Goal: Information Seeking & Learning: Compare options

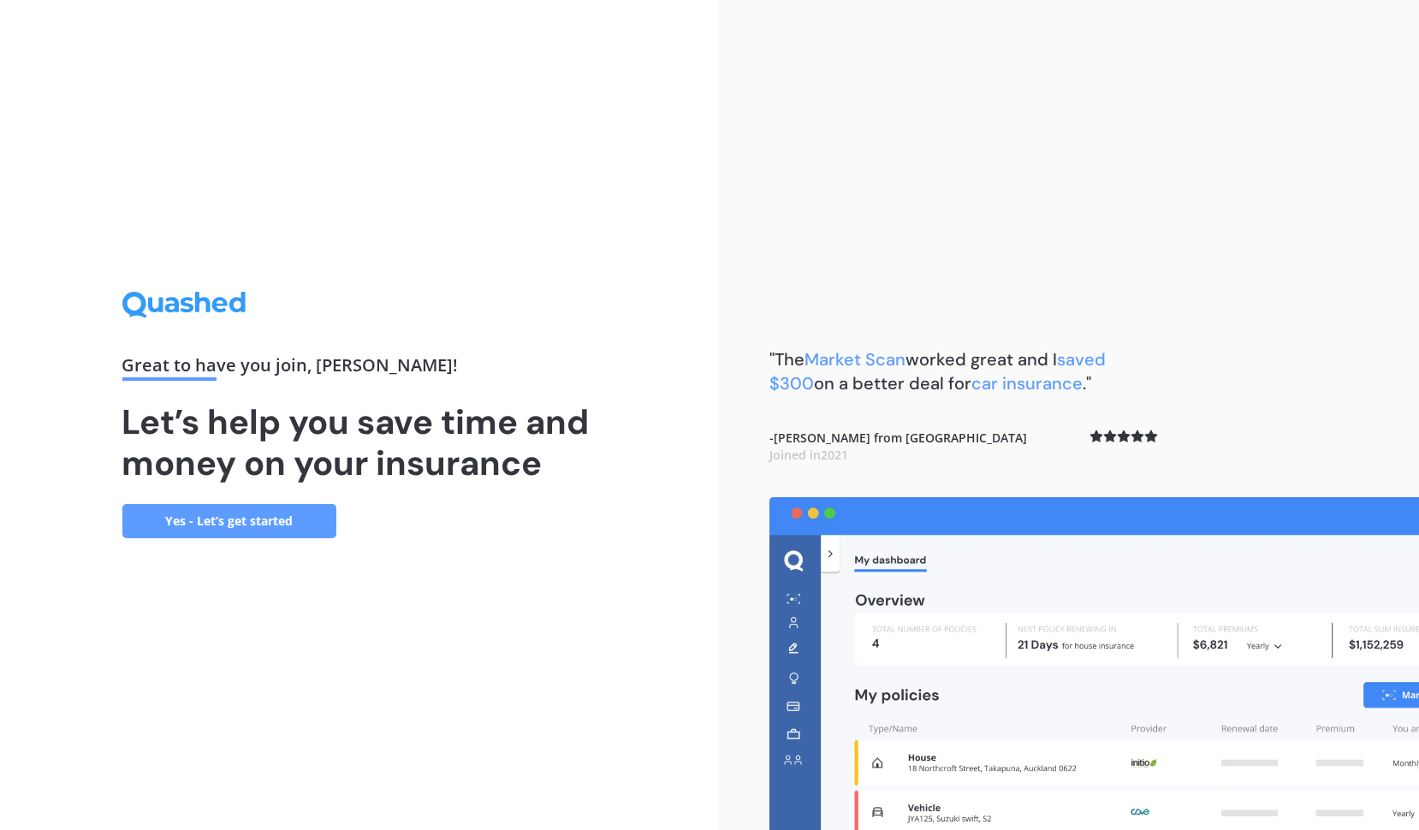
click at [263, 521] on link "Yes - Let’s get started" at bounding box center [229, 521] width 214 height 34
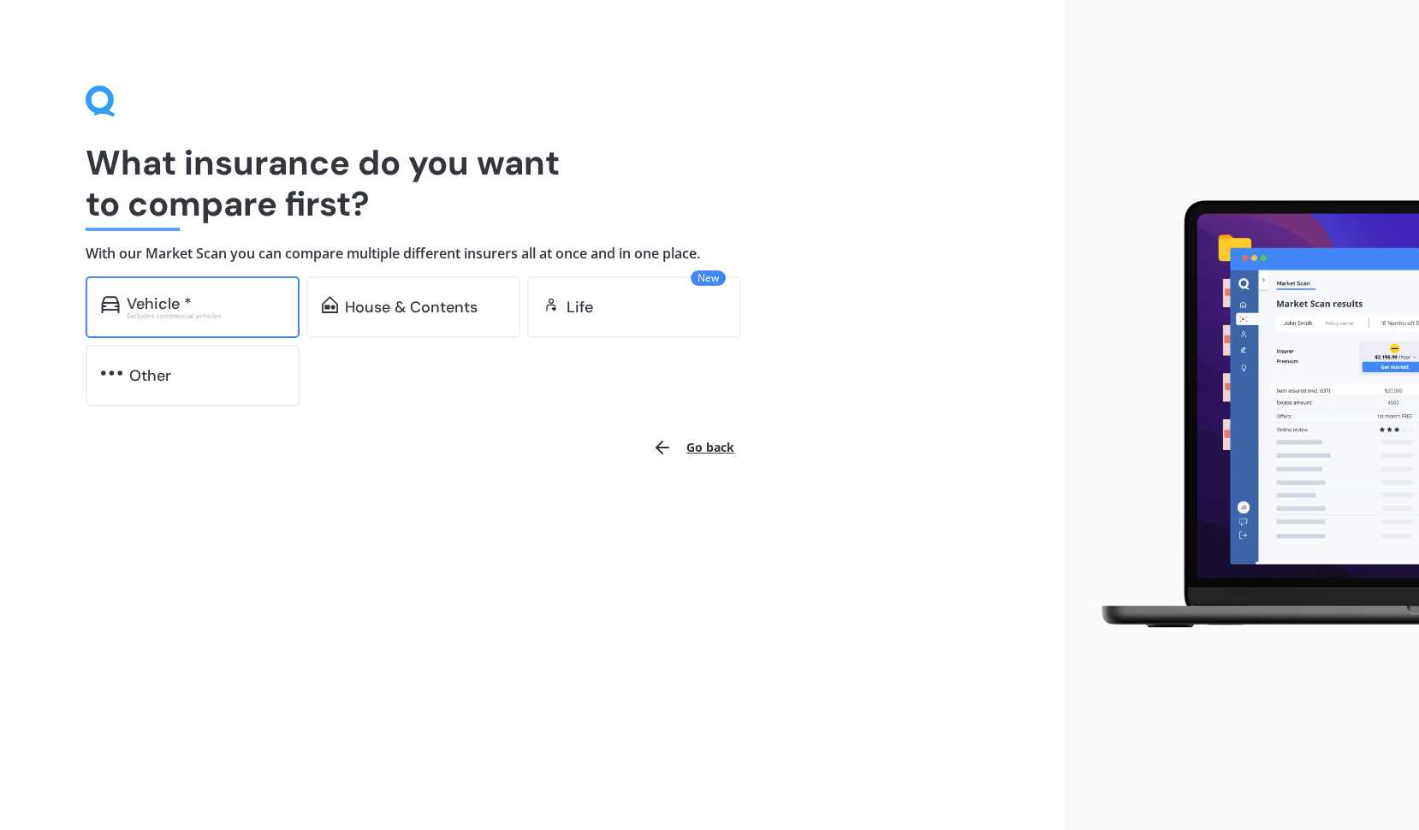
click at [230, 304] on div "Vehicle *" at bounding box center [205, 303] width 157 height 17
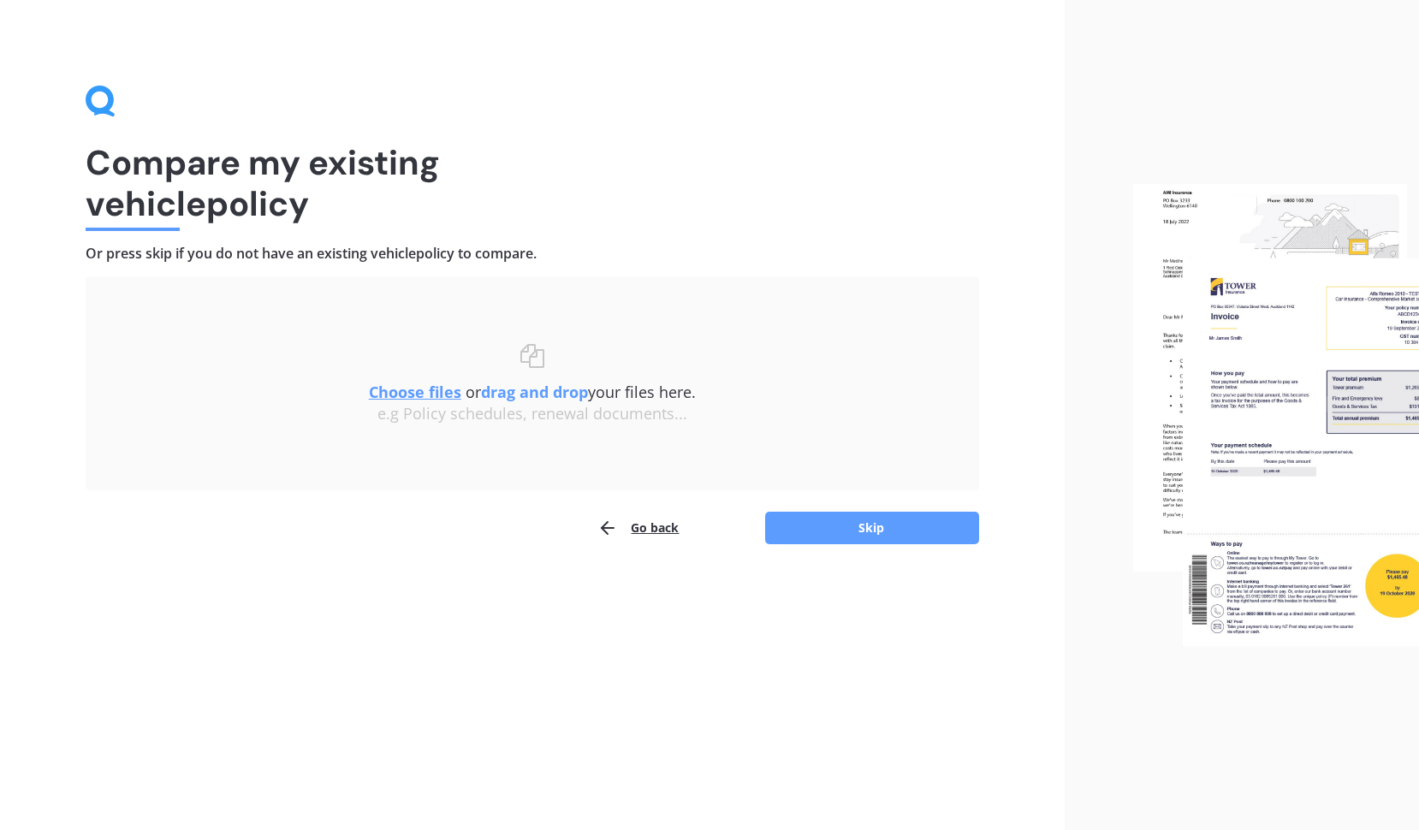
click at [428, 390] on u "Choose files" at bounding box center [415, 392] width 92 height 21
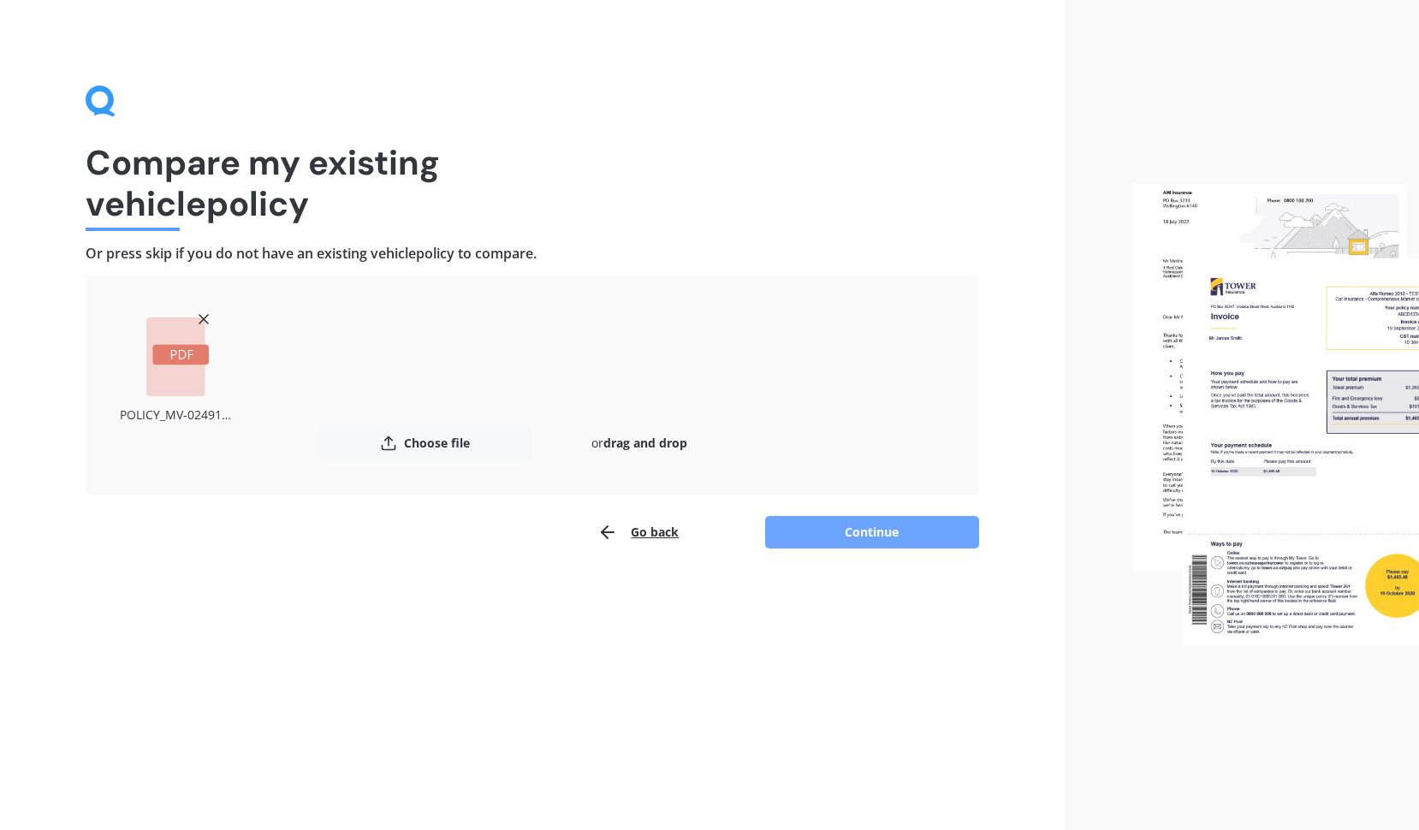
click at [874, 532] on button "Continue" at bounding box center [872, 532] width 214 height 33
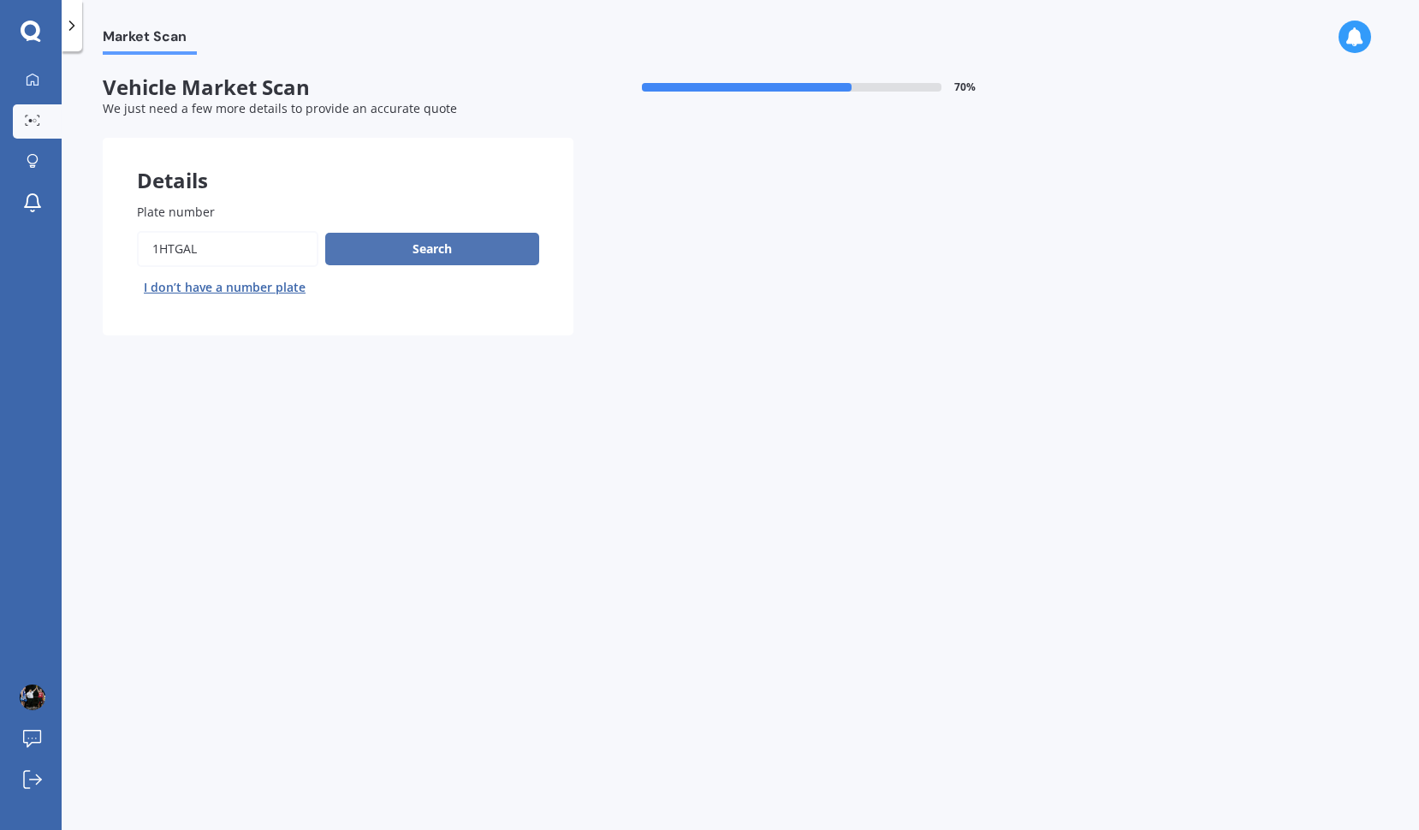
click at [445, 260] on button "Search" at bounding box center [432, 249] width 214 height 33
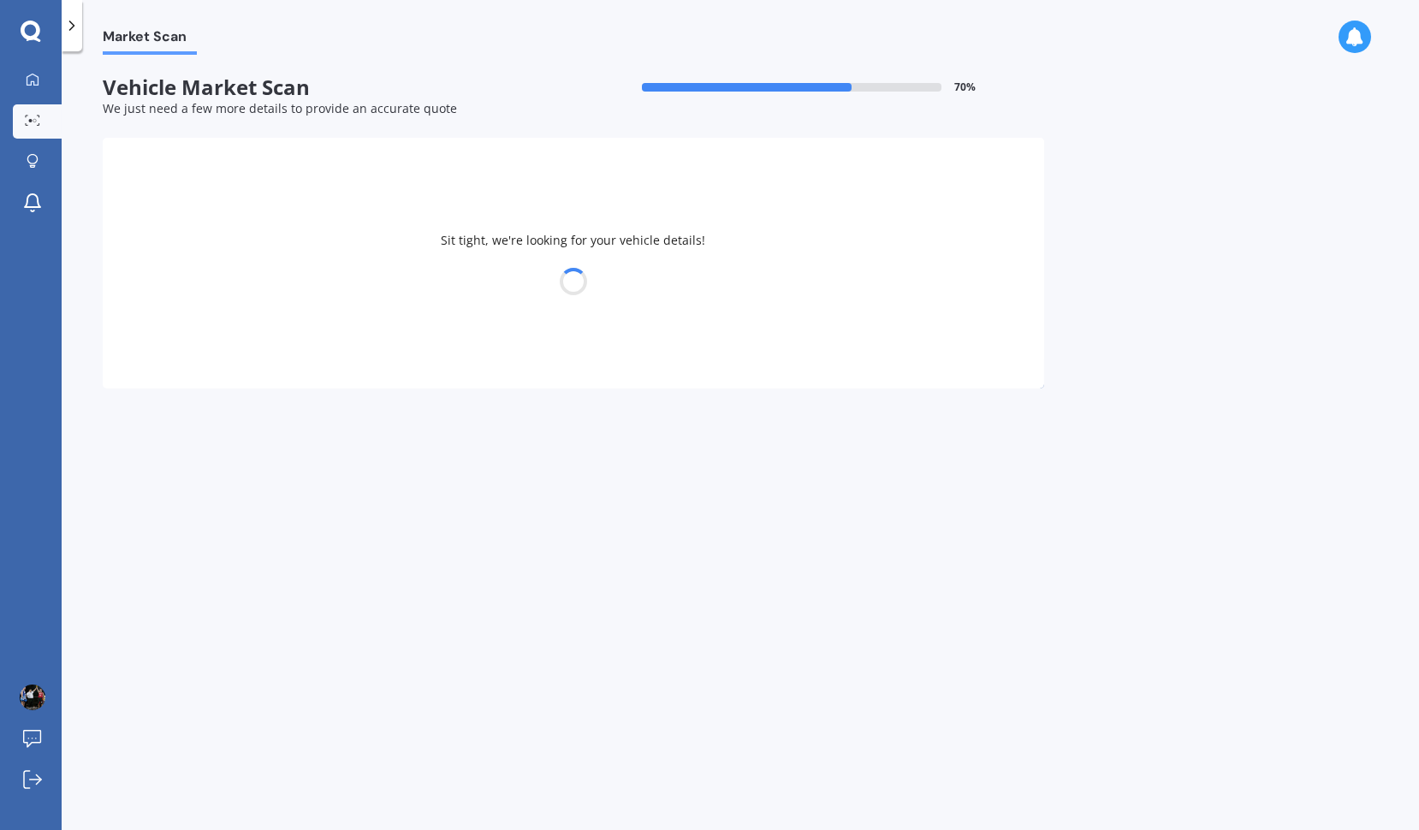
select select "PEUGEOT"
select select "RCZ"
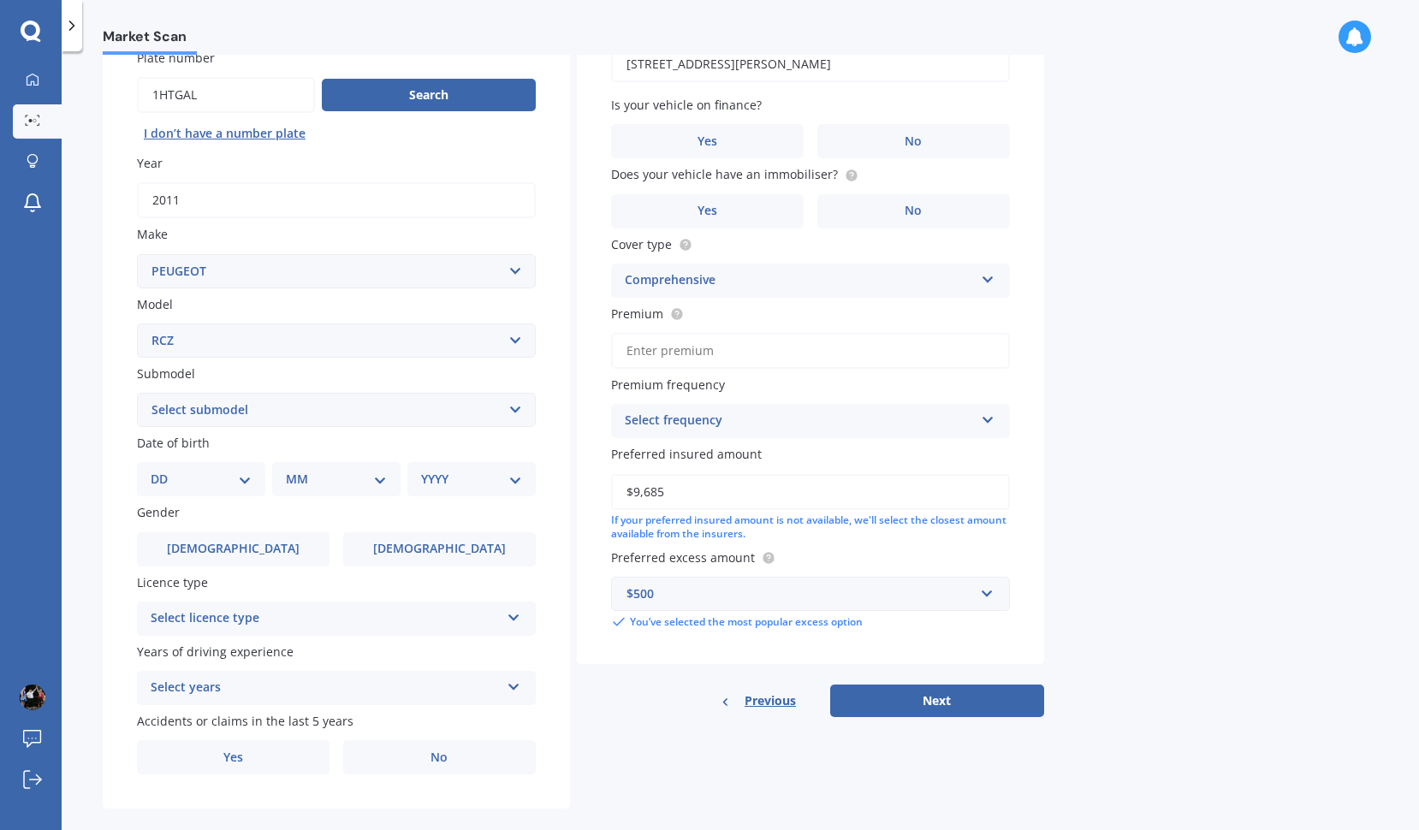
scroll to position [153, 0]
click at [233, 480] on select "DD 01 02 03 04 05 06 07 08 09 10 11 12 13 14 15 16 17 18 19 20 21 22 23 24 25 2…" at bounding box center [201, 480] width 101 height 19
select select "22"
click at [163, 471] on select "DD 01 02 03 04 05 06 07 08 09 10 11 12 13 14 15 16 17 18 19 20 21 22 23 24 25 2…" at bounding box center [201, 480] width 101 height 19
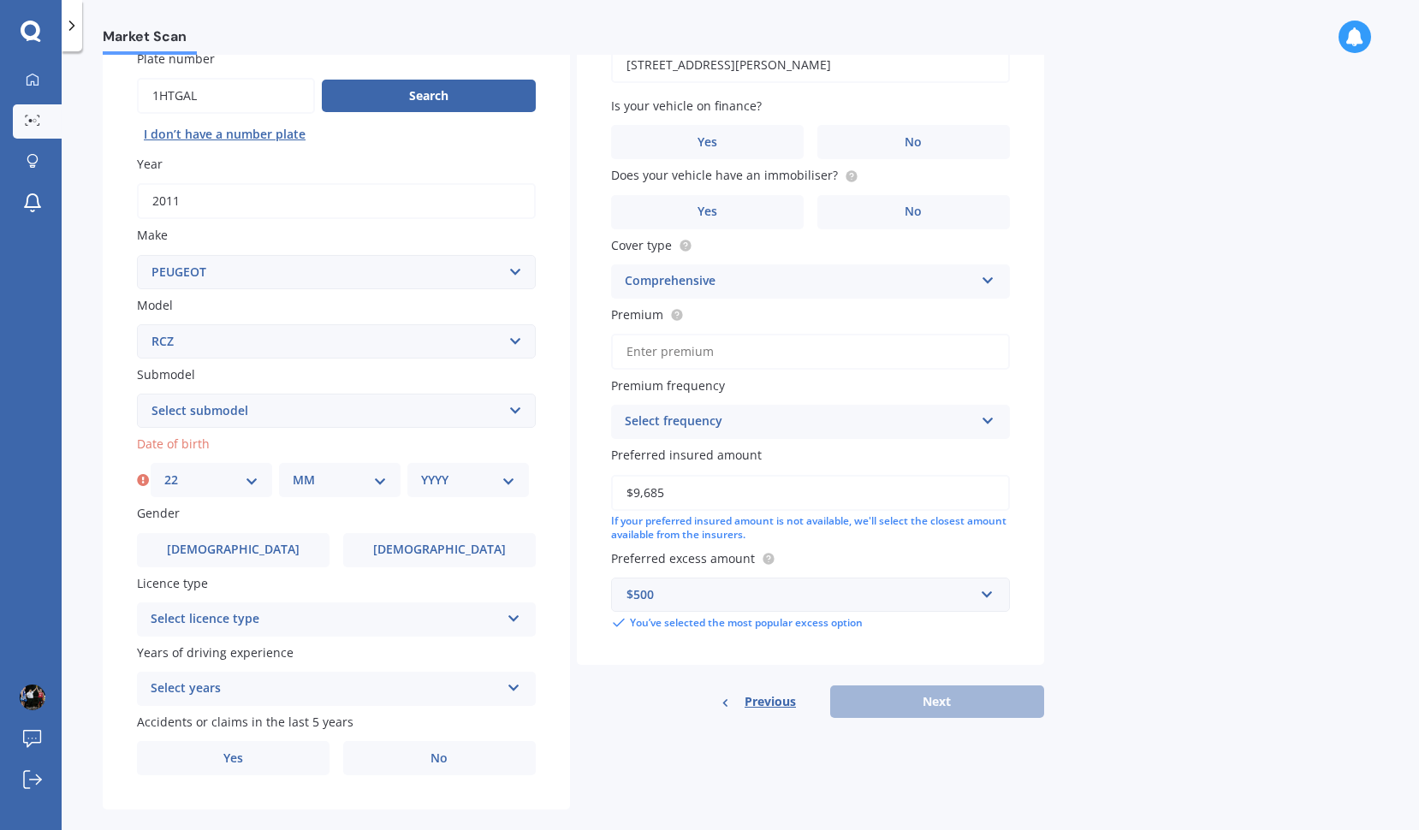
click at [372, 481] on select "MM 01 02 03 04 05 06 07 08 09 10 11 12" at bounding box center [340, 480] width 94 height 19
select select "04"
click at [293, 471] on select "MM 01 02 03 04 05 06 07 08 09 10 11 12" at bounding box center [340, 480] width 94 height 19
click at [479, 473] on select "YYYY 2025 2024 2023 2022 2021 2020 2019 2018 2017 2016 2015 2014 2013 2012 2011…" at bounding box center [468, 480] width 94 height 19
select select "1972"
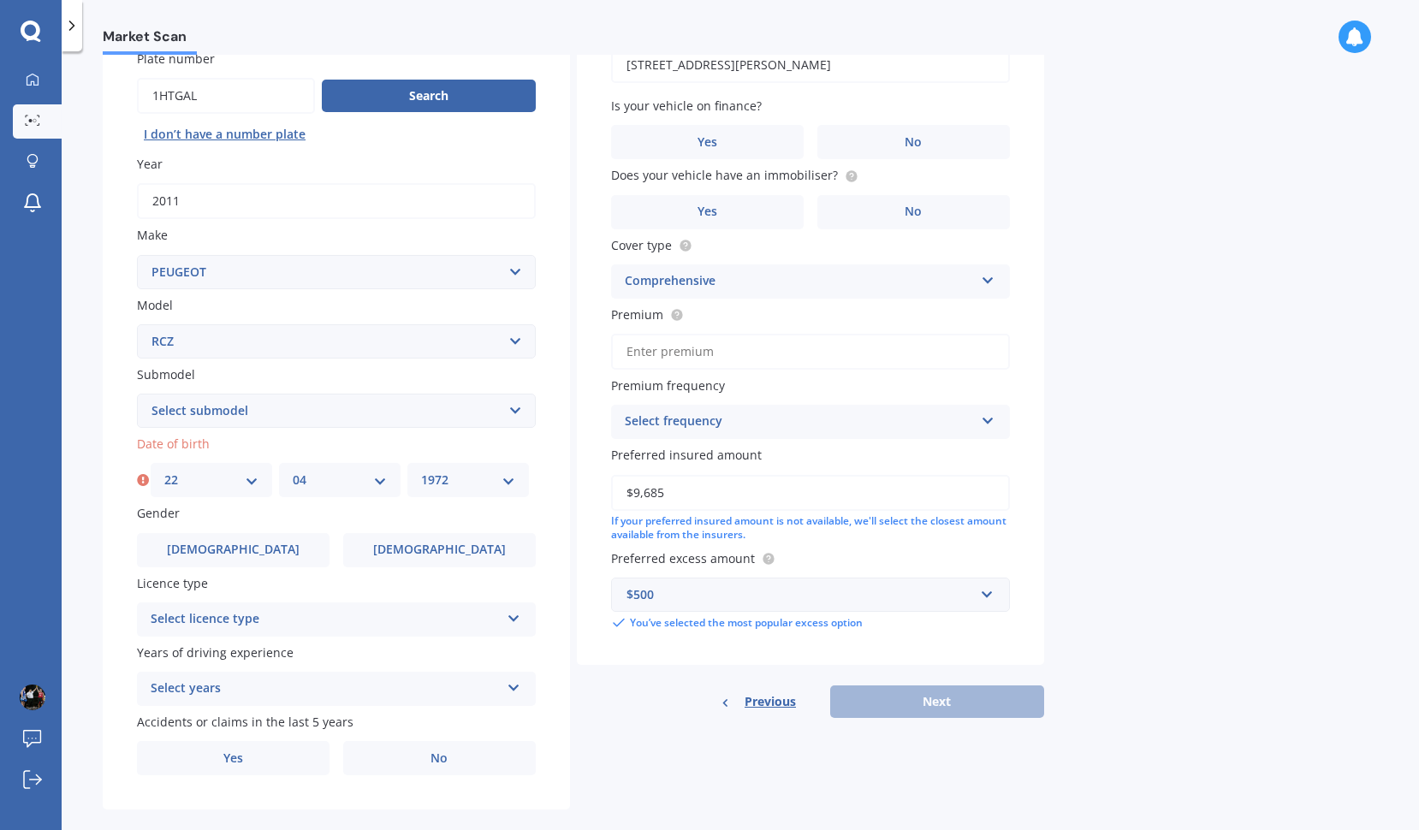
click at [421, 471] on select "YYYY 2025 2024 2023 2022 2021 2020 2019 2018 2017 2016 2015 2014 2013 2012 2011…" at bounding box center [468, 480] width 94 height 19
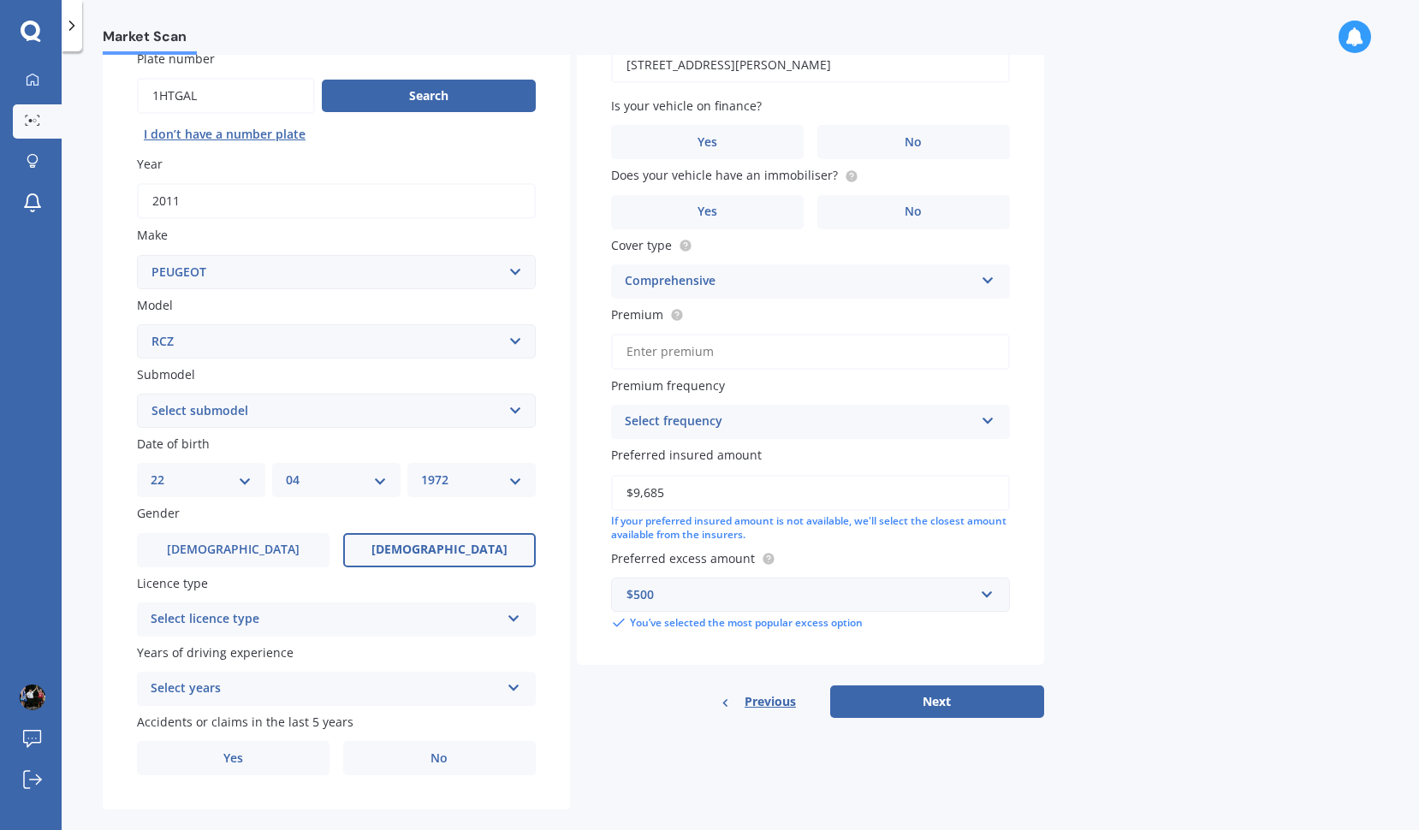
click at [440, 542] on span "Female" at bounding box center [439, 549] width 136 height 15
click at [0, 0] on input "Female" at bounding box center [0, 0] width 0 height 0
click at [429, 615] on div "Select licence type" at bounding box center [325, 619] width 349 height 21
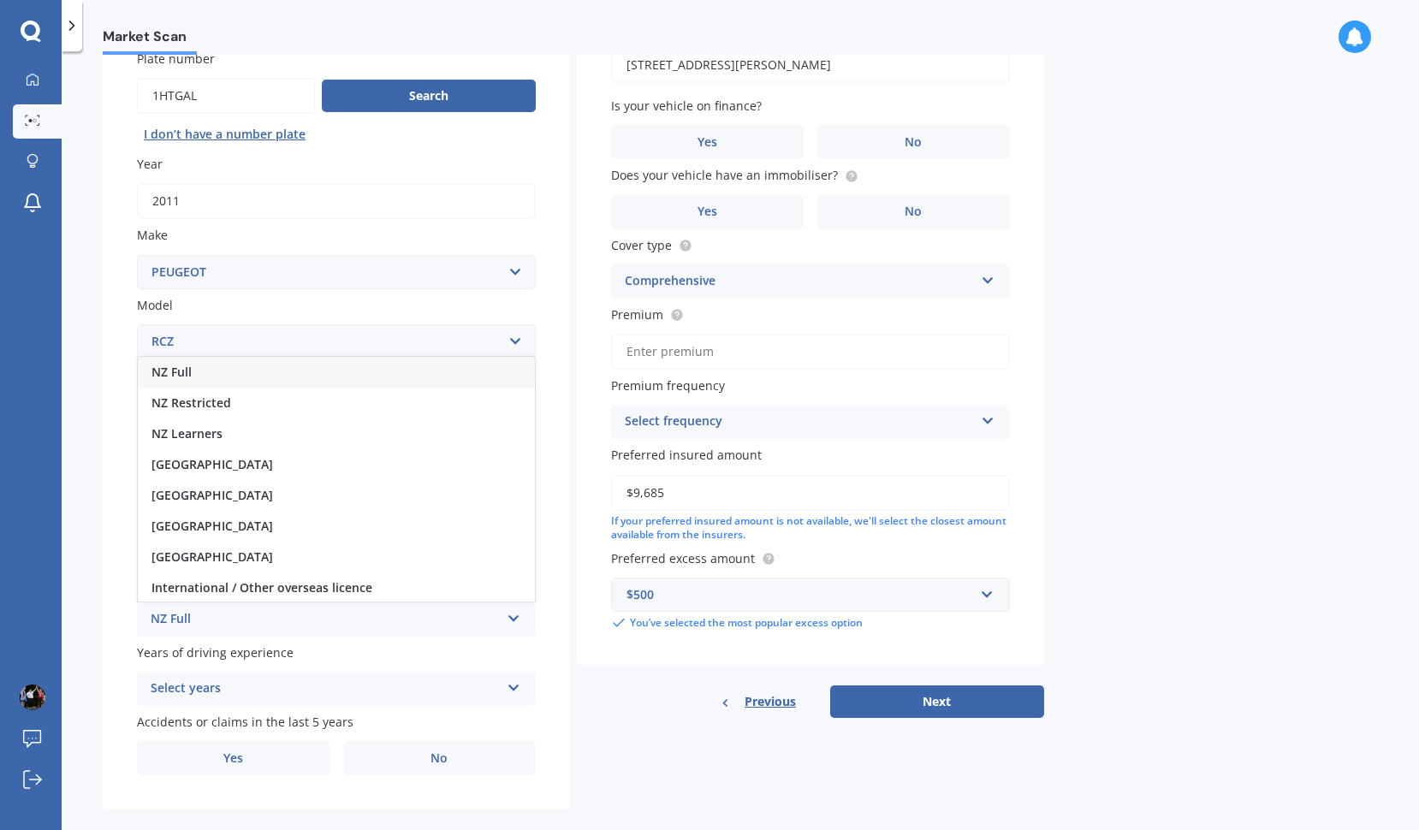
click at [263, 373] on div "NZ Full" at bounding box center [336, 372] width 397 height 31
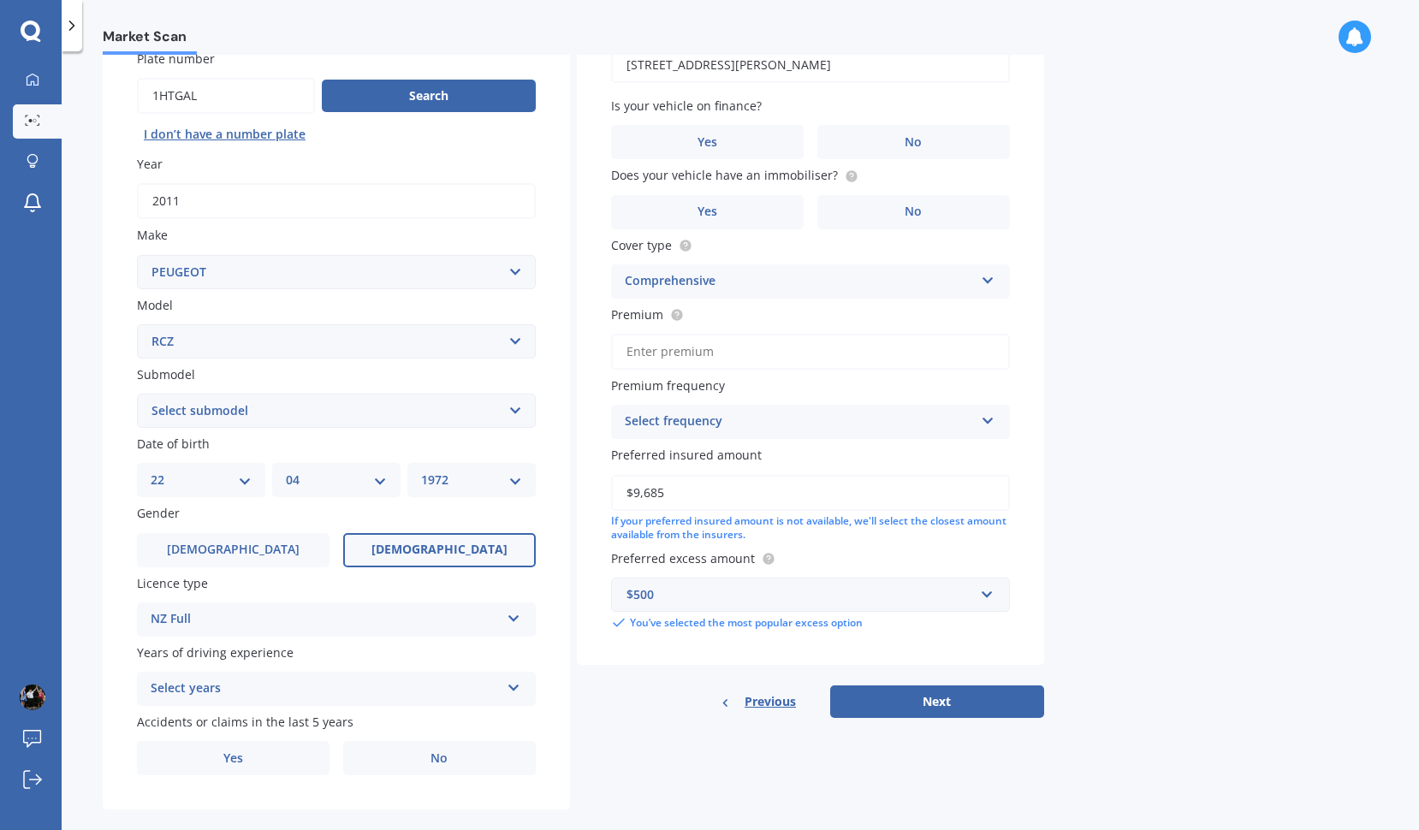
click at [289, 693] on div "Select years" at bounding box center [325, 688] width 349 height 21
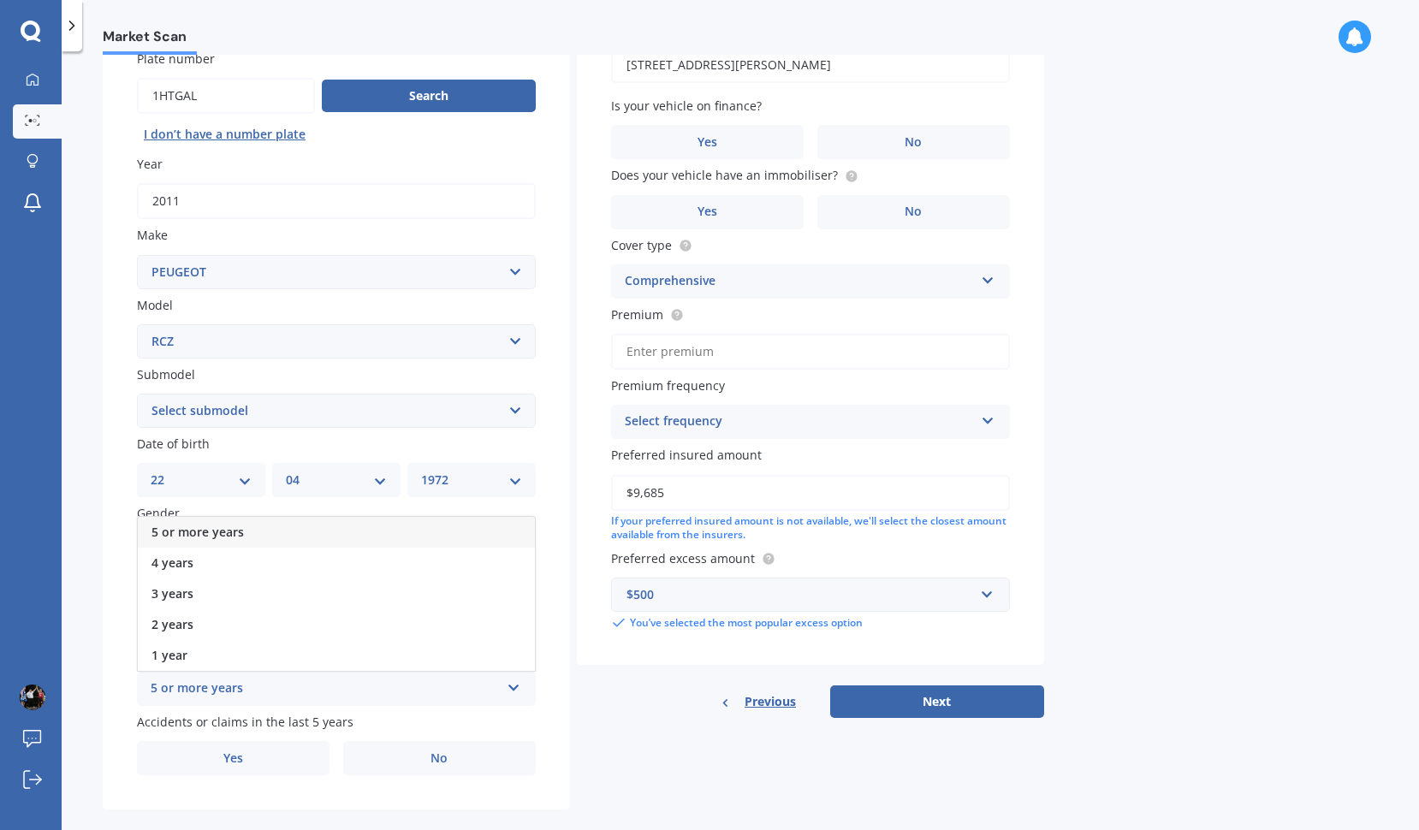
click at [305, 530] on div "5 or more years" at bounding box center [336, 532] width 397 height 31
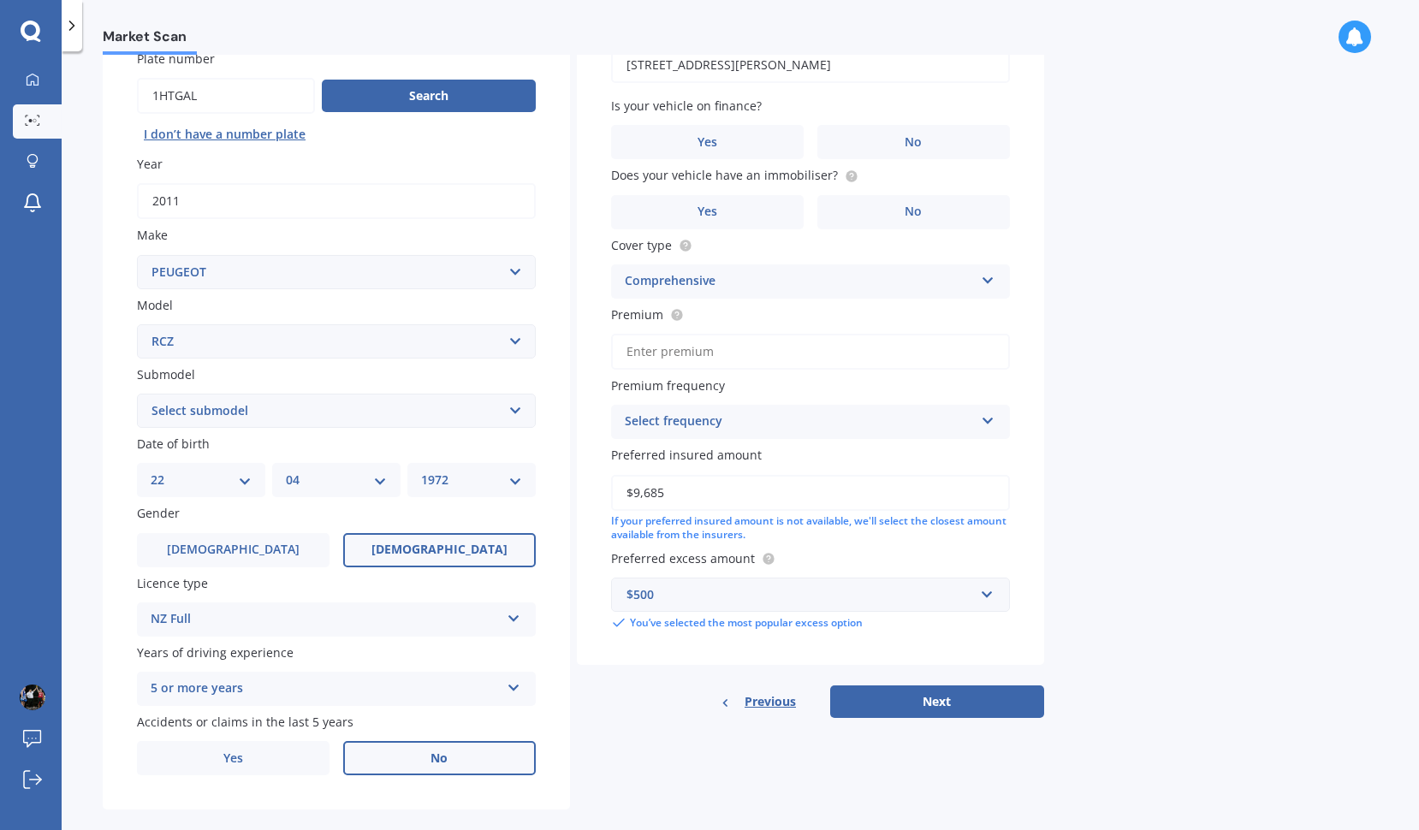
click at [423, 758] on label "No" at bounding box center [439, 758] width 193 height 34
click at [0, 0] on input "No" at bounding box center [0, 0] width 0 height 0
click at [898, 149] on label "No" at bounding box center [913, 142] width 193 height 34
click at [0, 0] on input "No" at bounding box center [0, 0] width 0 height 0
click at [780, 212] on label "Yes" at bounding box center [707, 212] width 193 height 34
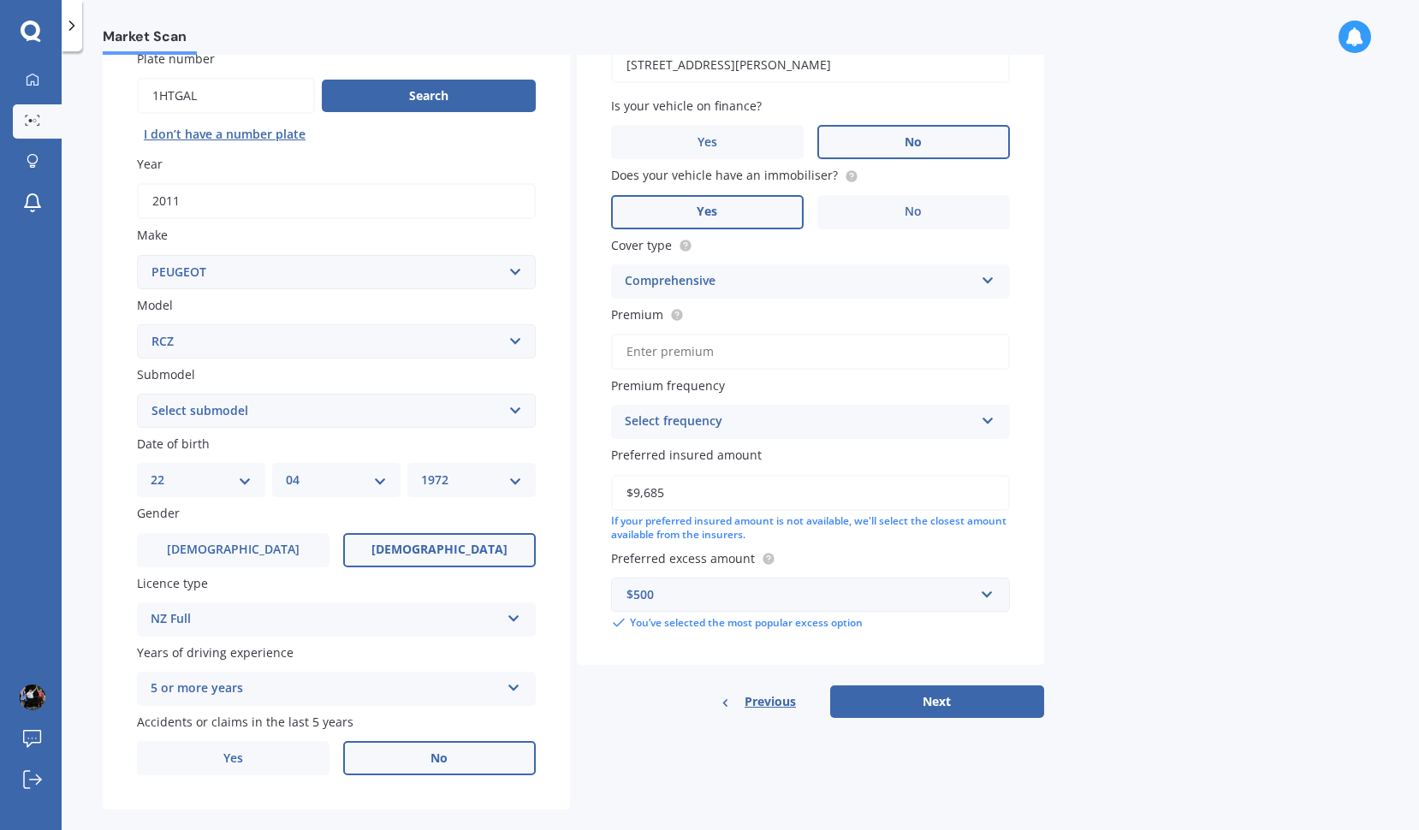
click at [0, 0] on input "Yes" at bounding box center [0, 0] width 0 height 0
click at [762, 419] on div "Select frequency" at bounding box center [799, 422] width 349 height 21
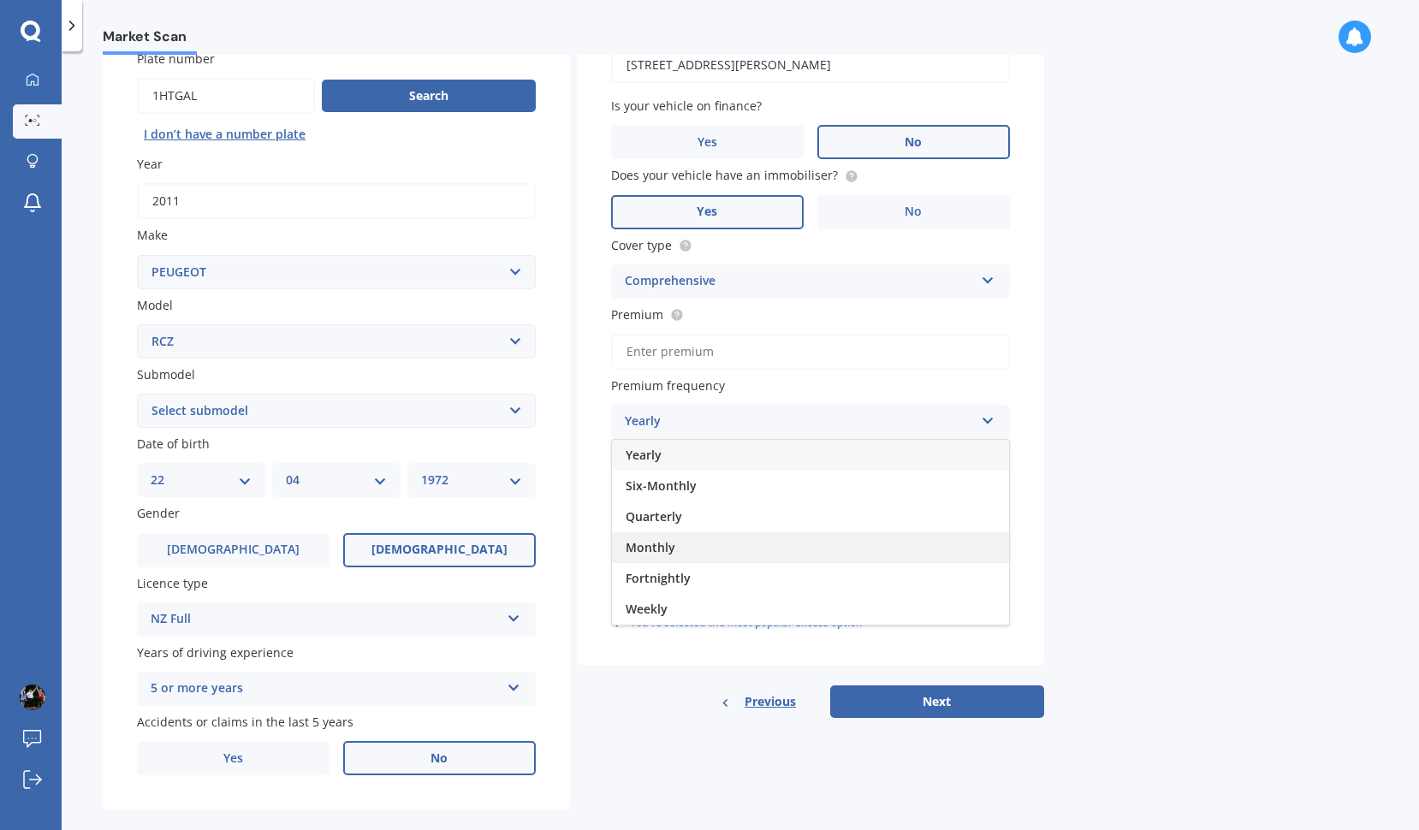
click at [693, 548] on div "Monthly" at bounding box center [810, 547] width 397 height 31
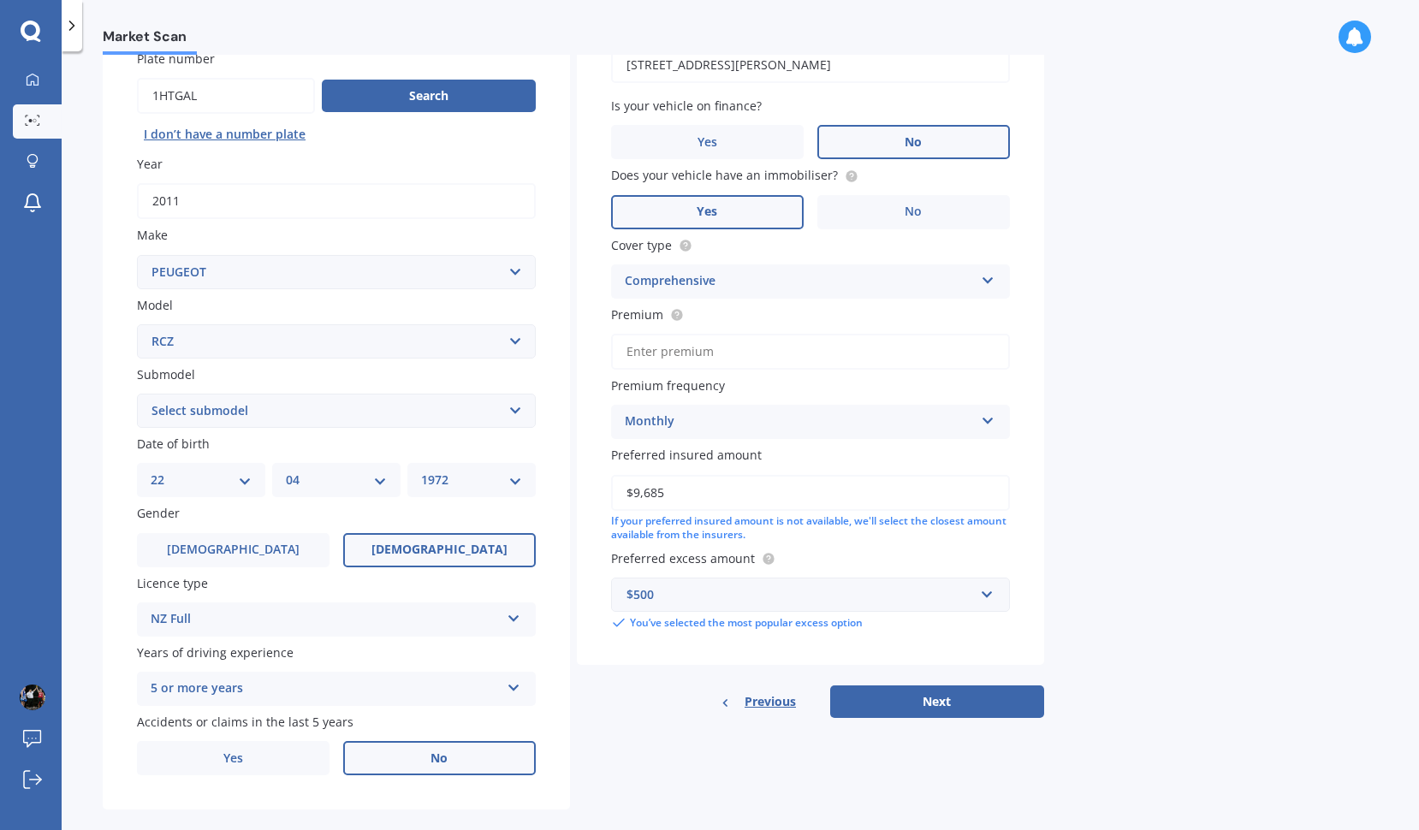
click at [730, 497] on input "$9,685" at bounding box center [810, 493] width 399 height 36
drag, startPoint x: 730, startPoint y: 497, endPoint x: 492, endPoint y: 446, distance: 243.3
click at [492, 446] on div "Details Plate number Search I don’t have a number plate Year 2011 Make Select m…" at bounding box center [573, 398] width 941 height 826
type input "$15,000"
click at [1158, 543] on div "Market Scan Vehicle Market Scan 70 % We just need a few more details to provide…" at bounding box center [740, 444] width 1357 height 779
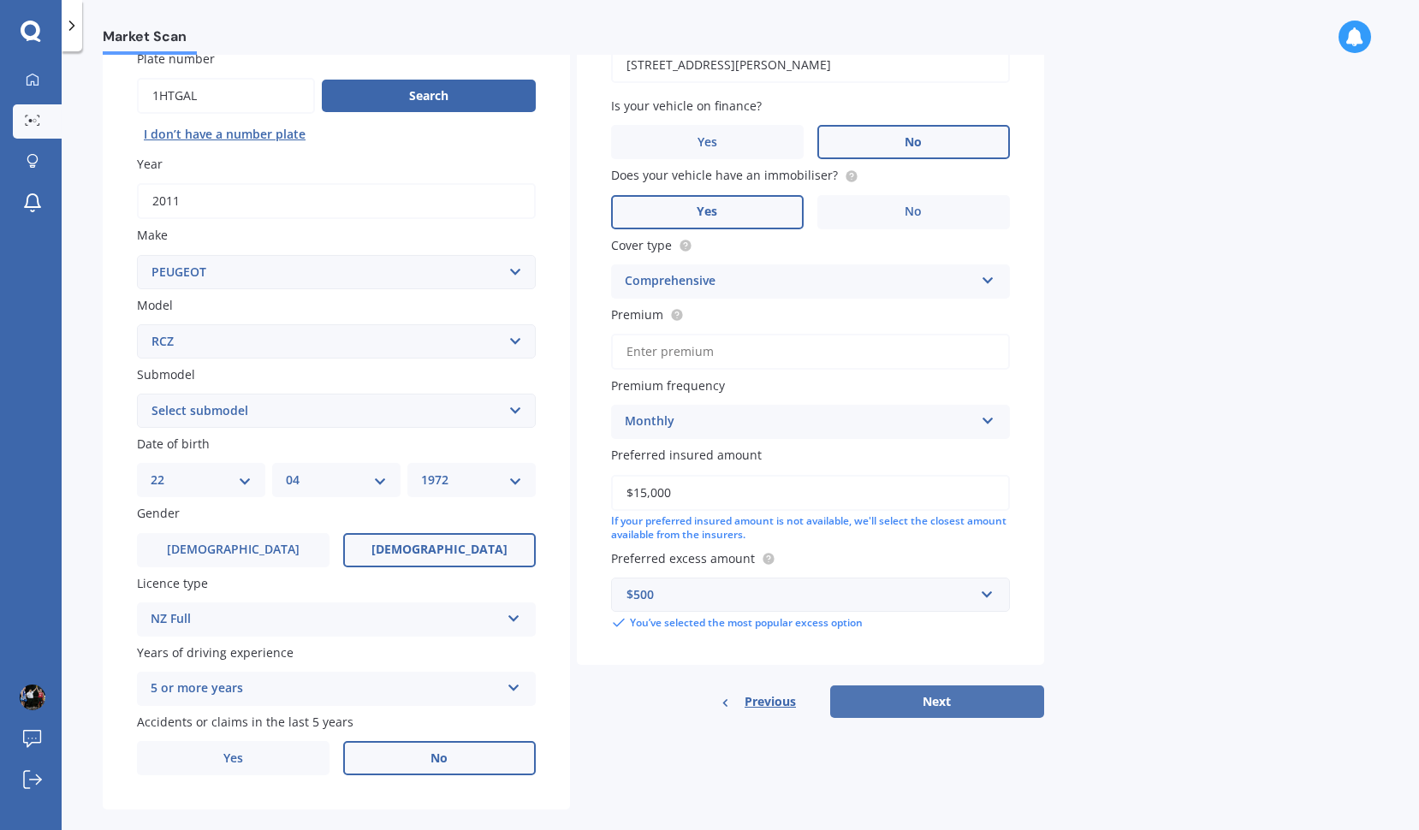
click at [941, 696] on button "Next" at bounding box center [937, 701] width 214 height 33
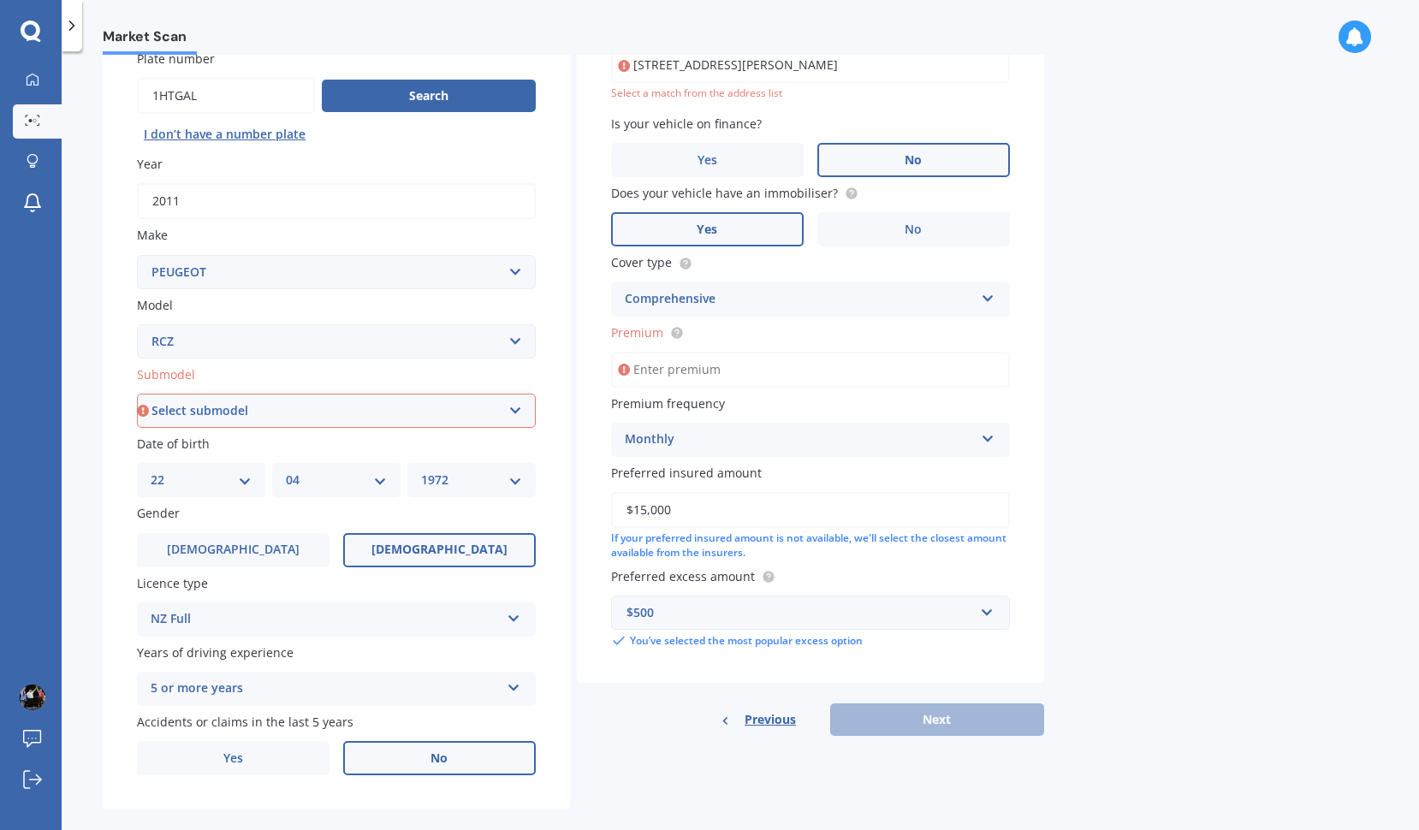
paste input "$58.40"
type input "$58.40"
click at [832, 266] on label "Cover type" at bounding box center [807, 262] width 392 height 18
click at [957, 719] on div "Previous Next" at bounding box center [810, 719] width 467 height 33
click at [631, 363] on input "$58.40" at bounding box center [810, 370] width 399 height 36
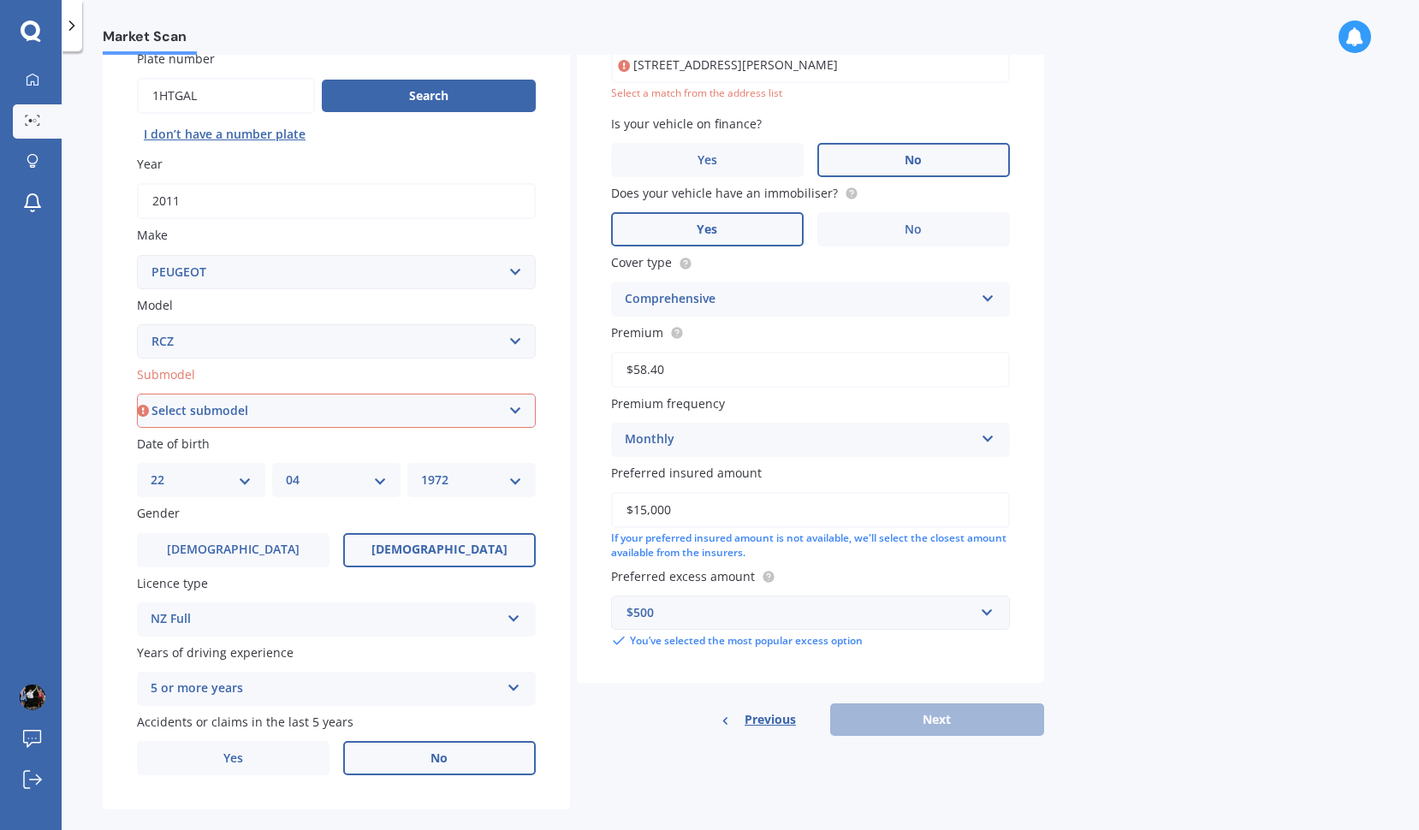
click at [394, 402] on select "Select submodel 1.6 non-turbo coupe 1.6 turbo coupe 2.0 diesel coupe" at bounding box center [336, 411] width 399 height 34
select select "1.6 TURBO COUPE"
click at [137, 394] on select "Select submodel 1.6 non-turbo coupe 1.6 turbo coupe 2.0 diesel coupe" at bounding box center [336, 411] width 399 height 34
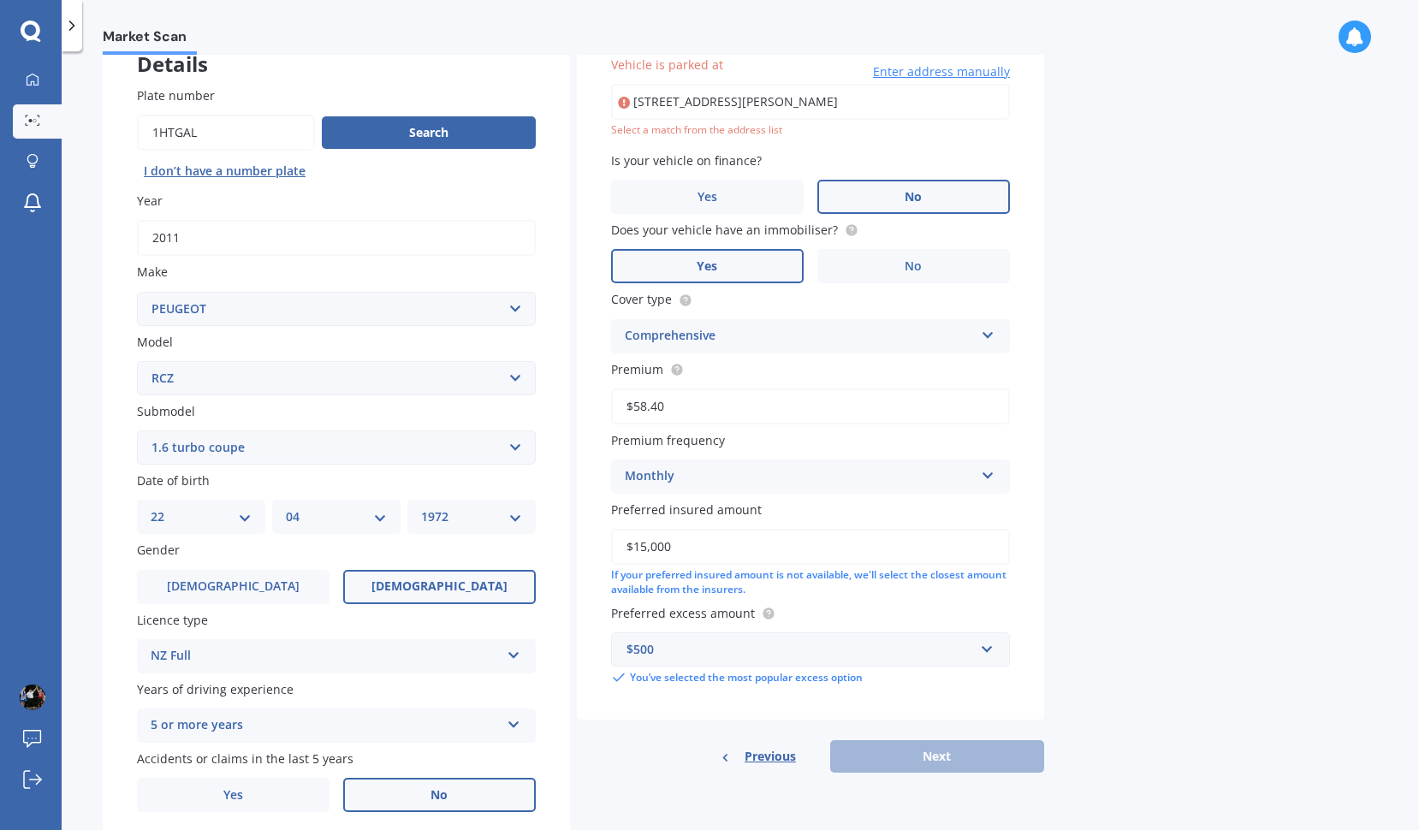
type input "46 Woodhouse Avenue, Karori, Wellington 6012"
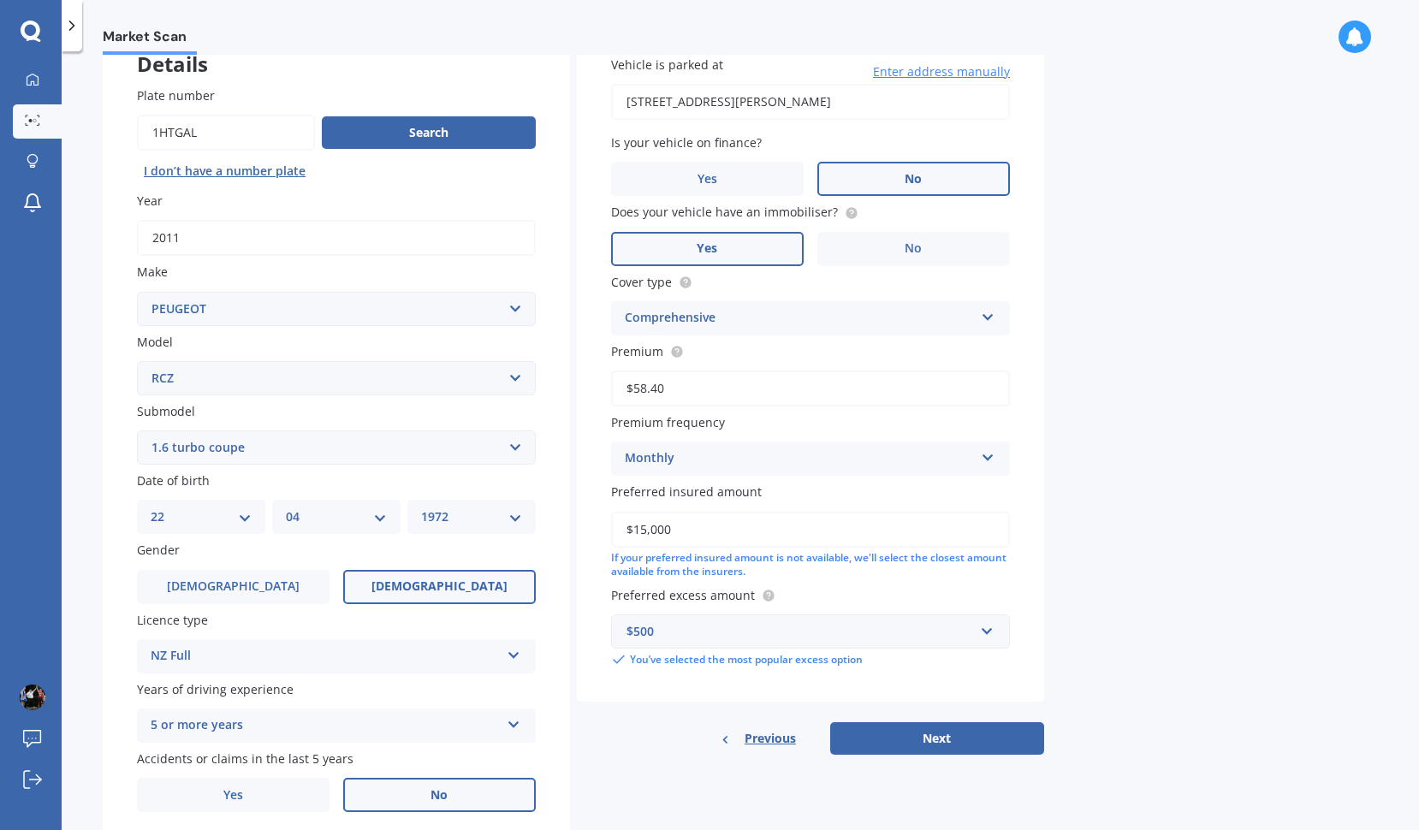
click at [1140, 243] on div "Market Scan Vehicle Market Scan 70 % We just need a few more details to provide…" at bounding box center [740, 444] width 1357 height 779
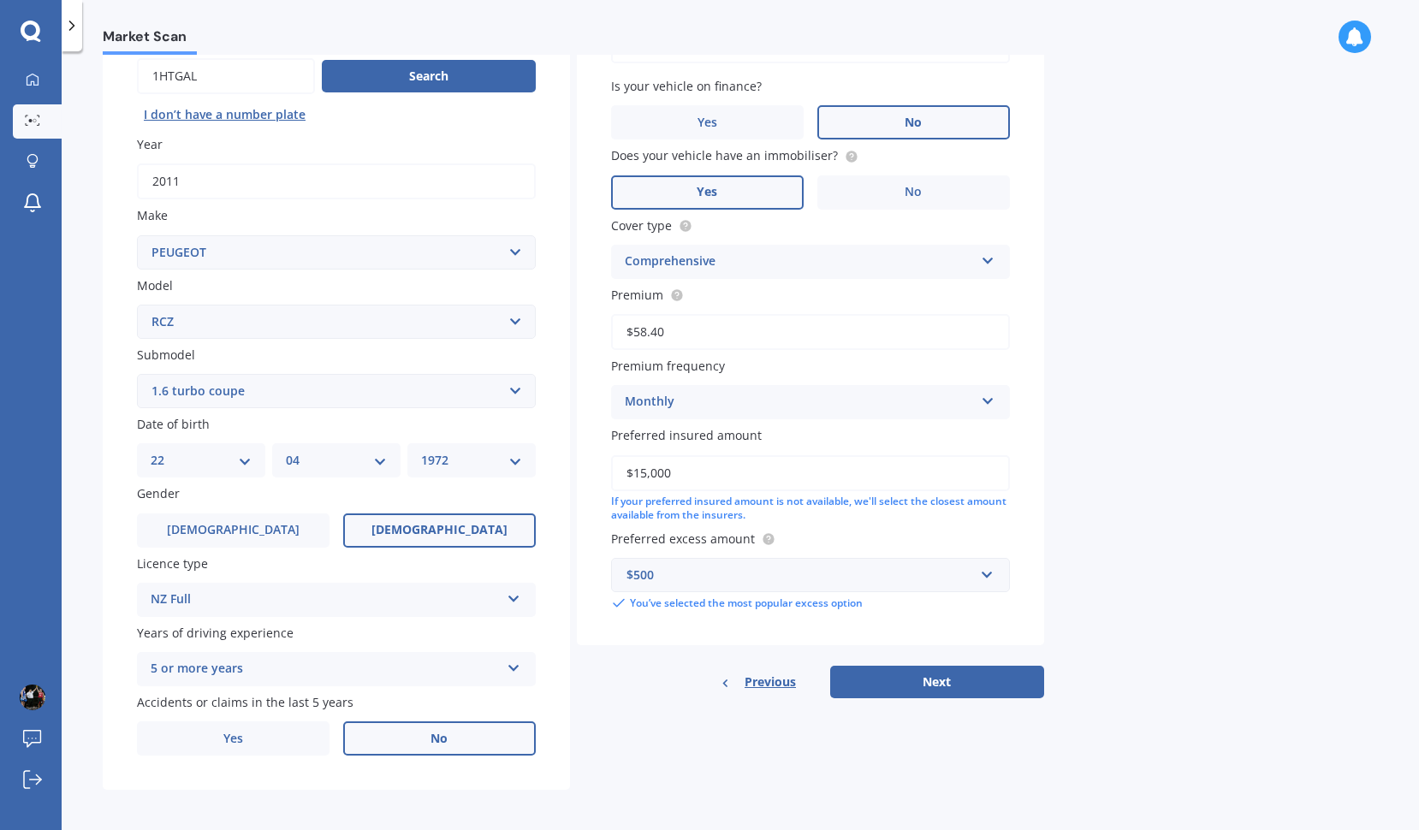
scroll to position [171, 0]
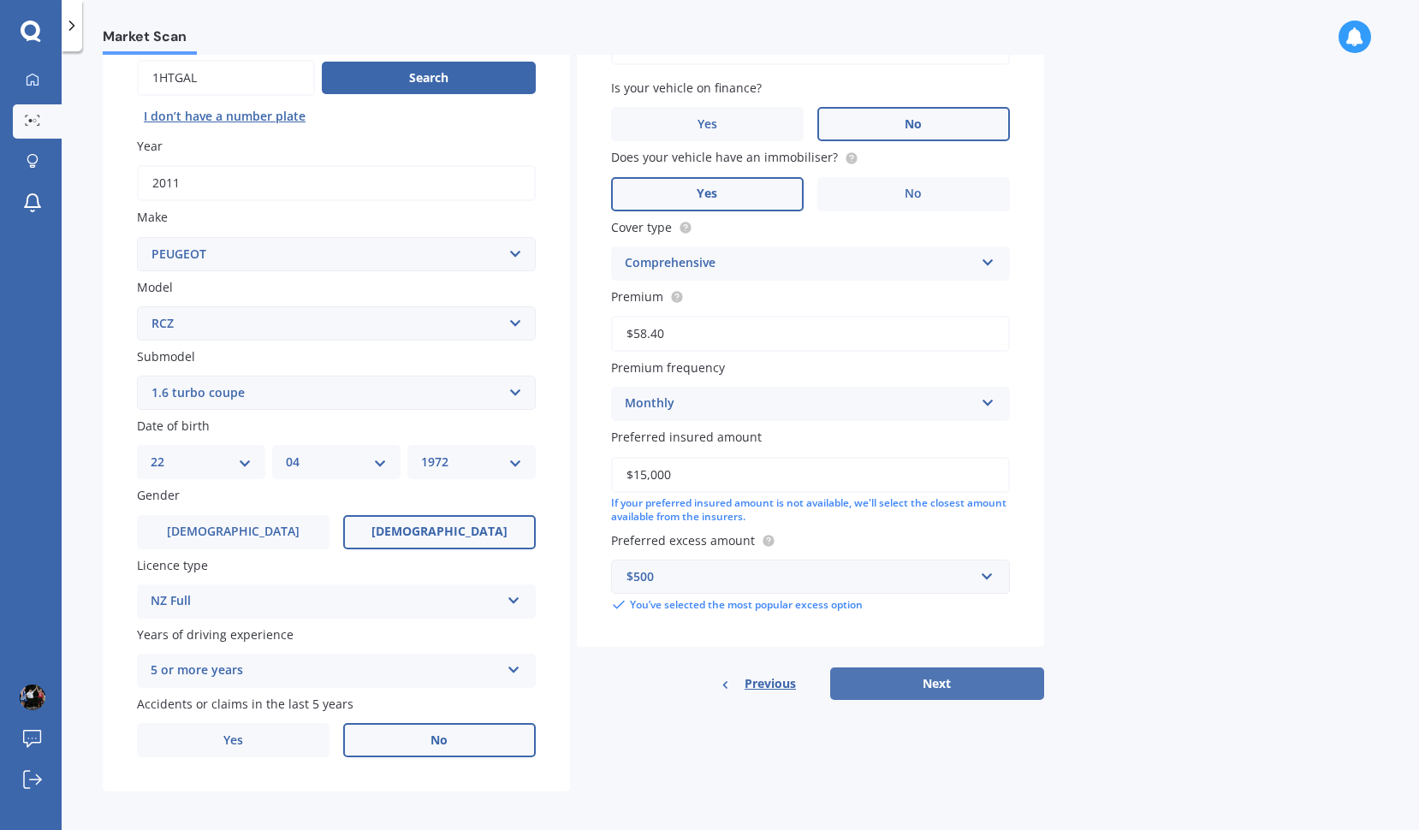
click at [946, 683] on button "Next" at bounding box center [937, 683] width 214 height 33
select select "22"
select select "04"
select select "1972"
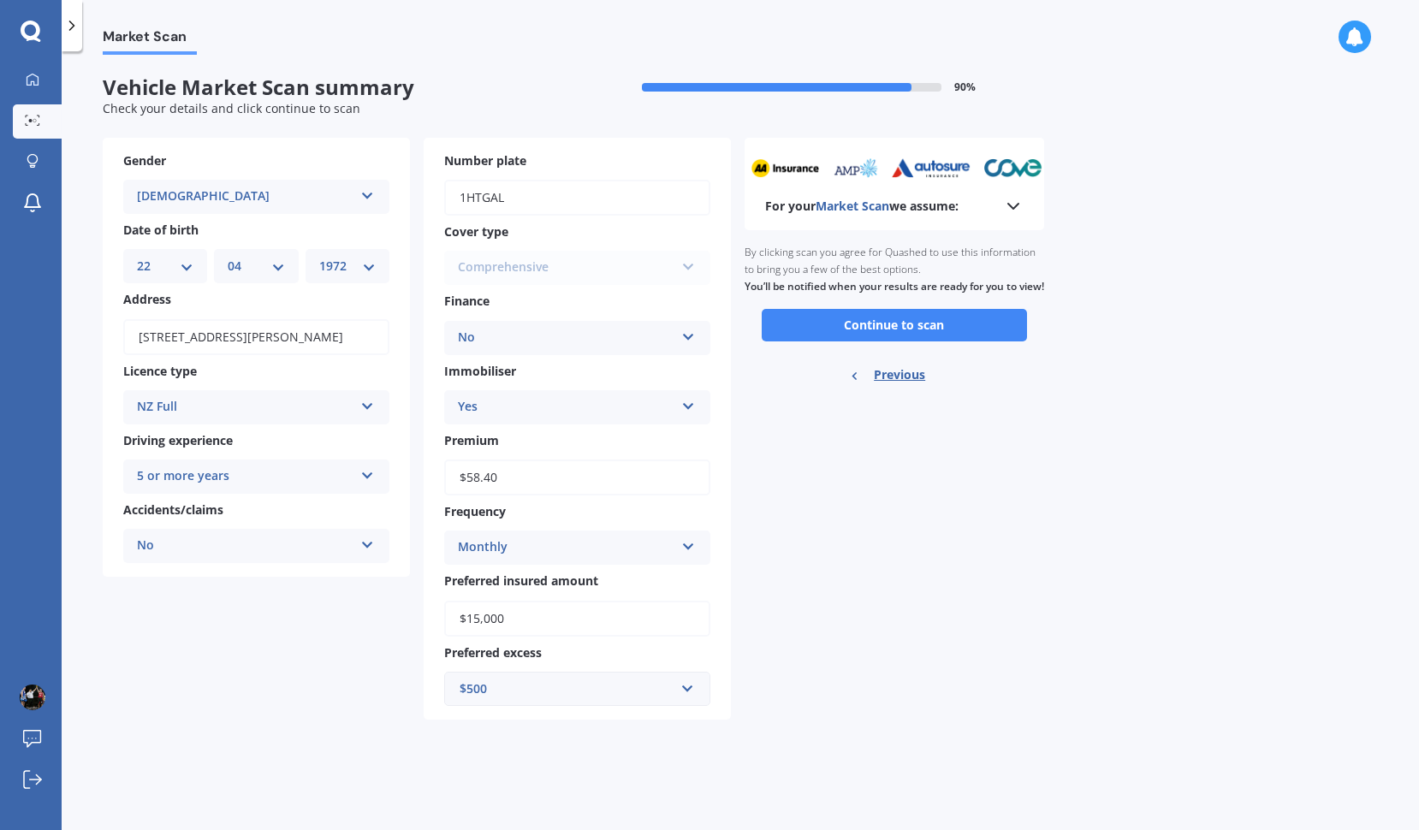
scroll to position [0, 0]
click at [864, 341] on button "Continue to scan" at bounding box center [893, 325] width 265 height 33
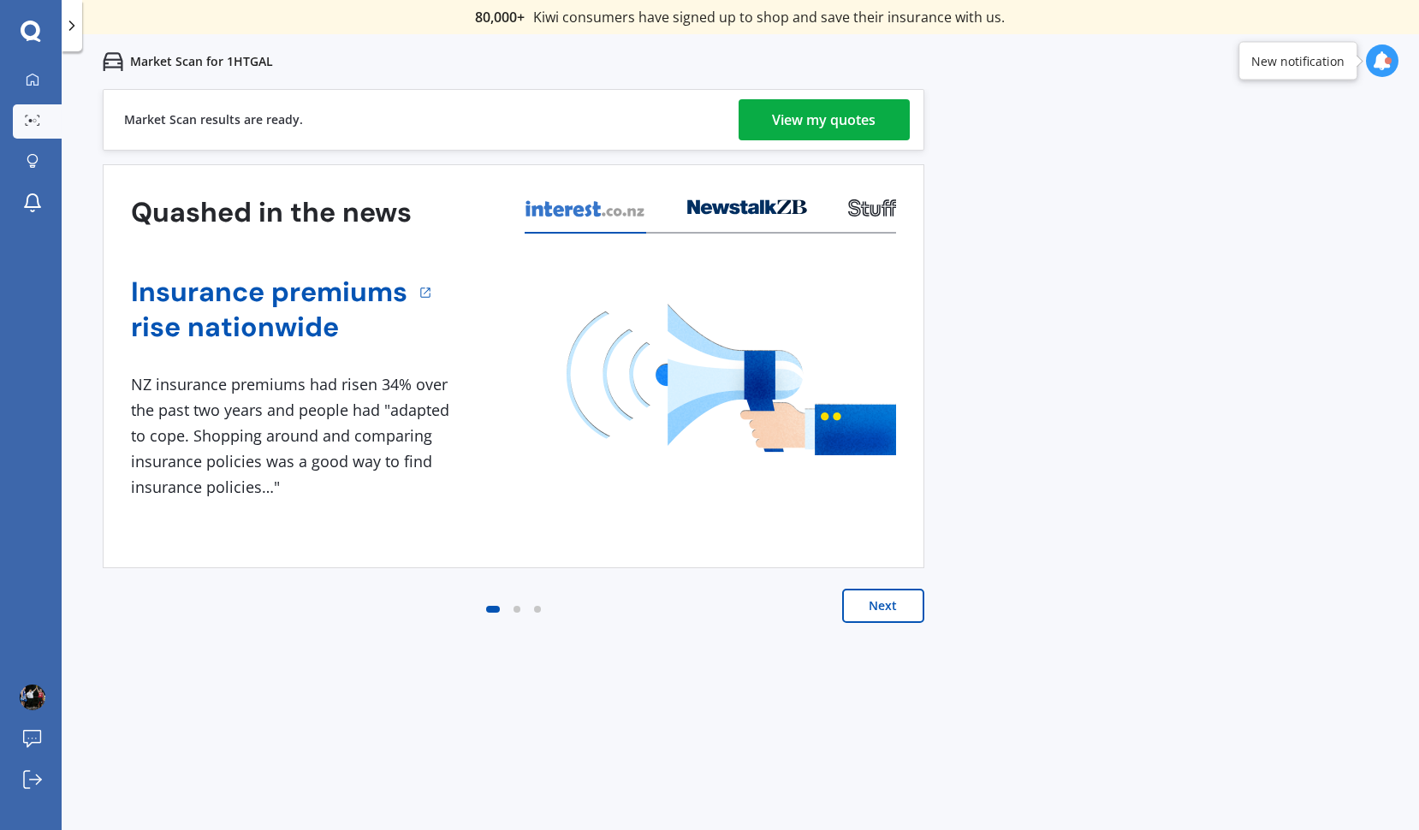
click at [840, 116] on div "View my quotes" at bounding box center [825, 119] width 104 height 41
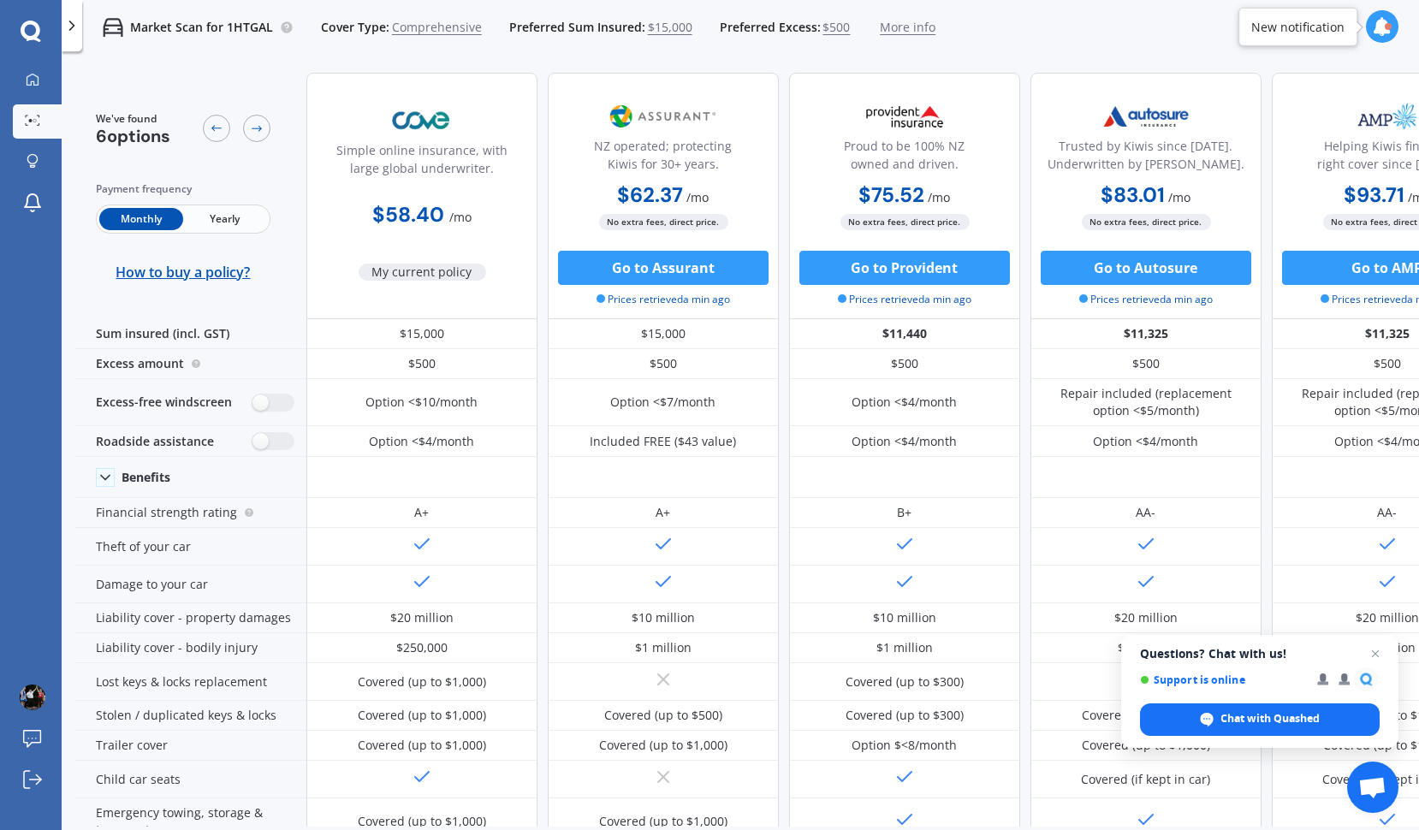
click at [1376, 31] on icon at bounding box center [1381, 26] width 19 height 19
click at [1147, 48] on div "Market Scan for 1HTGAL Cover Type: Comprehensive Preferred Sum Insured: $15,000…" at bounding box center [740, 27] width 1357 height 55
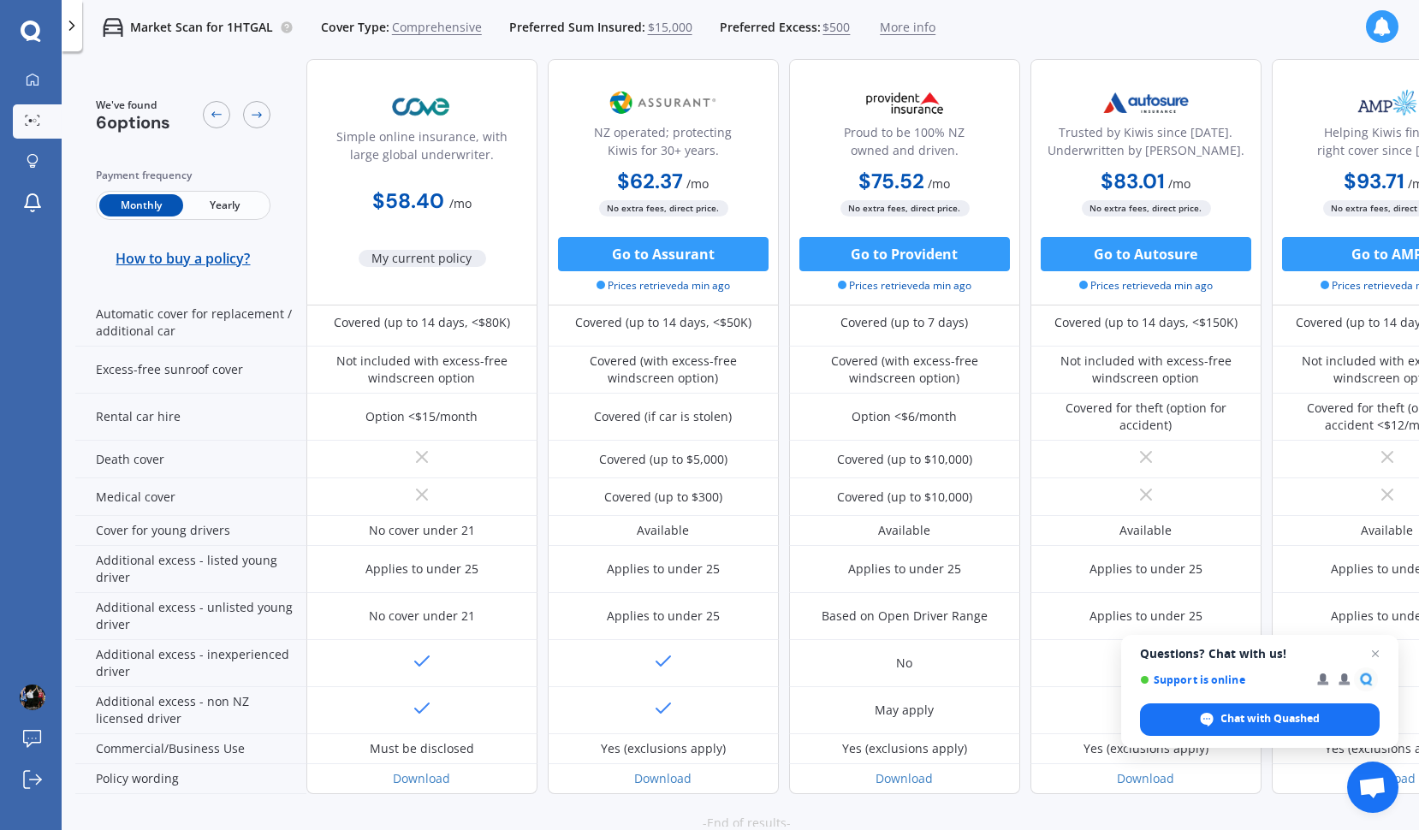
scroll to position [720, 0]
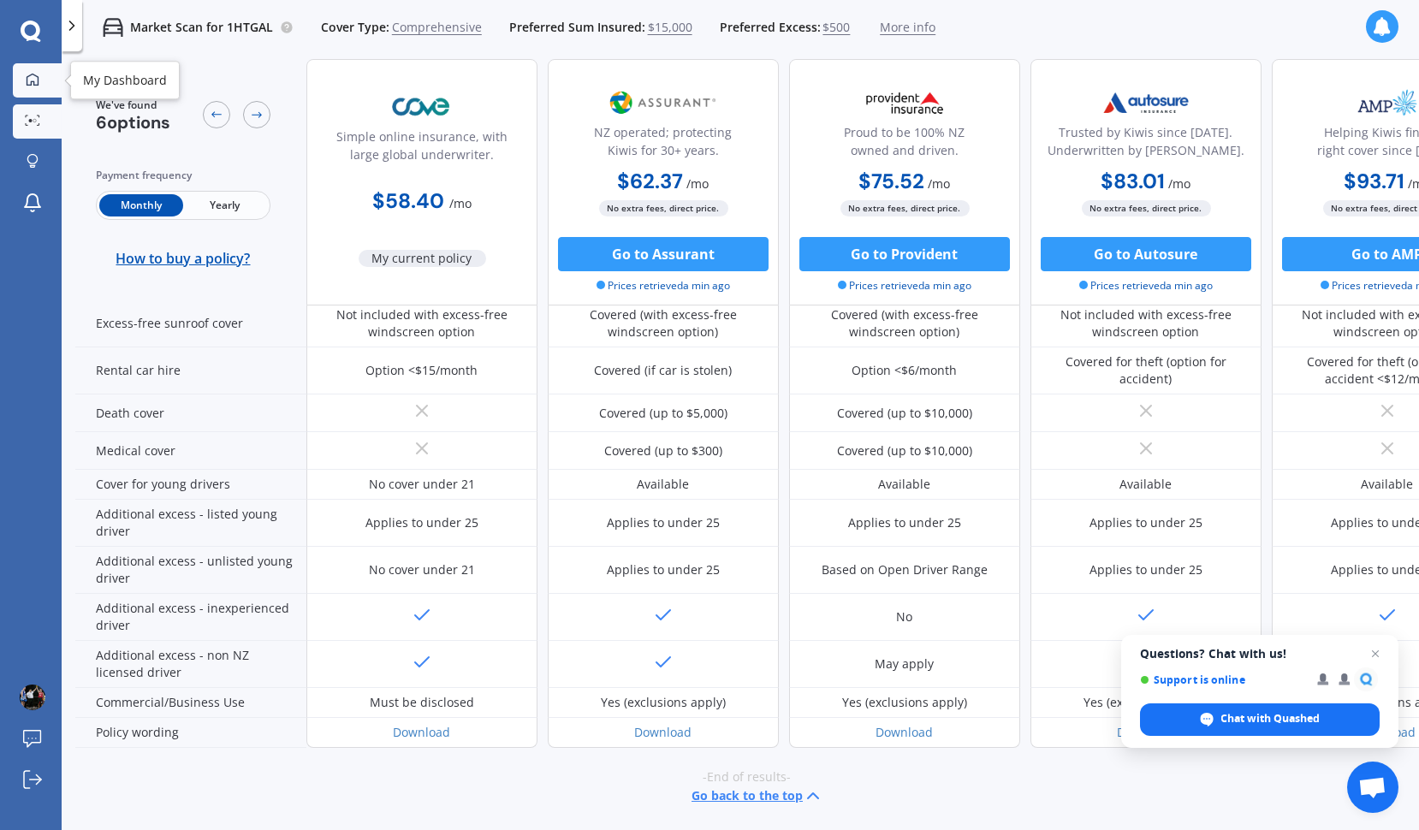
click at [41, 83] on div at bounding box center [33, 80] width 26 height 15
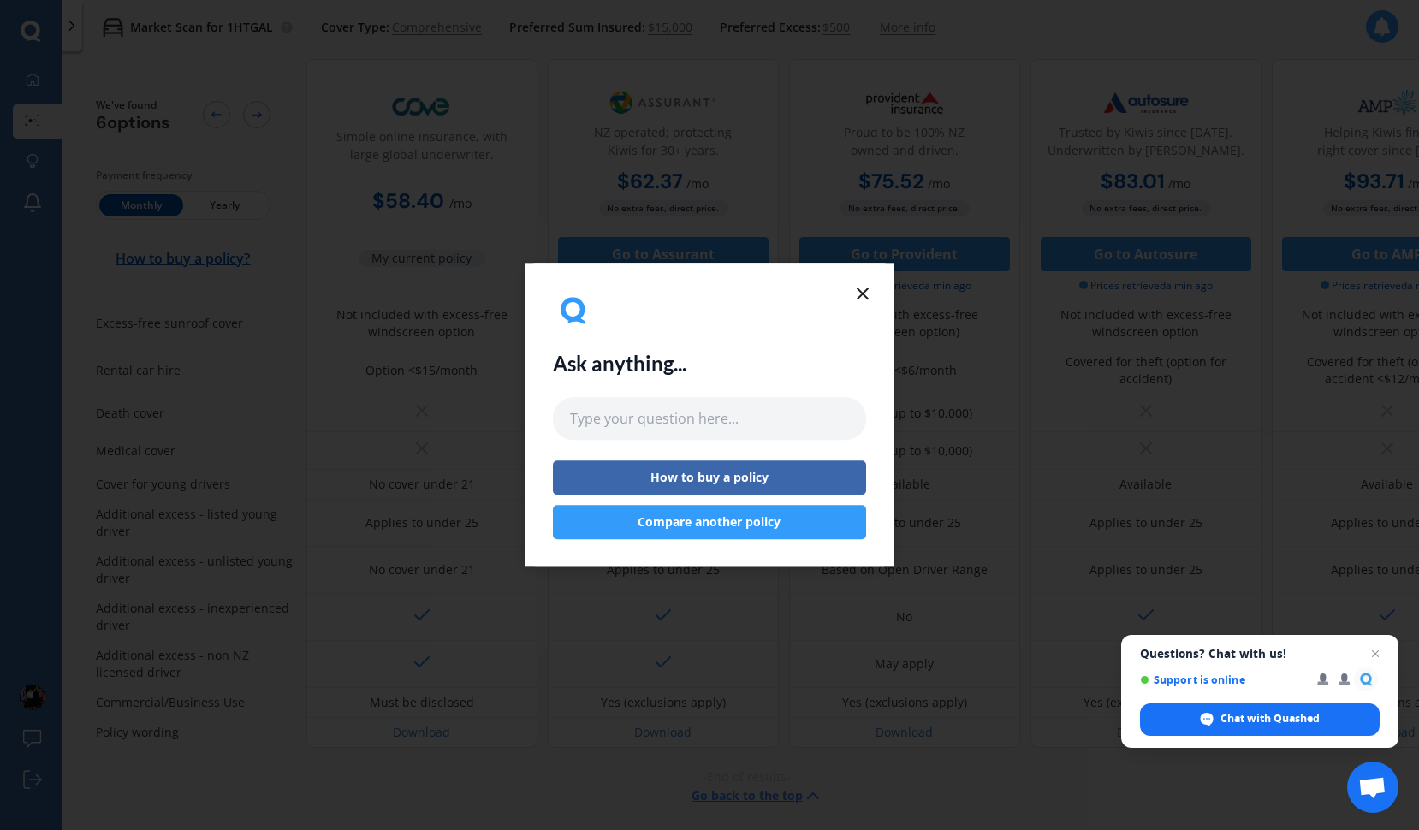
click at [674, 530] on button "Compare another policy" at bounding box center [709, 523] width 313 height 34
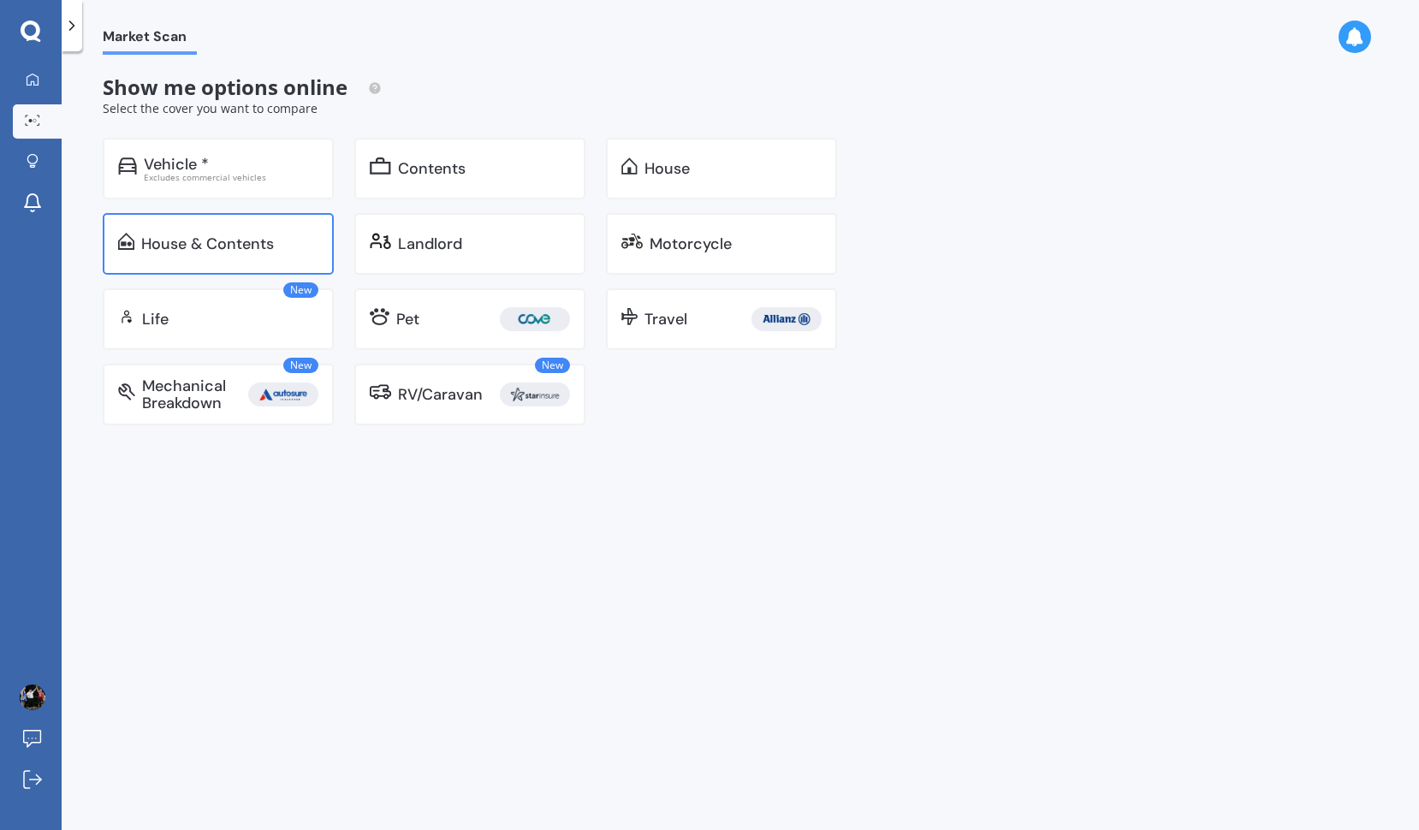
click at [241, 240] on div "House & Contents" at bounding box center [207, 243] width 133 height 17
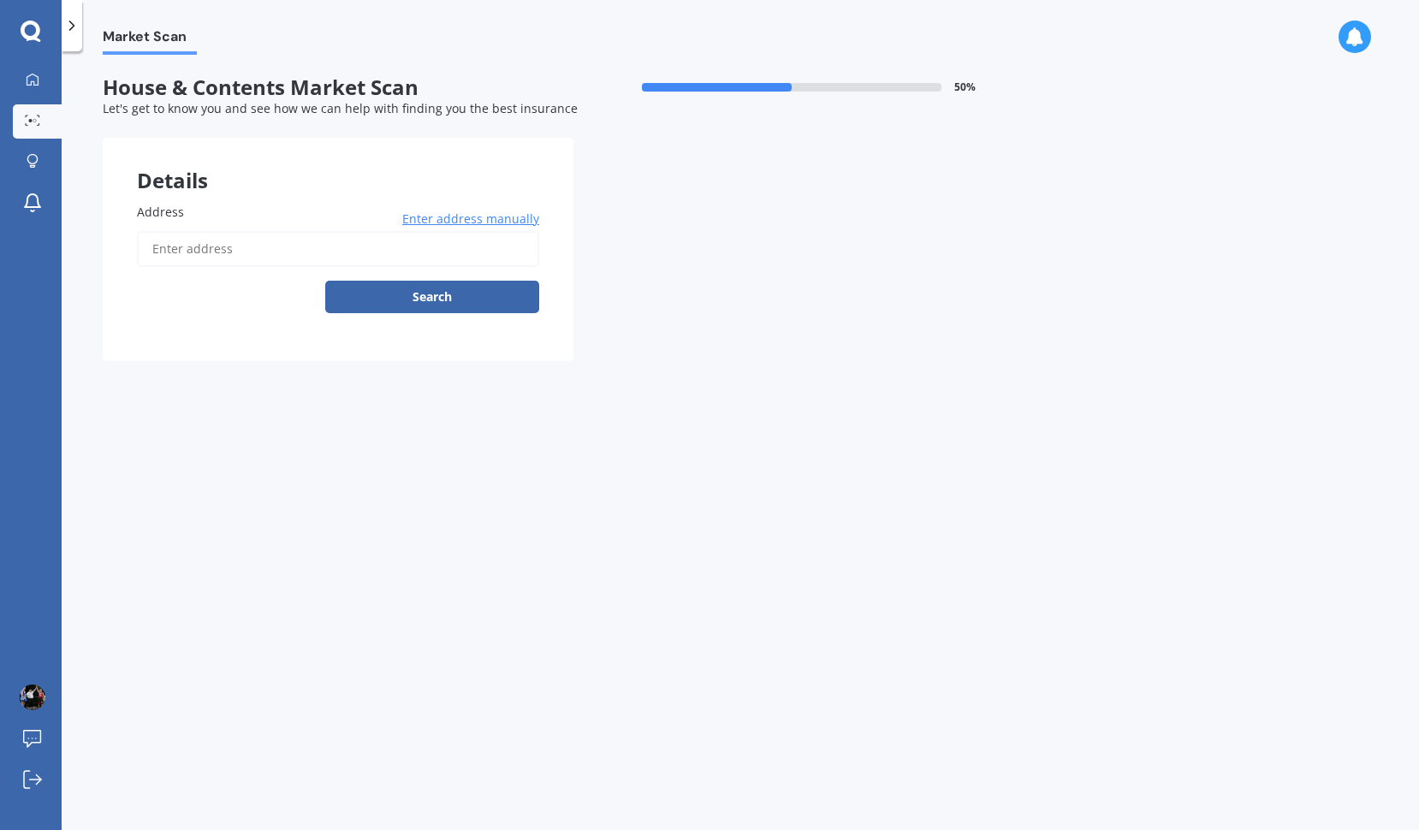
click at [370, 247] on input "Address" at bounding box center [338, 249] width 402 height 36
type input "46 Woodhouse Avenue, Karori, Wellington 6012"
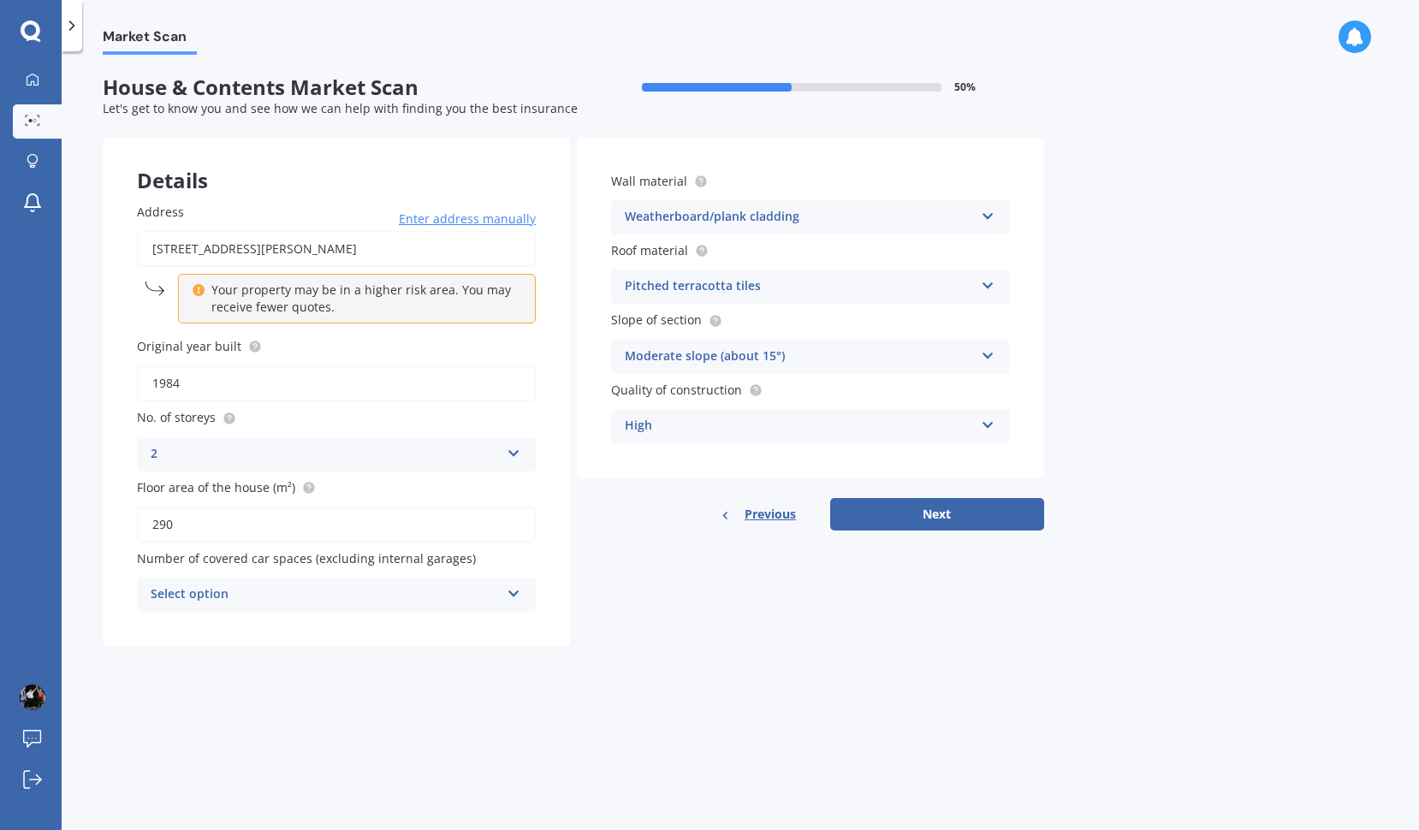
click at [484, 599] on div "Select option" at bounding box center [325, 594] width 349 height 21
click at [690, 587] on div "Details Address 46 Woodhouse Avenue, Karori, Wellington 6012 Enter address manu…" at bounding box center [573, 392] width 941 height 508
click at [933, 506] on button "Next" at bounding box center [937, 514] width 214 height 33
select select "22"
select select "04"
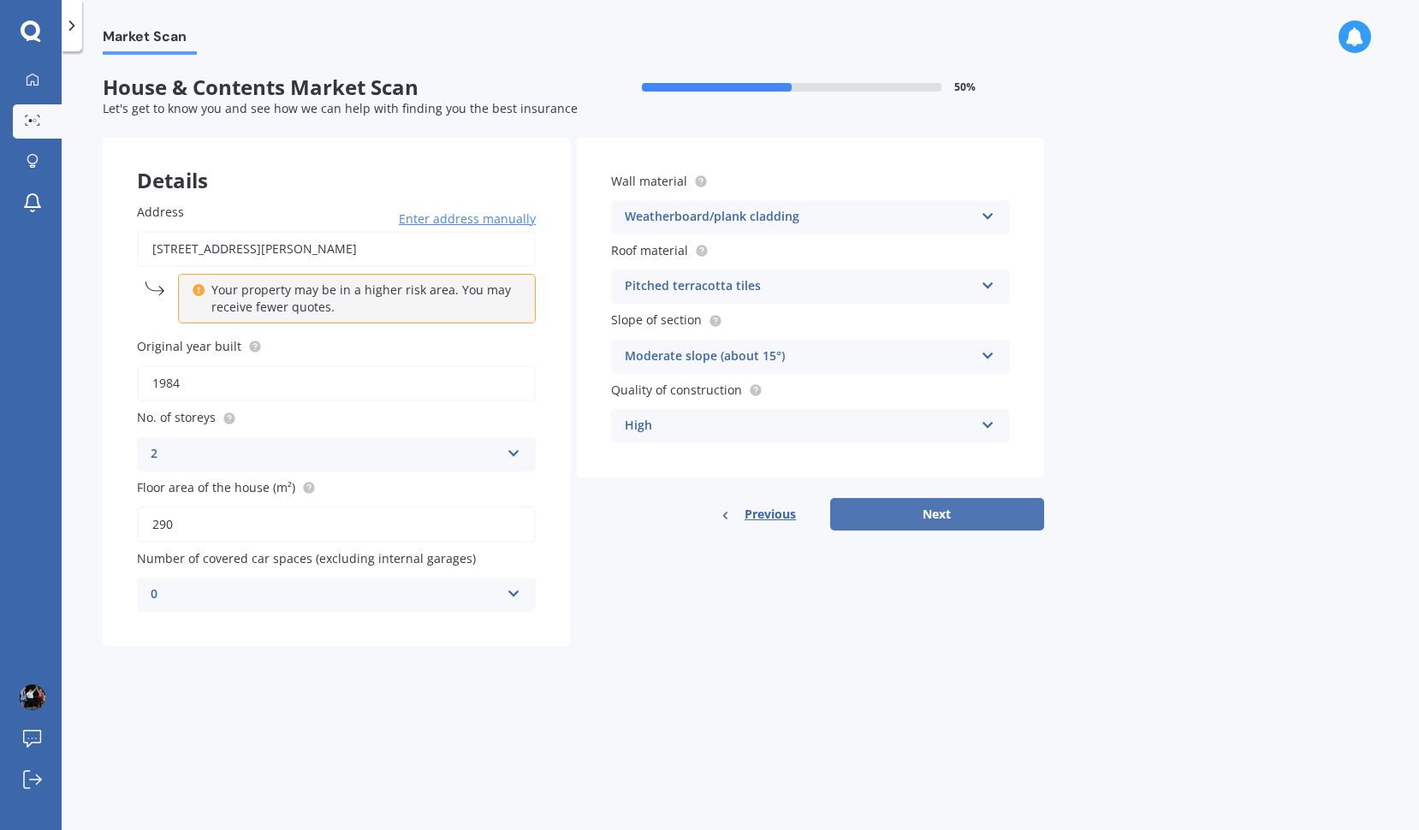
select select "1972"
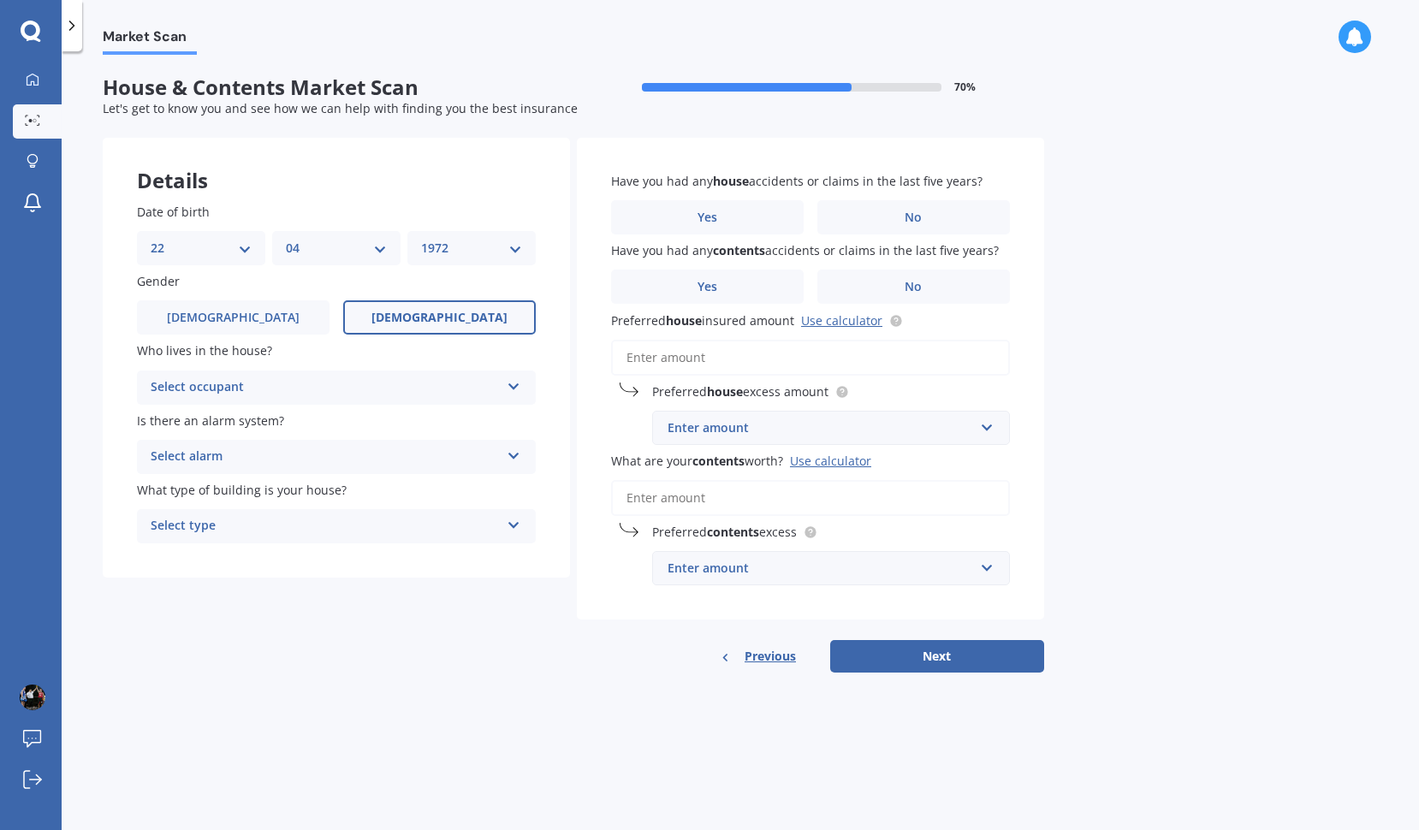
click at [370, 391] on div "Select occupant" at bounding box center [325, 387] width 349 height 21
click at [343, 414] on div "Owner" at bounding box center [336, 421] width 397 height 31
click at [324, 454] on div "Select alarm" at bounding box center [325, 457] width 349 height 21
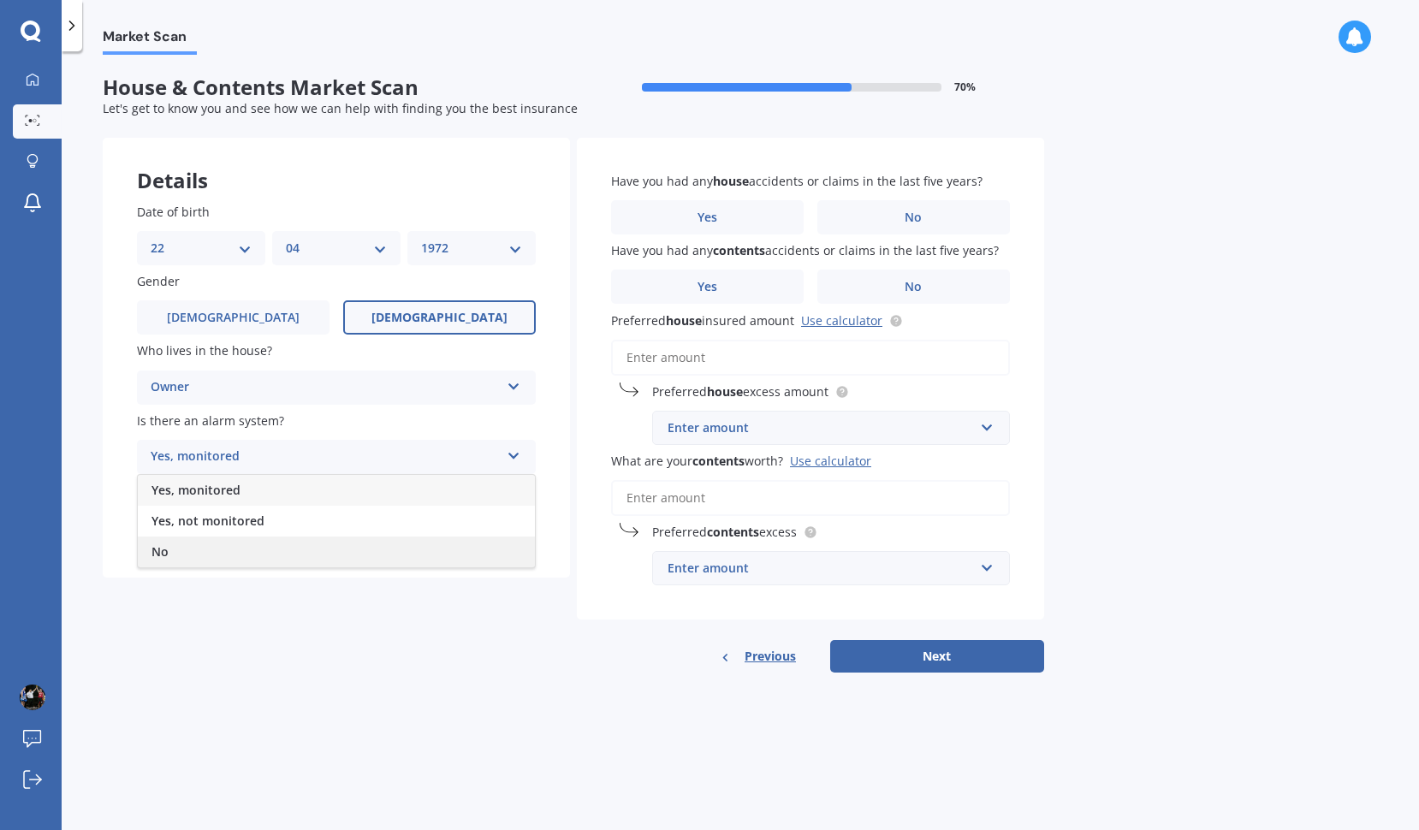
click at [258, 547] on div "No" at bounding box center [336, 551] width 397 height 31
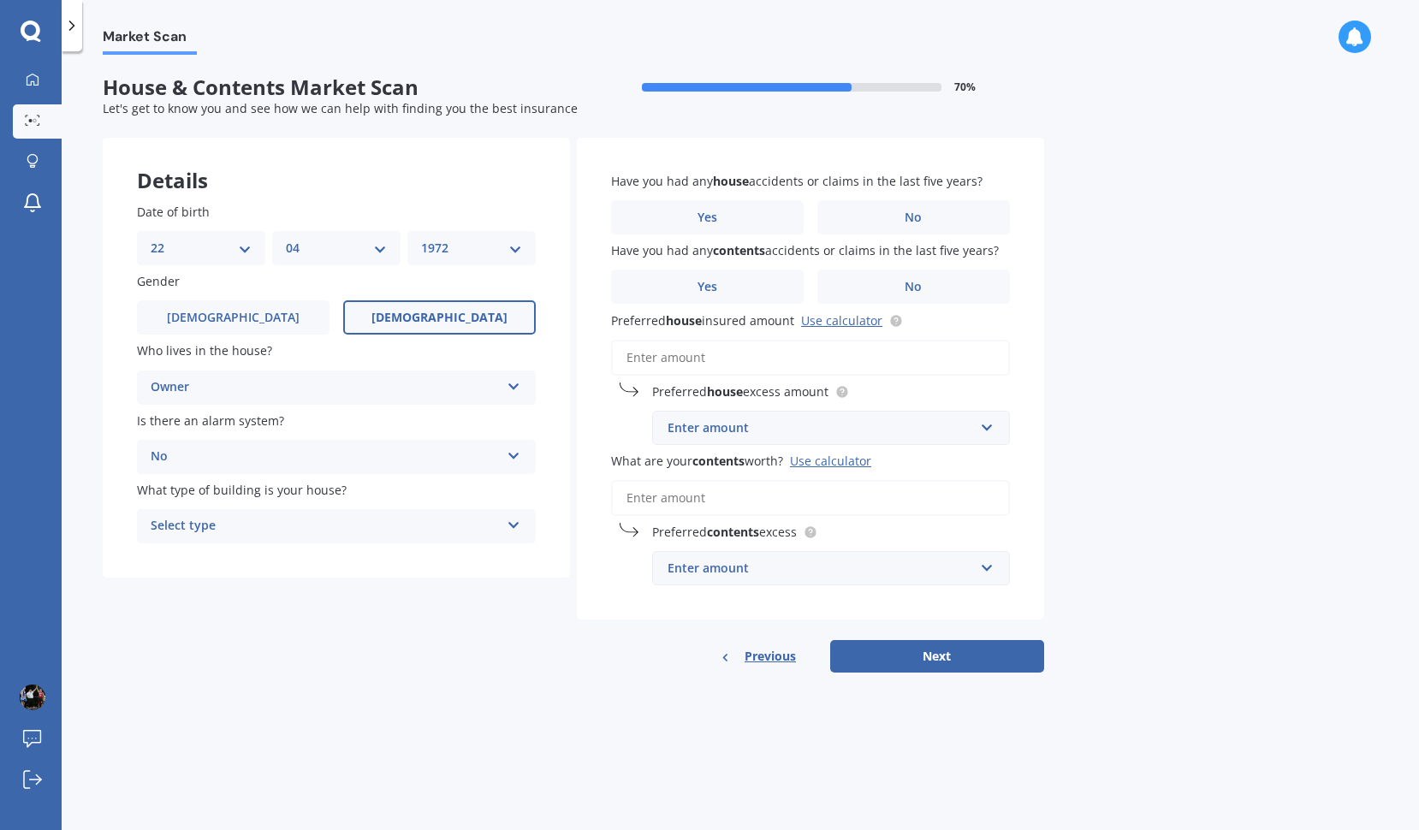
click at [286, 516] on div "Select type" at bounding box center [325, 526] width 349 height 21
click at [258, 560] on div "Freestanding" at bounding box center [336, 559] width 397 height 31
click at [880, 209] on label "No" at bounding box center [913, 217] width 193 height 34
click at [0, 0] on input "No" at bounding box center [0, 0] width 0 height 0
click at [883, 287] on label "No" at bounding box center [913, 287] width 193 height 34
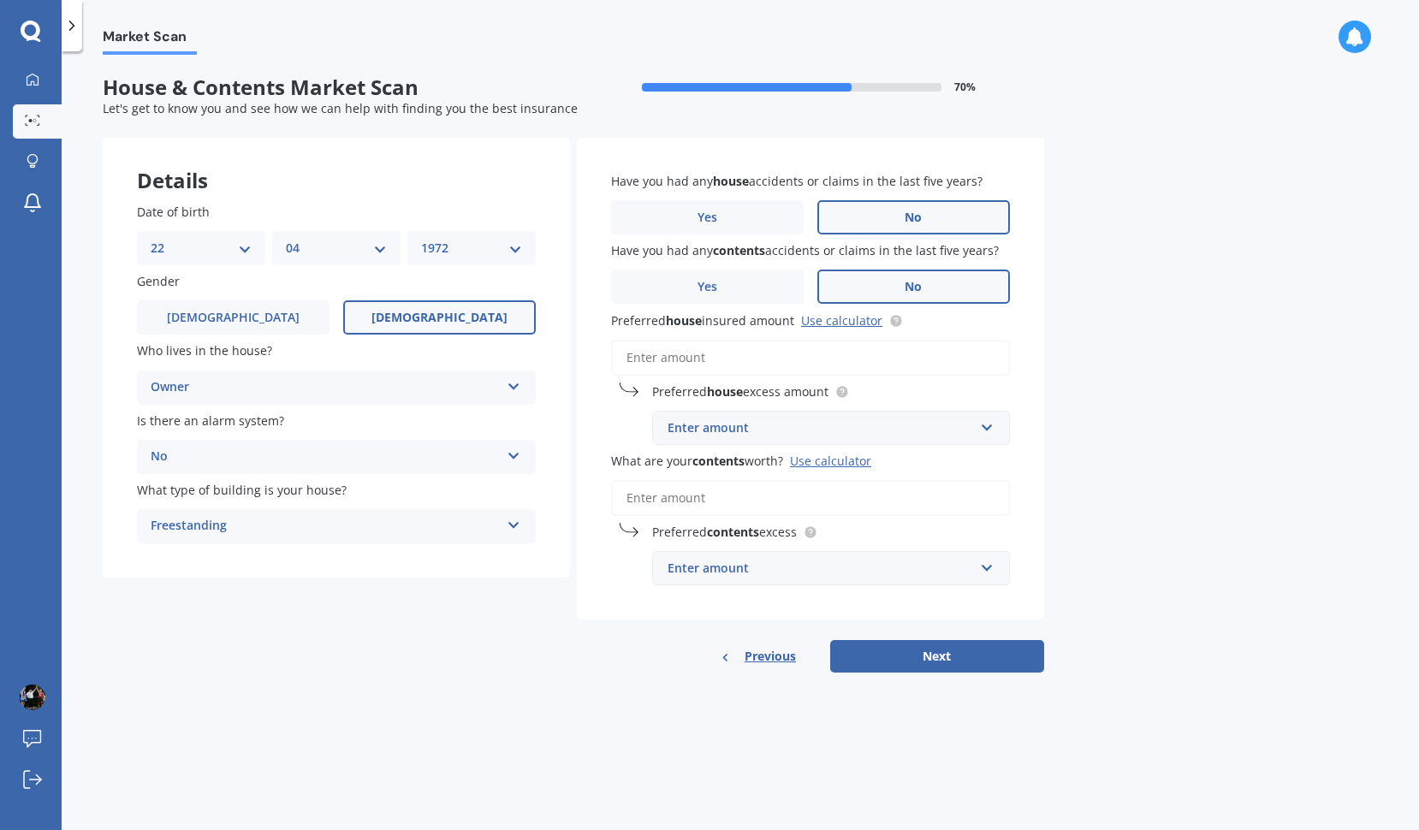
click at [0, 0] on input "No" at bounding box center [0, 0] width 0 height 0
click at [743, 352] on input "Preferred house insured amount Use calculator" at bounding box center [810, 358] width 399 height 36
click at [835, 318] on link "Use calculator" at bounding box center [841, 320] width 81 height 16
click at [710, 359] on input "Preferred house insured amount Use calculator" at bounding box center [810, 358] width 399 height 36
paste input "$1,822,338"
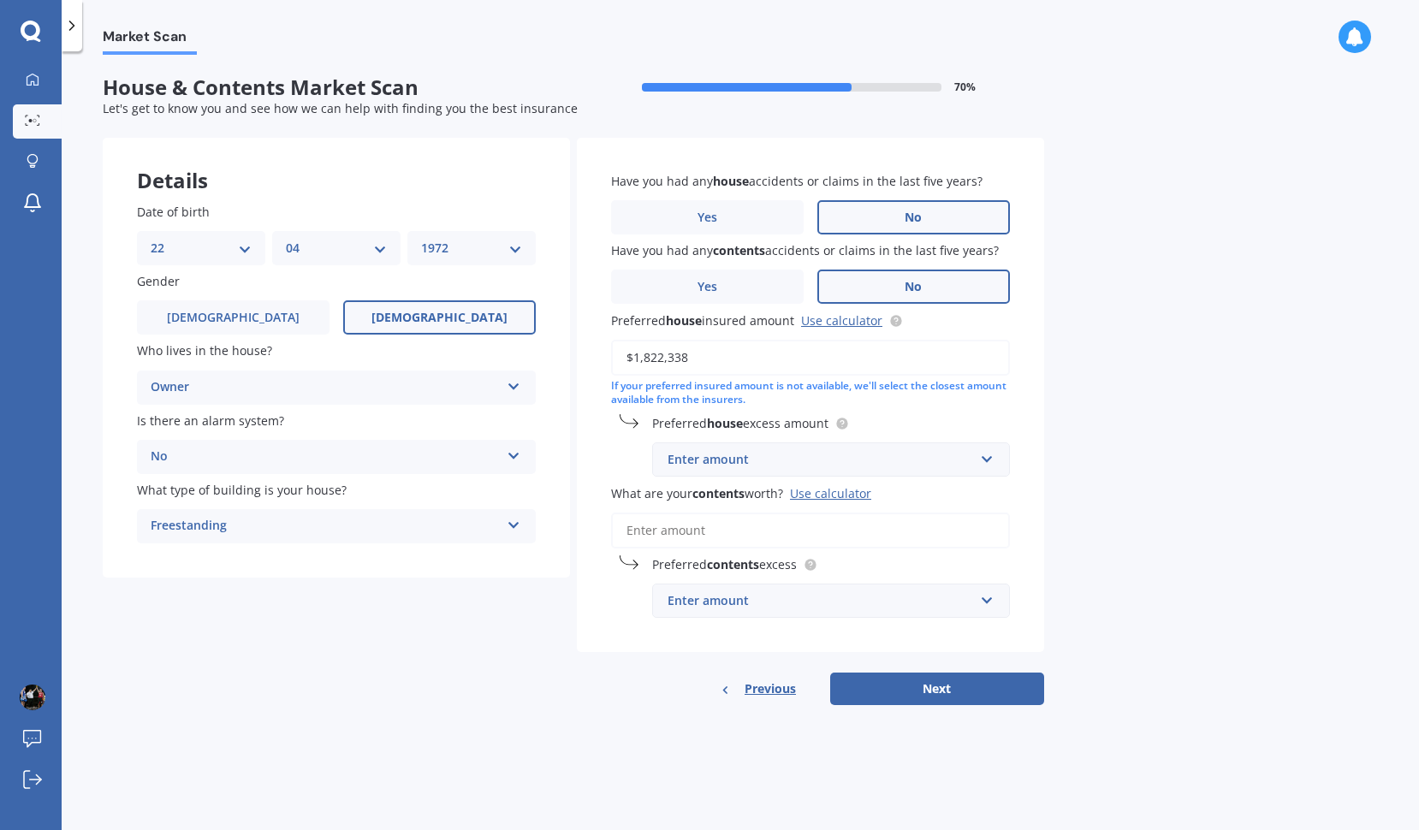
type input "$1,822,338"
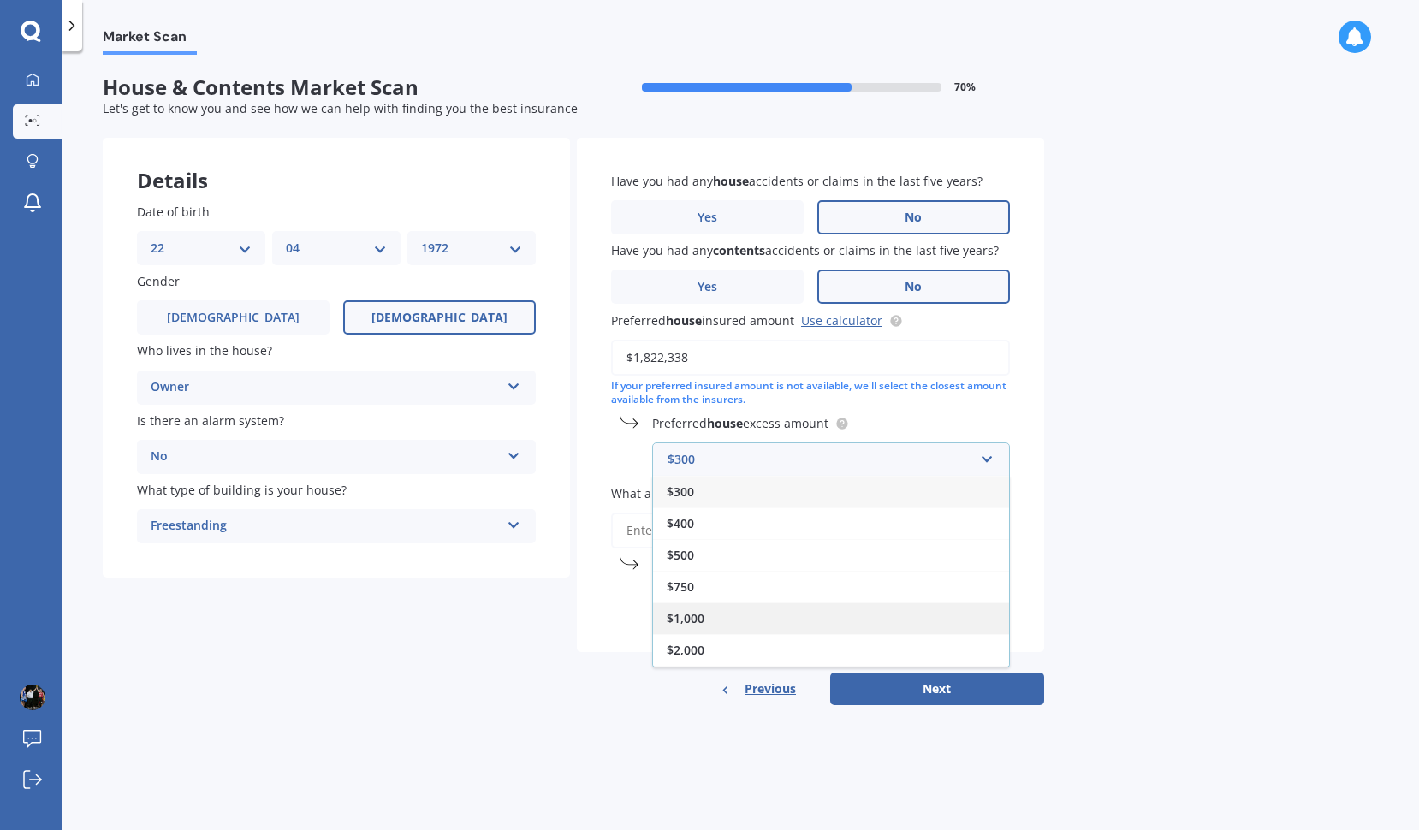
click at [767, 619] on div "$1,000" at bounding box center [831, 618] width 356 height 32
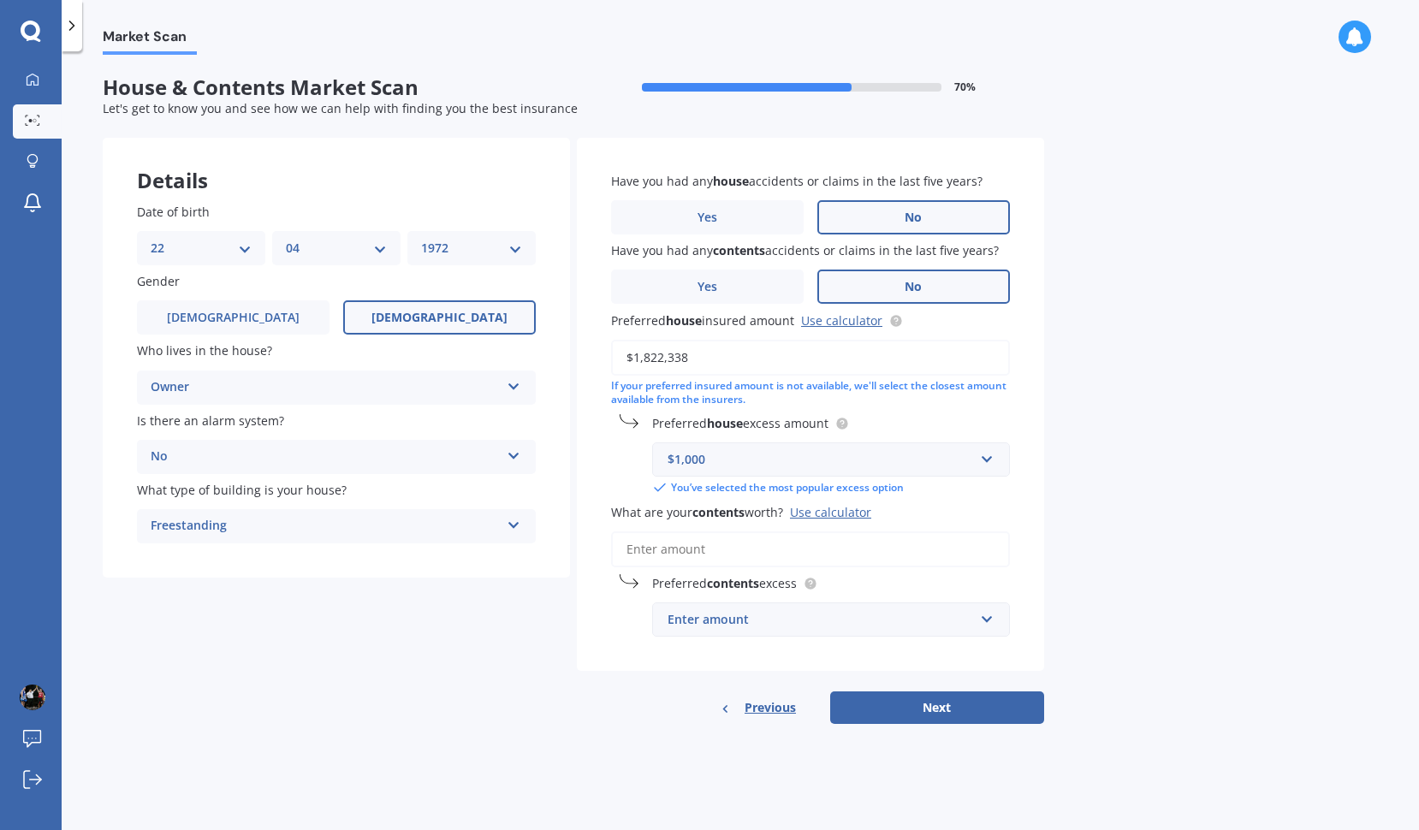
click at [1081, 435] on div "Market Scan House & Contents Market Scan 70 % Let's get to know you and see how…" at bounding box center [740, 444] width 1357 height 779
click at [715, 541] on input "What are your contents worth? Use calculator" at bounding box center [810, 549] width 399 height 36
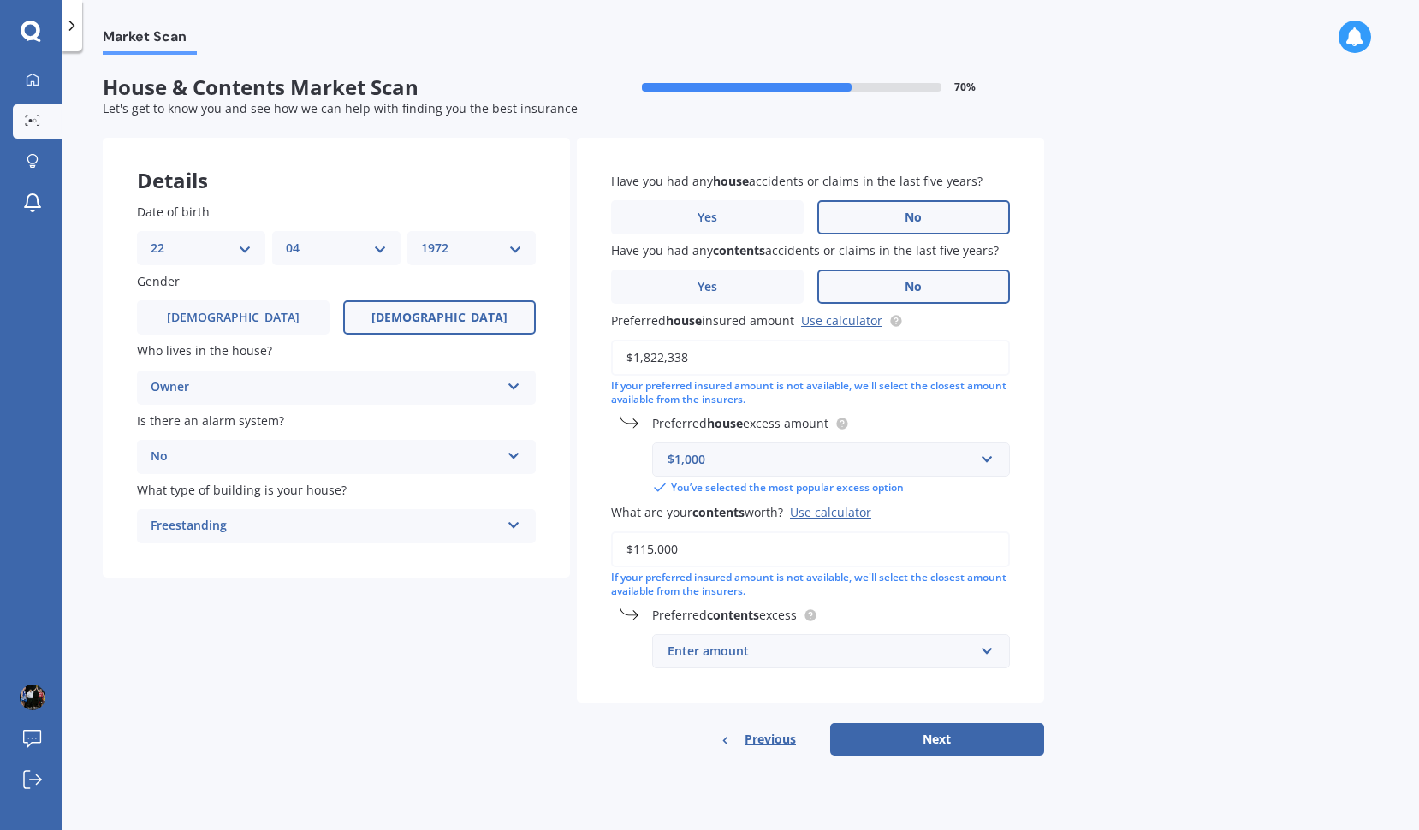
type input "$115,000"
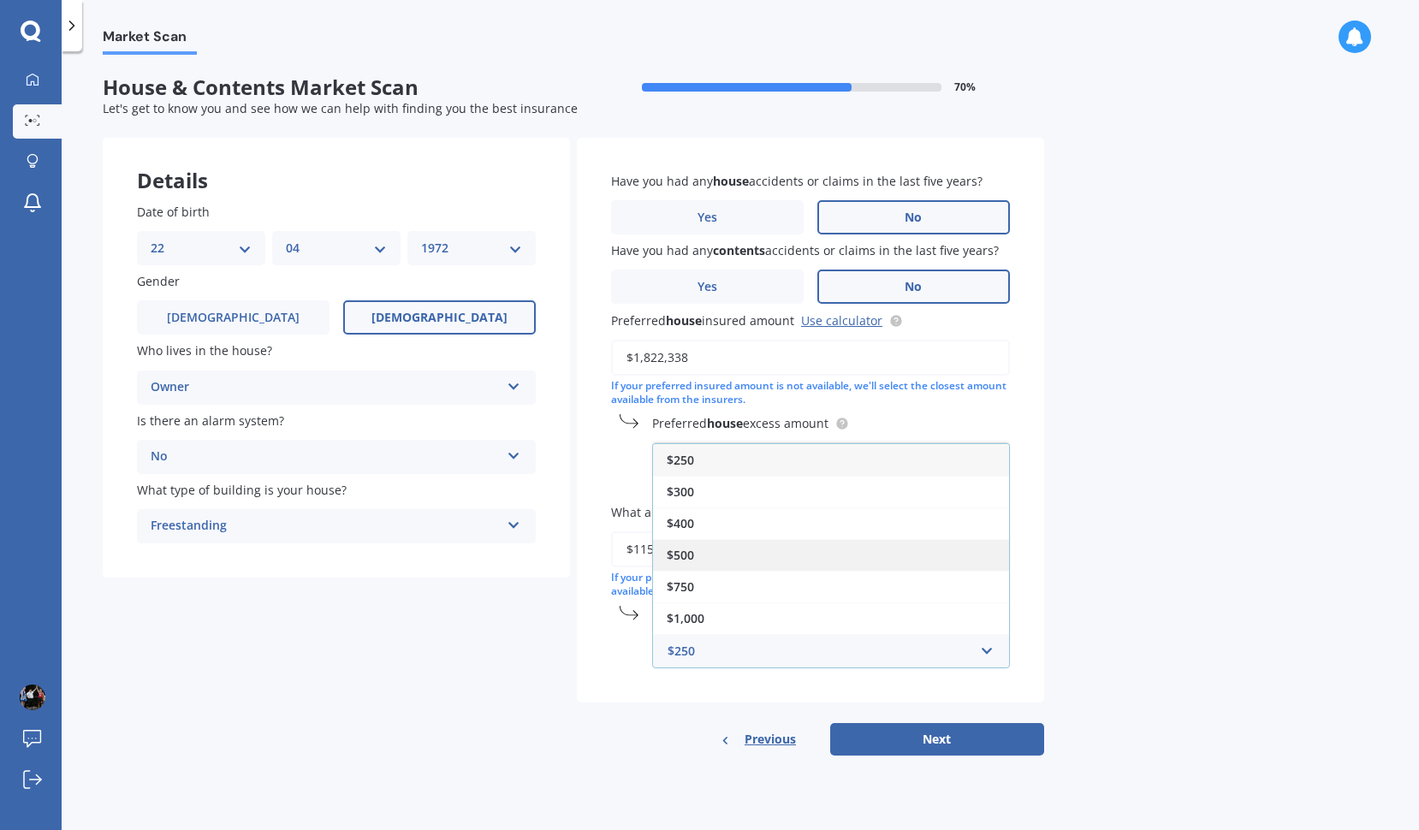
click at [752, 550] on div "$500" at bounding box center [831, 555] width 356 height 32
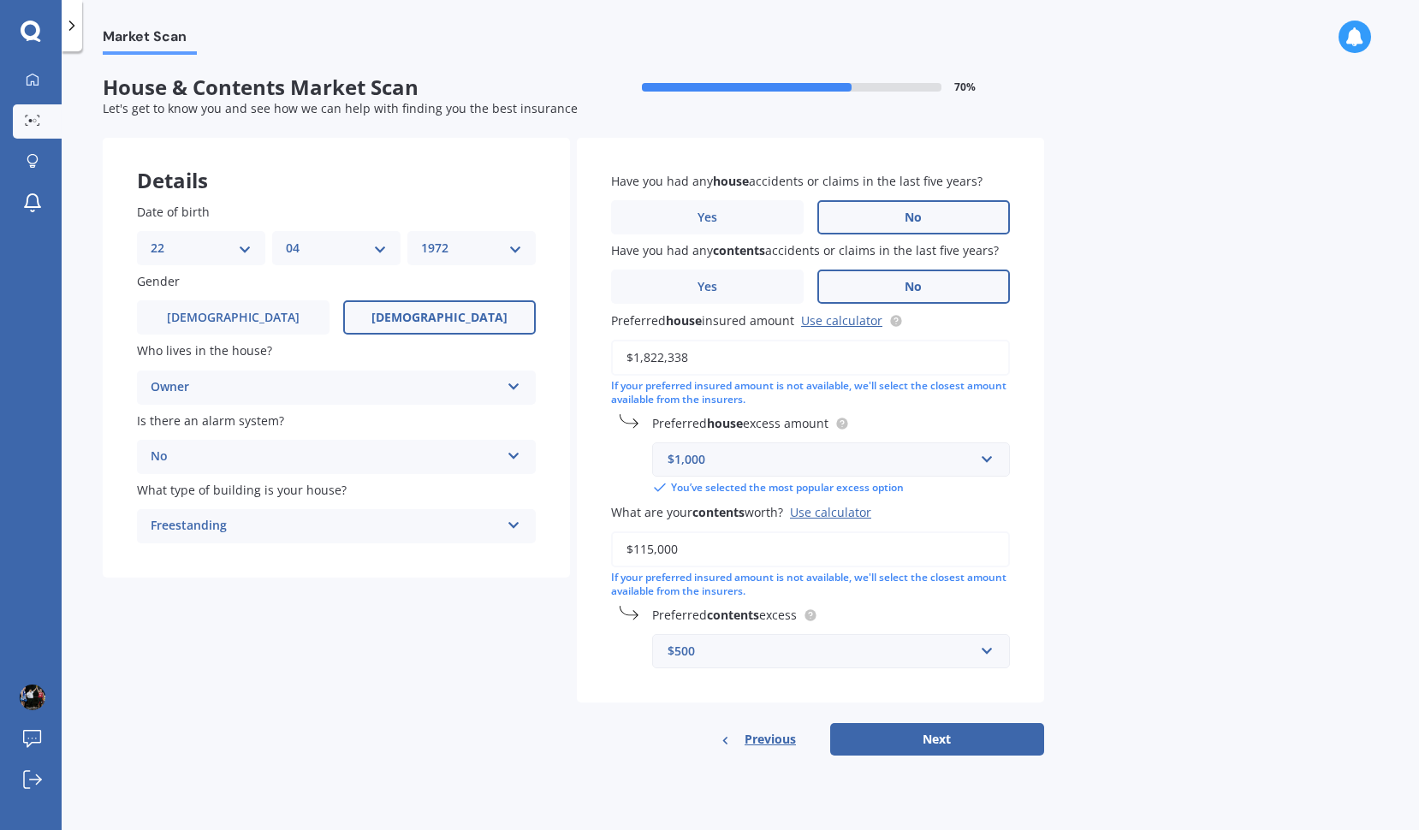
click at [784, 461] on div "$1,000" at bounding box center [820, 459] width 306 height 19
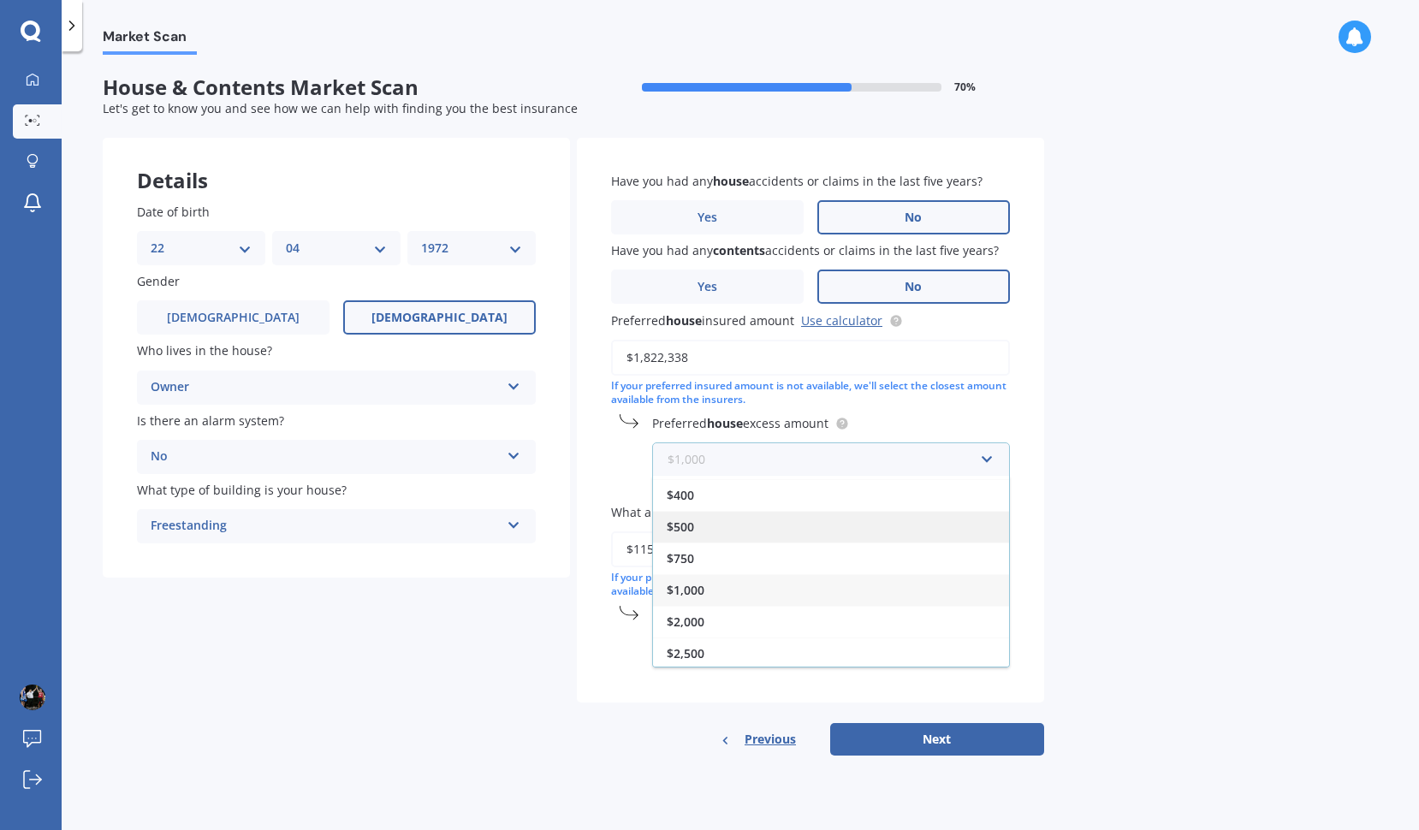
scroll to position [28, 0]
click at [768, 640] on div "$2,500" at bounding box center [831, 653] width 356 height 32
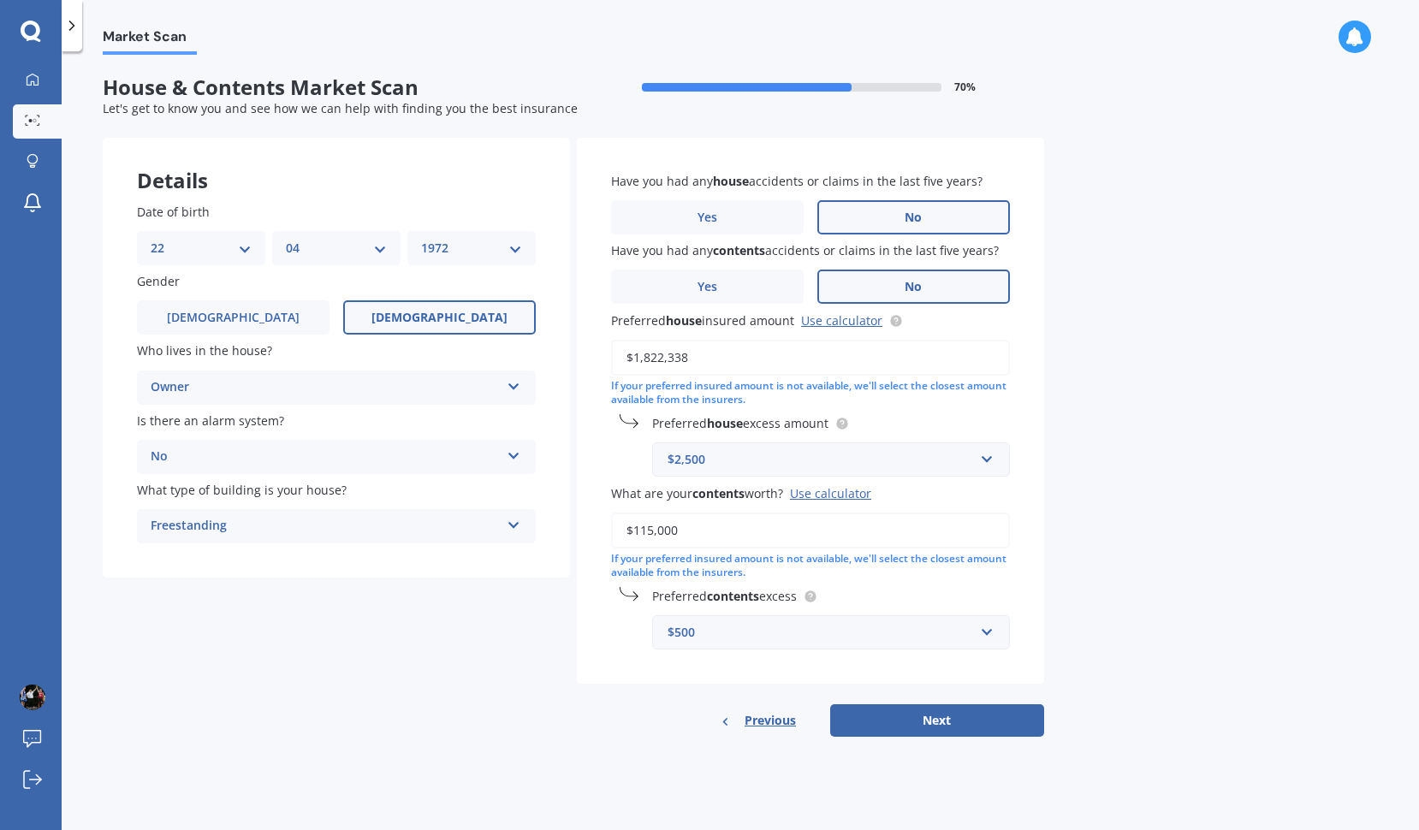
click at [1140, 455] on div "Market Scan House & Contents Market Scan 70 % Let's get to know you and see how…" at bounding box center [740, 444] width 1357 height 779
click at [936, 714] on button "Next" at bounding box center [937, 720] width 214 height 33
select select "22"
select select "04"
select select "1972"
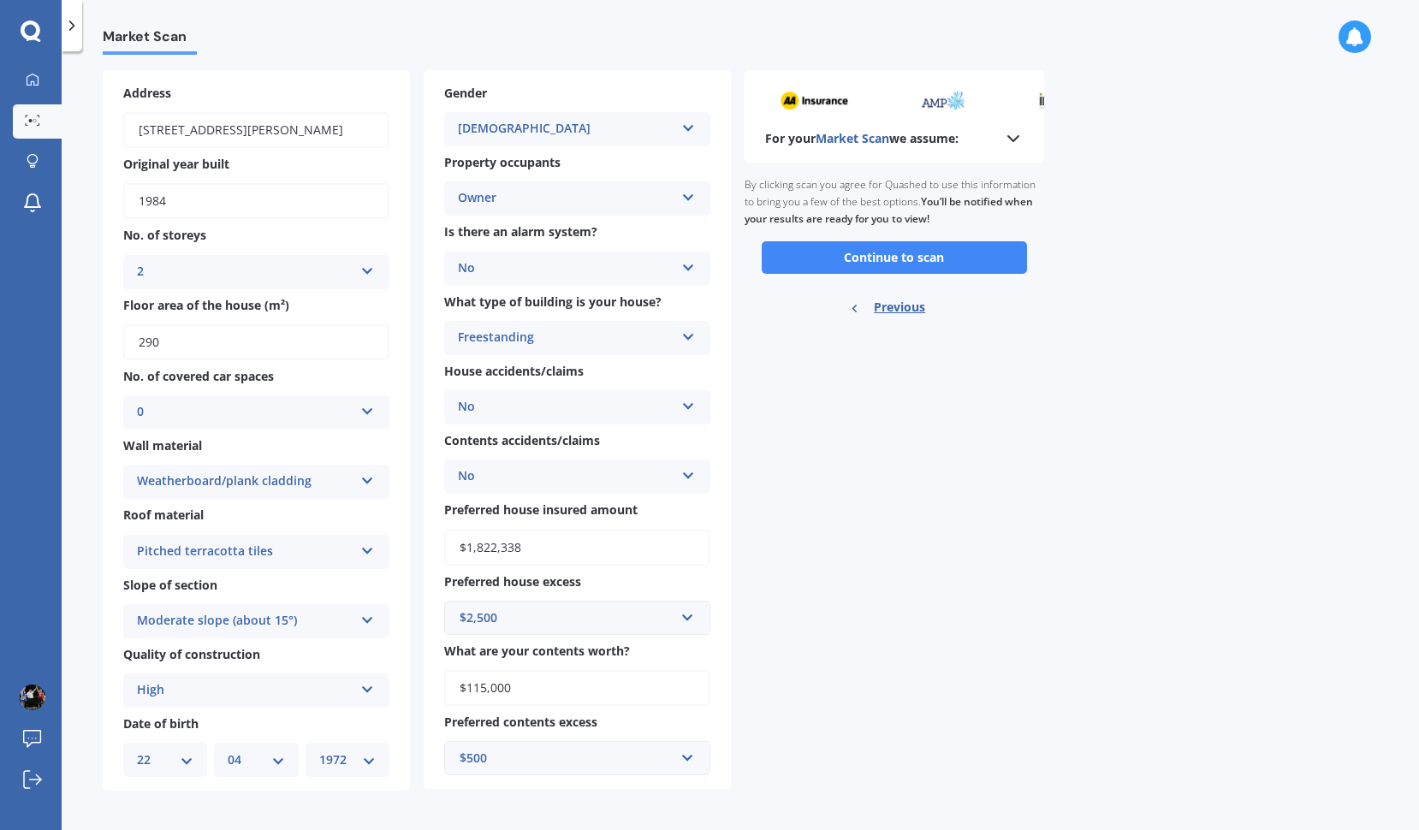
scroll to position [67, 0]
click at [882, 257] on button "Continue to scan" at bounding box center [893, 258] width 265 height 33
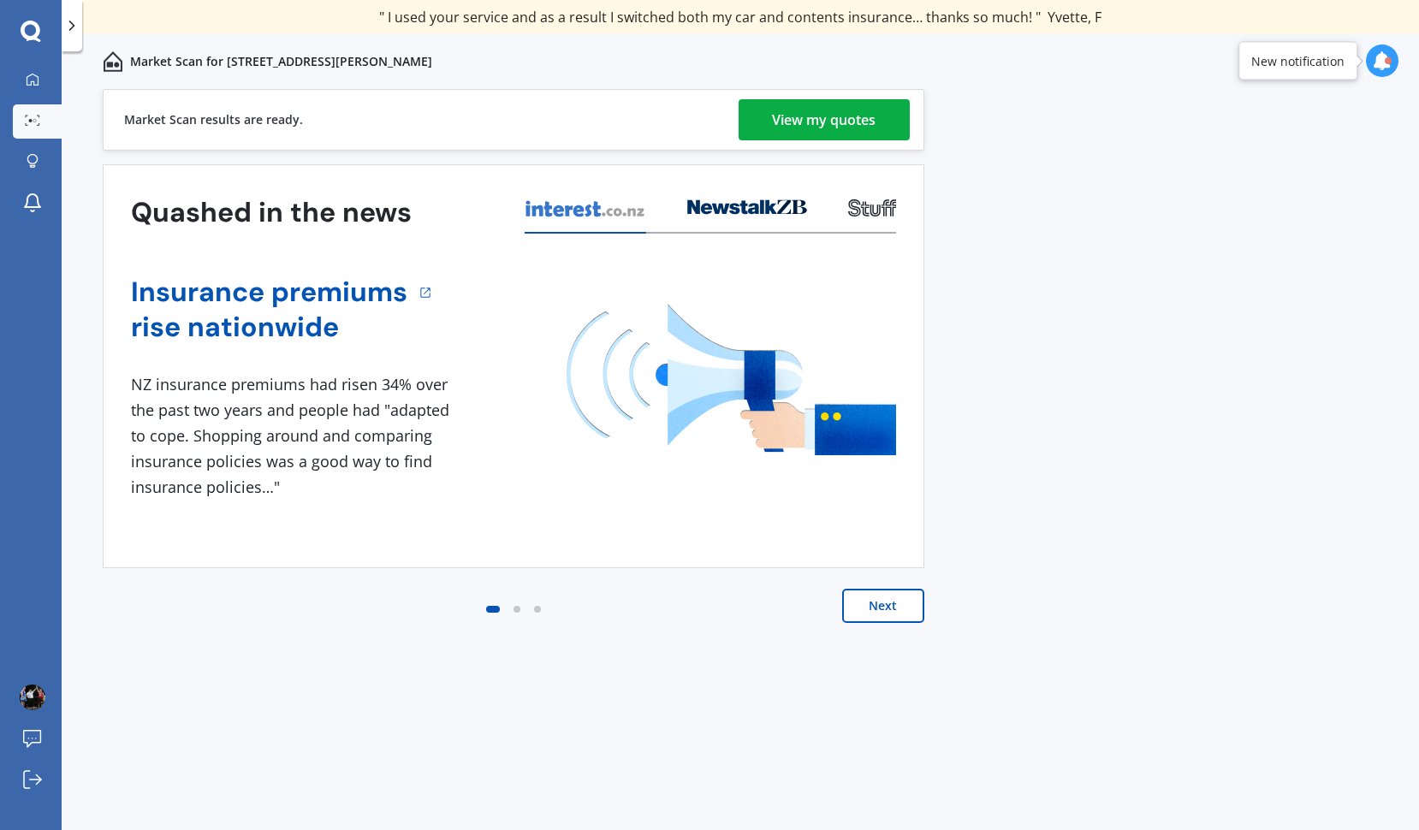
click at [811, 125] on div "View my quotes" at bounding box center [825, 119] width 104 height 41
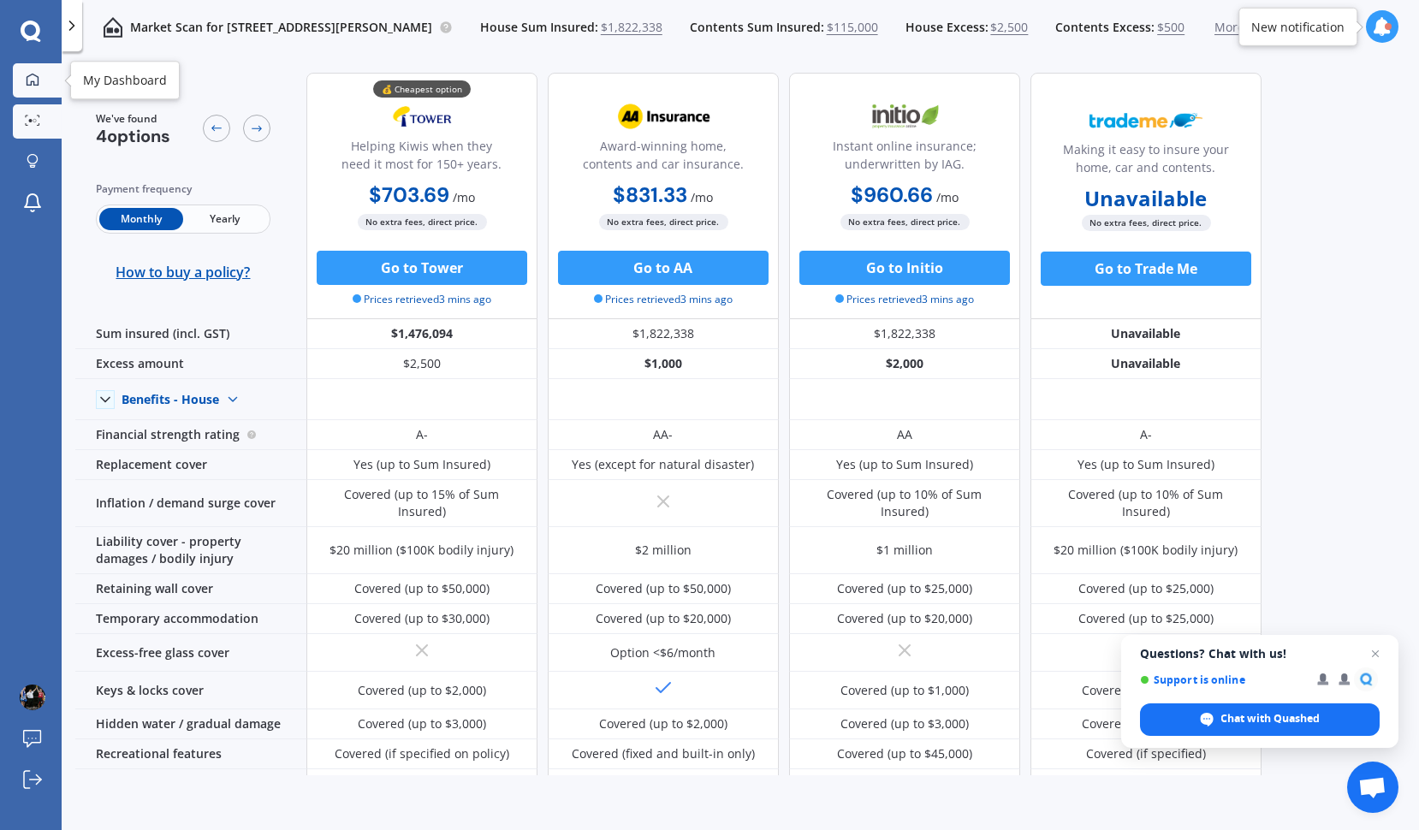
click at [35, 80] on icon at bounding box center [33, 80] width 14 height 14
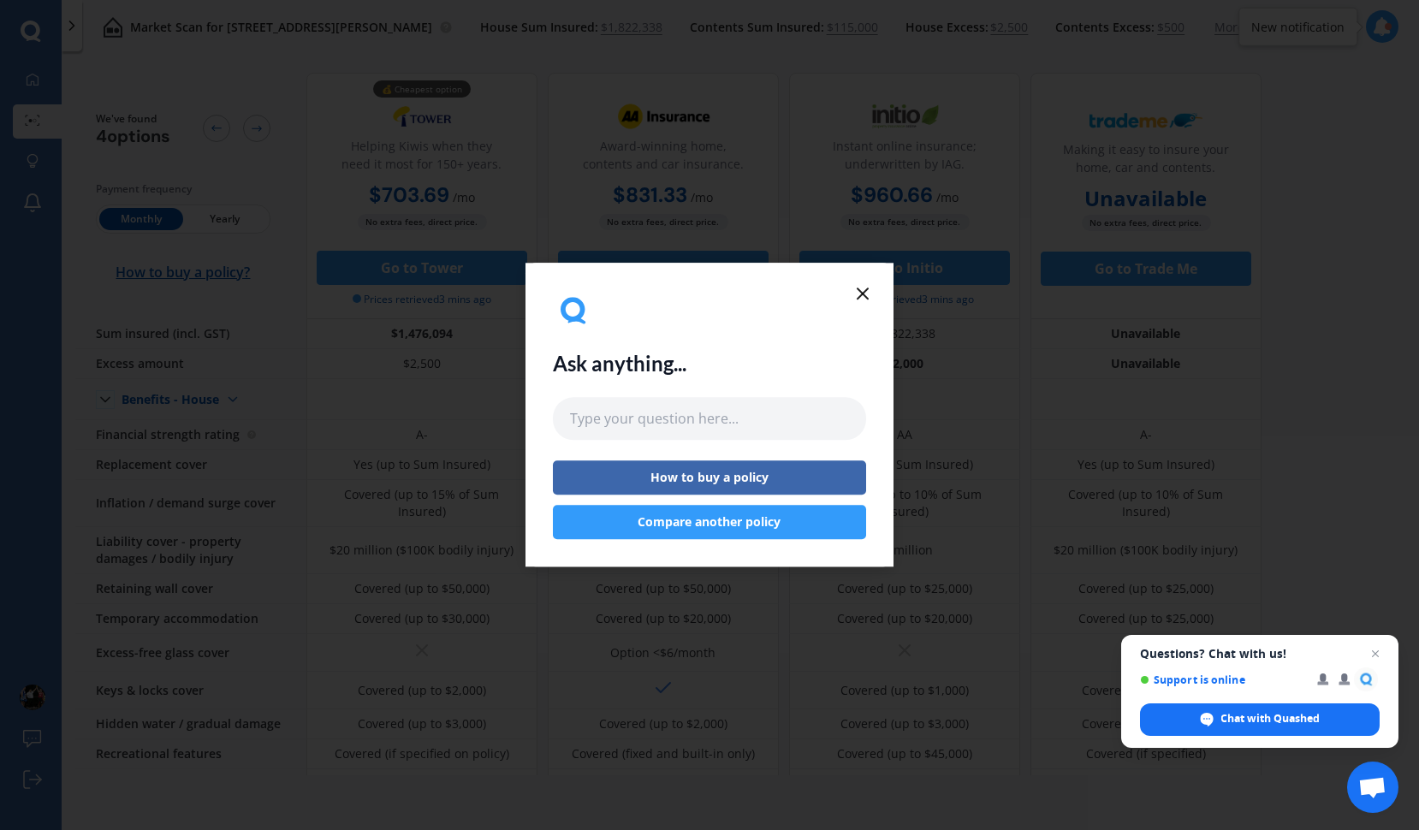
click at [689, 524] on button "Compare another policy" at bounding box center [709, 523] width 313 height 34
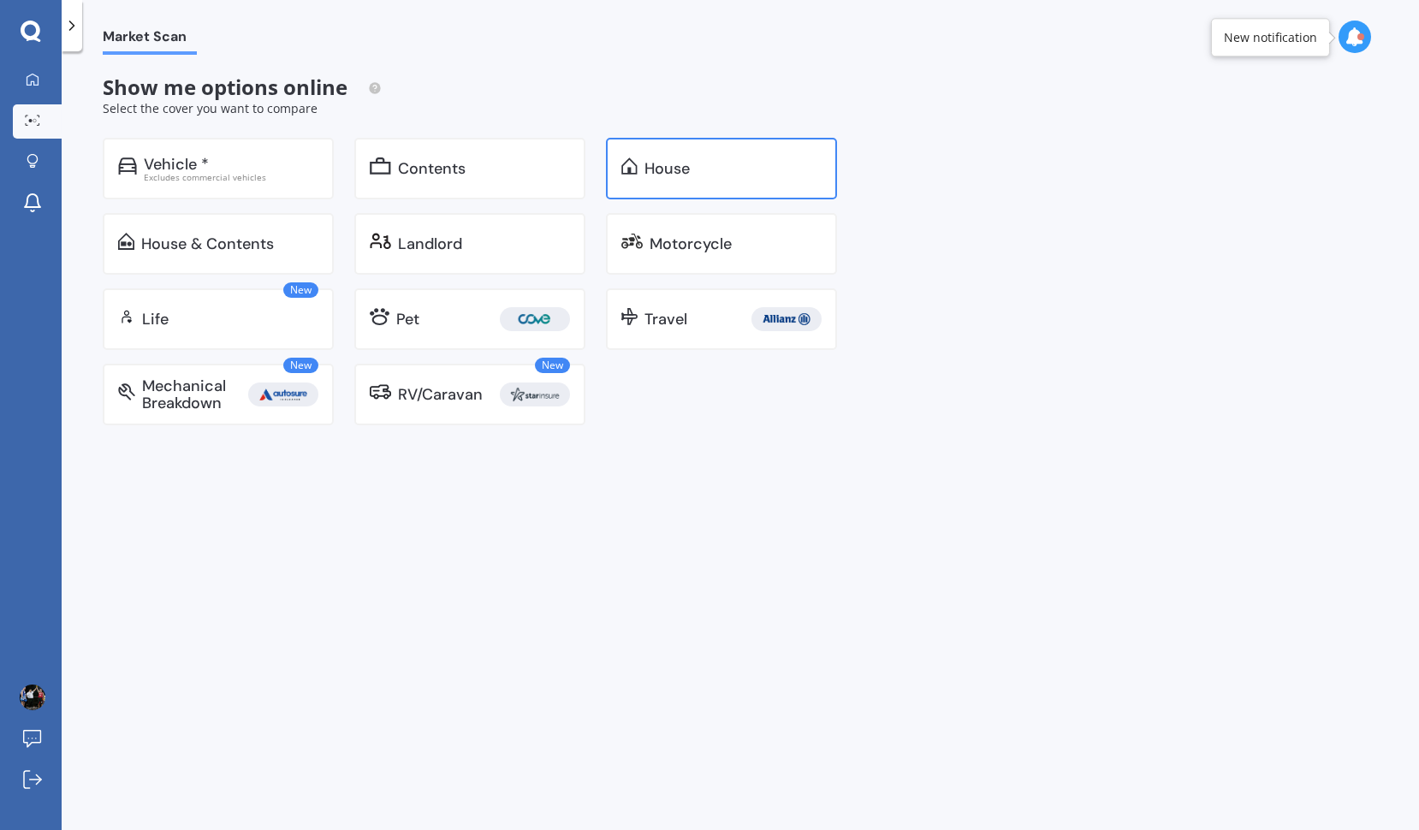
click at [720, 193] on div "House" at bounding box center [721, 169] width 231 height 62
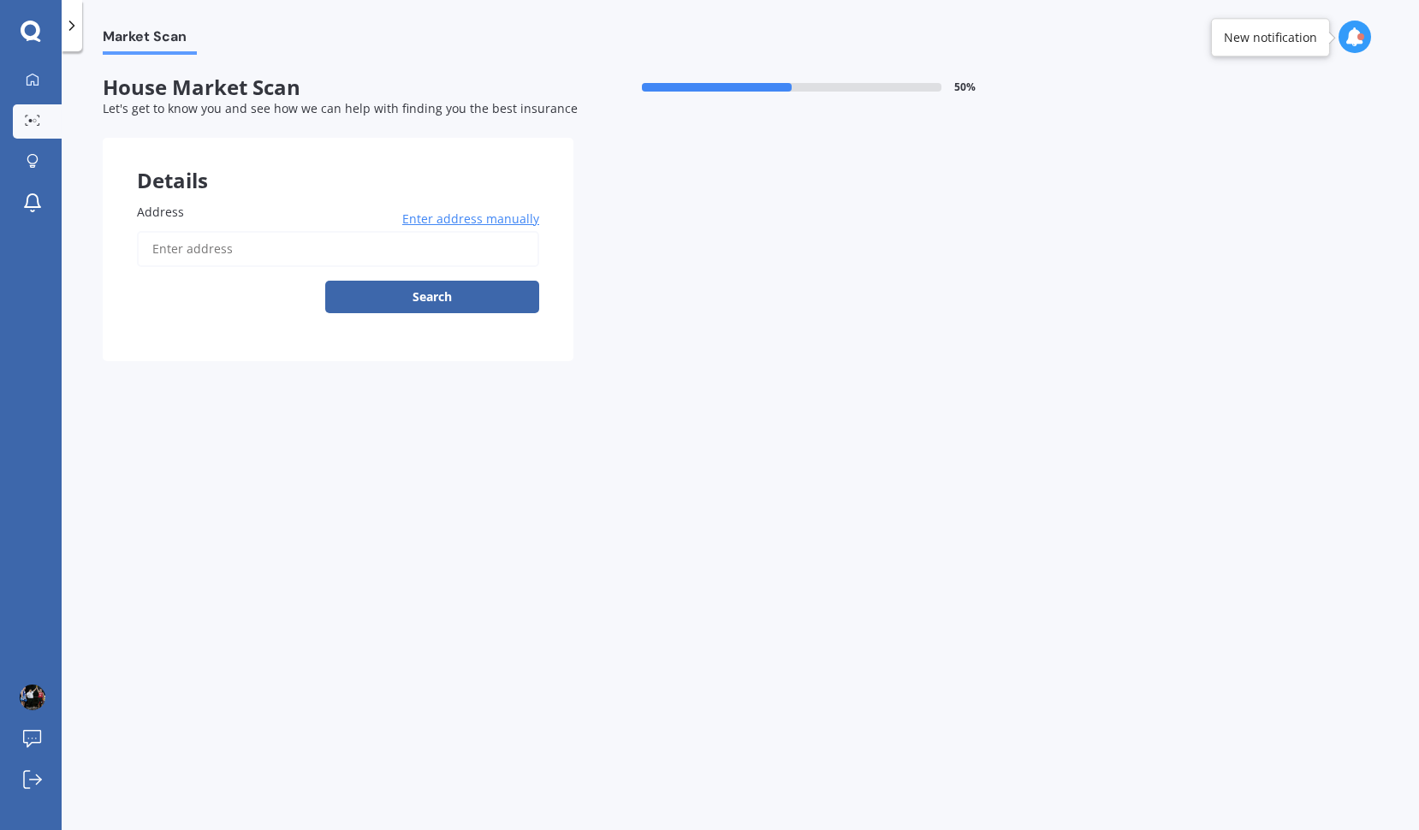
click at [424, 251] on input "Address" at bounding box center [338, 249] width 402 height 36
type input "20 Humphrey Street, Frankton, Queenstown 9300"
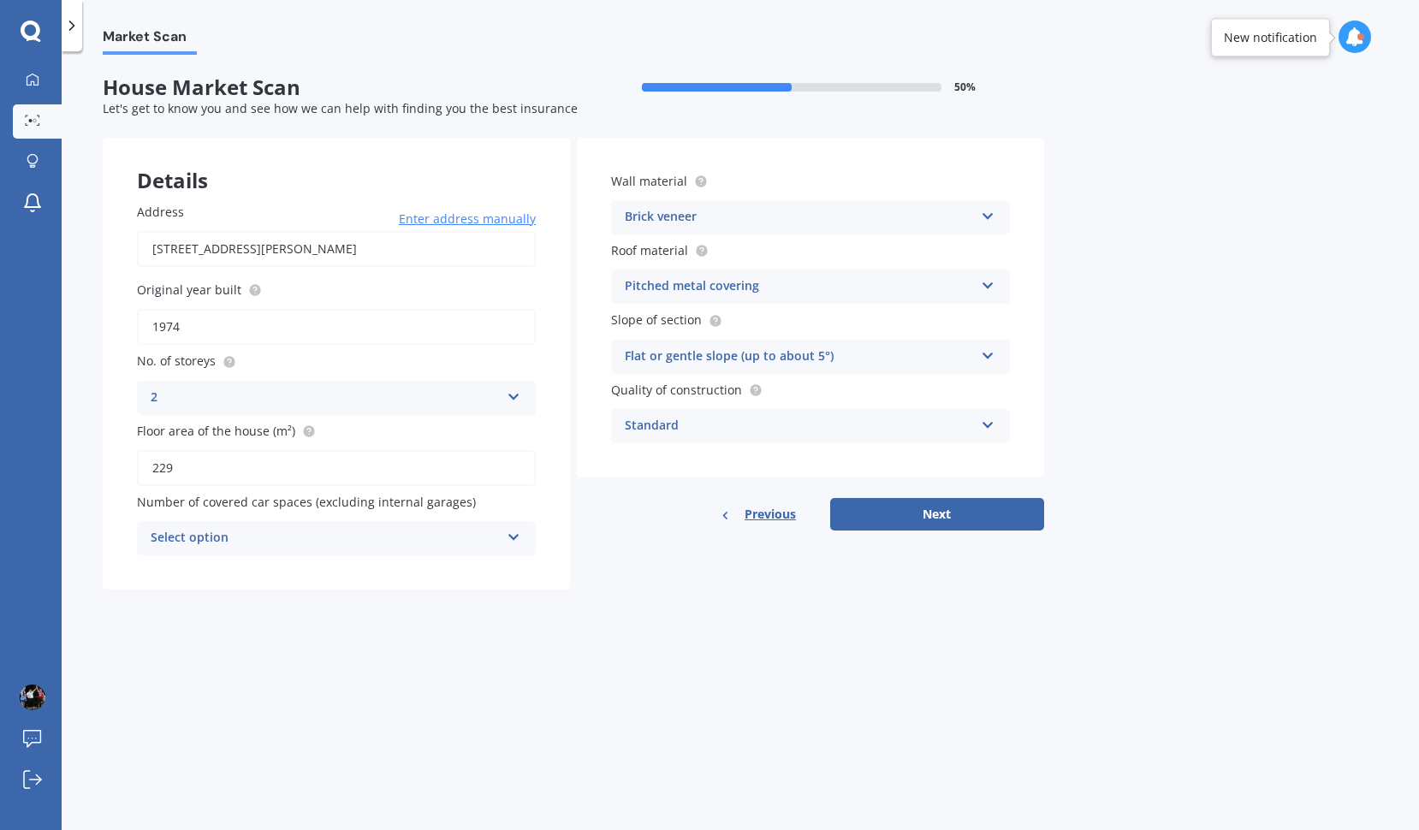
click at [311, 329] on input "1974" at bounding box center [336, 327] width 399 height 36
click at [367, 627] on div "Market Scan House Market Scan 50 % Let's get to know you and see how we can hel…" at bounding box center [740, 444] width 1357 height 779
click at [693, 430] on div "Standard" at bounding box center [799, 426] width 349 height 21
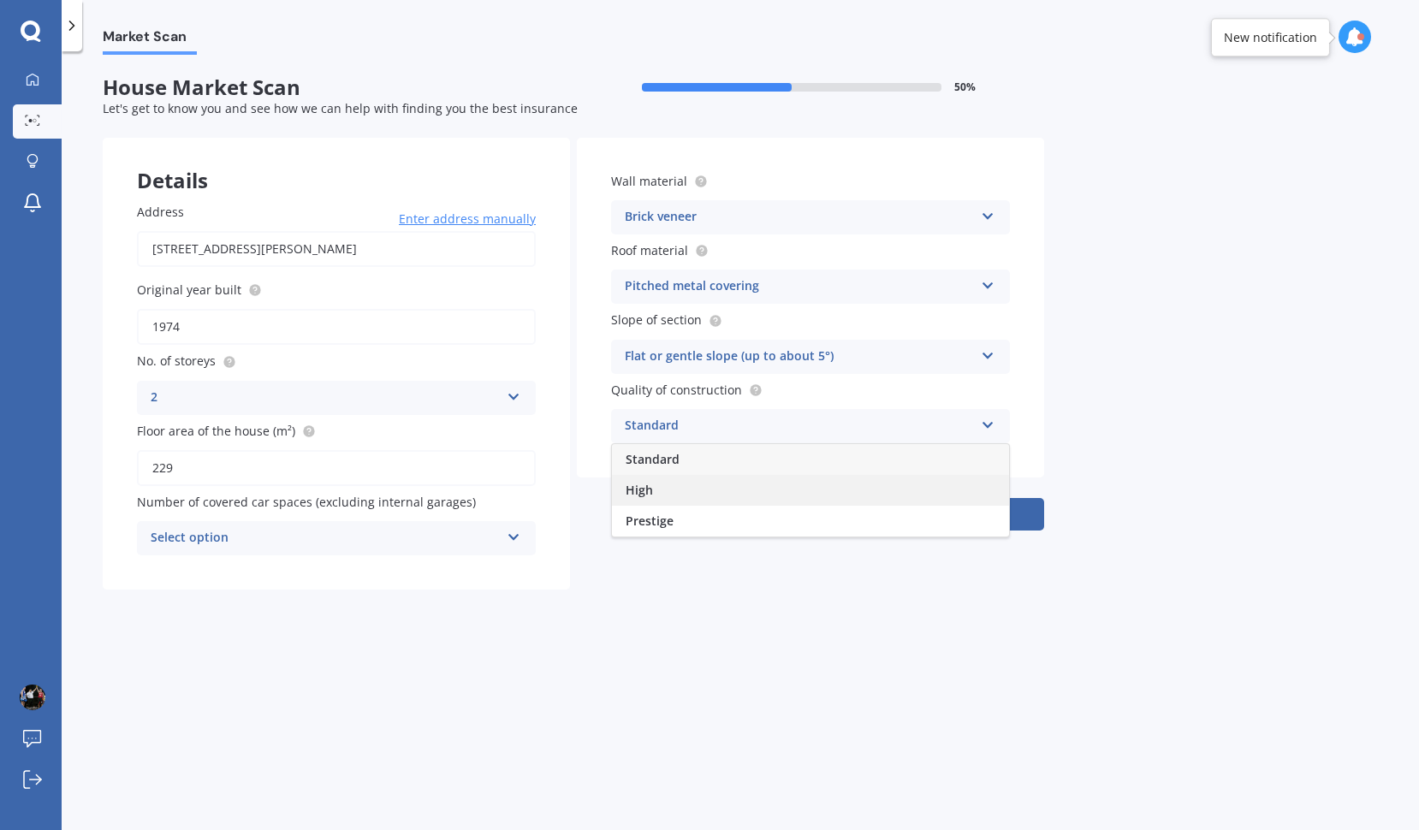
click at [661, 483] on div "High" at bounding box center [810, 490] width 397 height 31
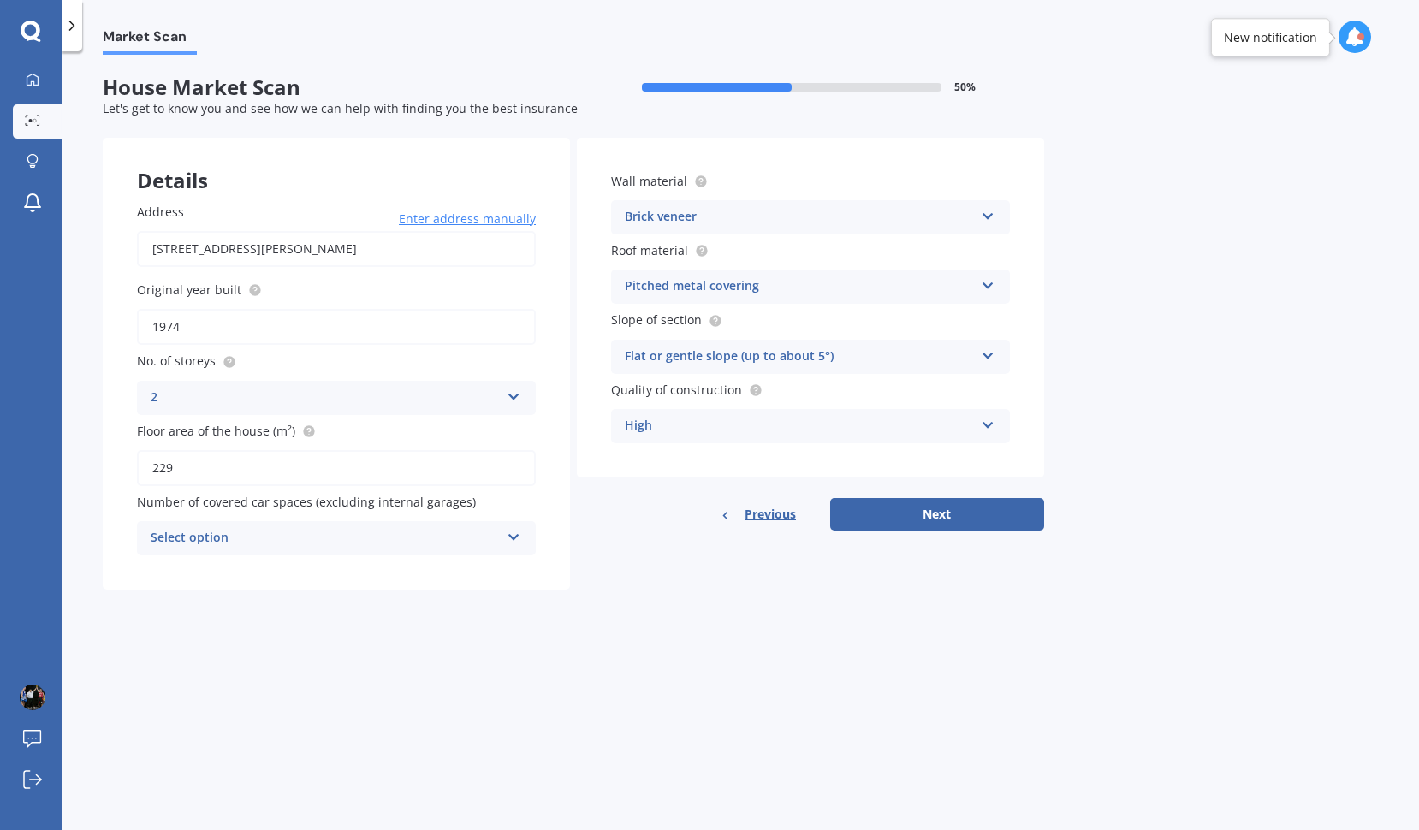
click at [415, 529] on div "Select option" at bounding box center [325, 538] width 349 height 21
click at [398, 569] on div "0" at bounding box center [336, 571] width 397 height 31
click at [1227, 233] on div "Market Scan House Market Scan 50 % Let's get to know you and see how we can hel…" at bounding box center [740, 444] width 1357 height 779
click at [788, 213] on div "Brick veneer" at bounding box center [799, 217] width 349 height 21
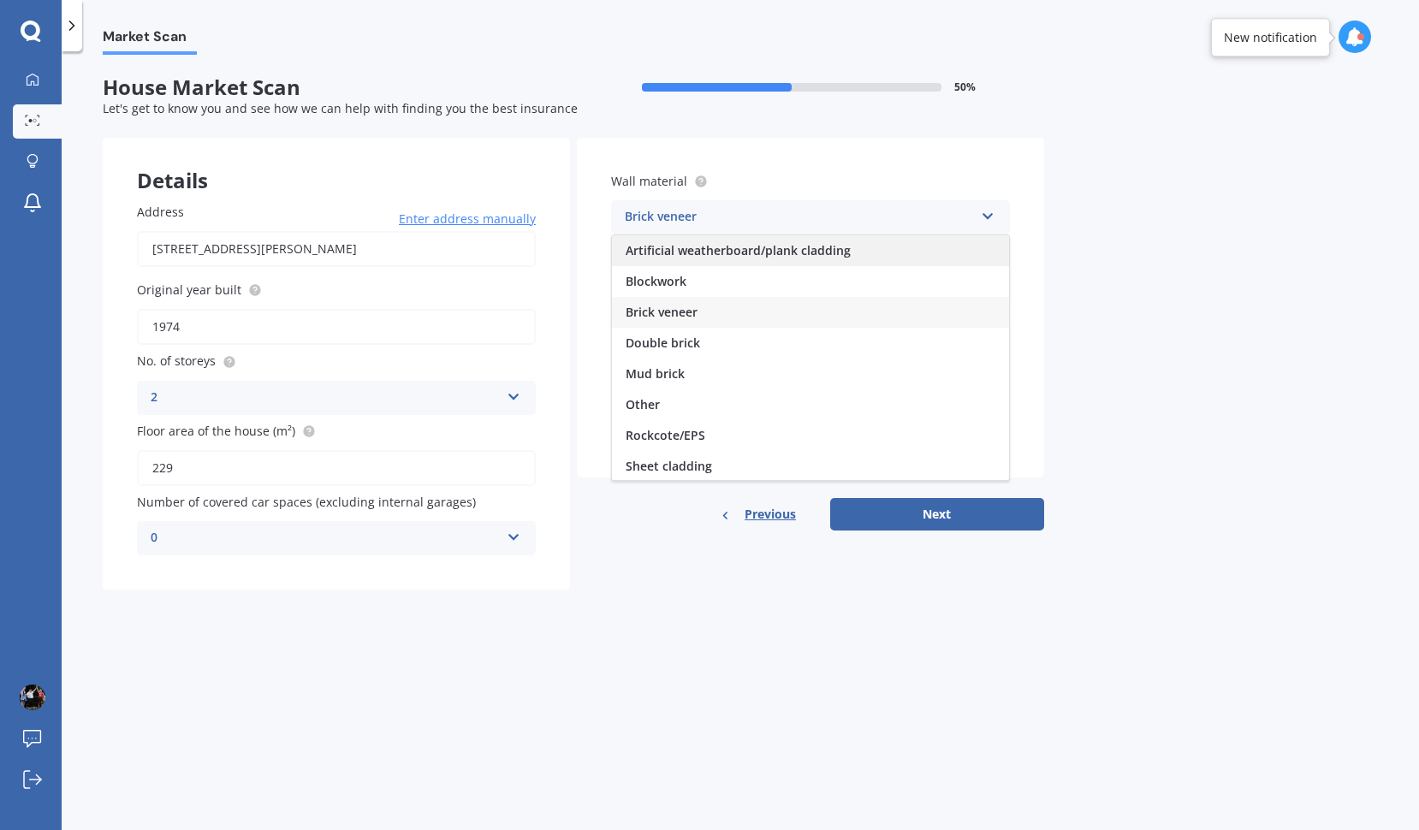
click at [769, 254] on span "Artificial weatherboard/plank cladding" at bounding box center [737, 250] width 225 height 16
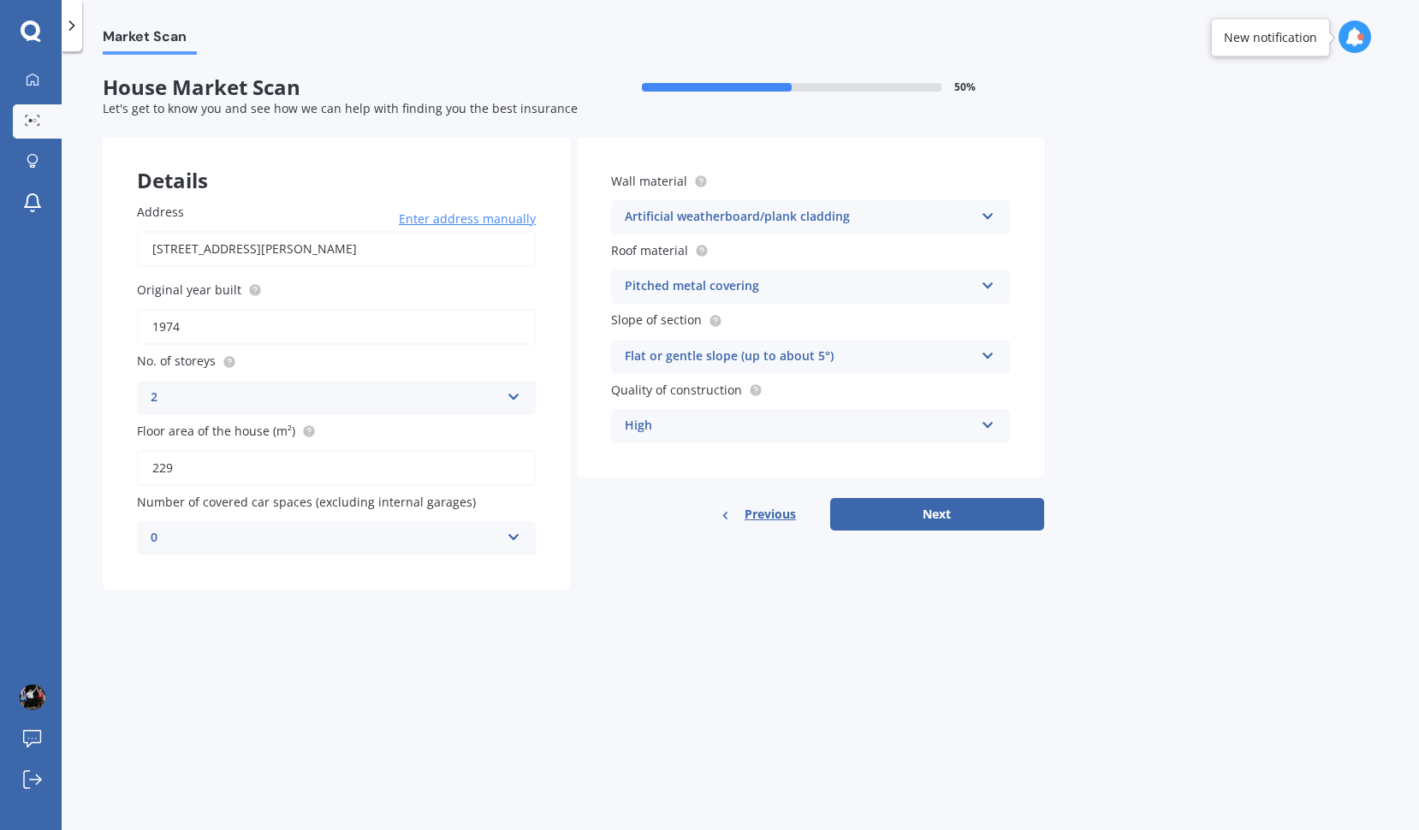
click at [870, 292] on div "Pitched metal covering" at bounding box center [799, 286] width 349 height 21
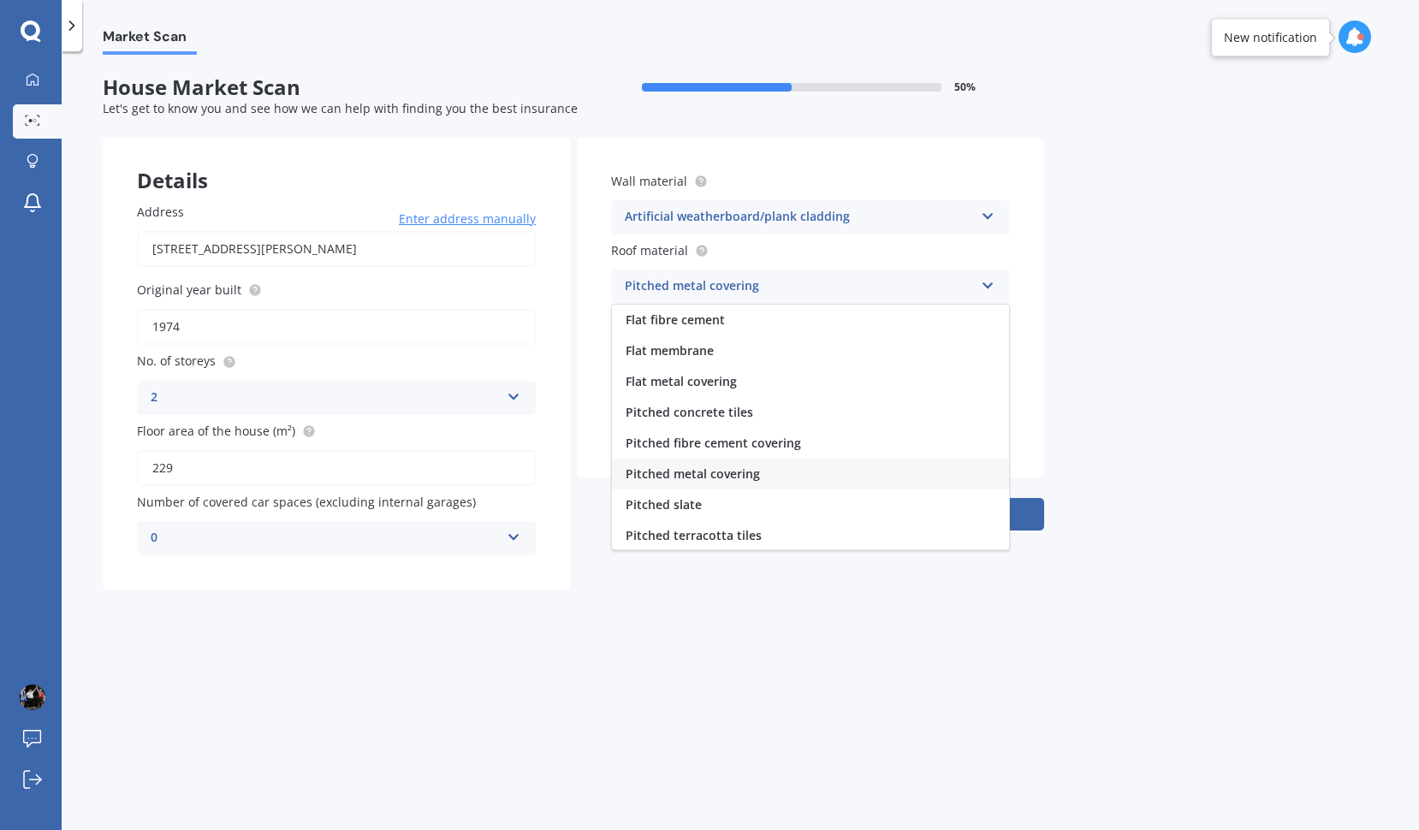
click at [1111, 270] on div "Market Scan House Market Scan 50 % Let's get to know you and see how we can hel…" at bounding box center [740, 444] width 1357 height 779
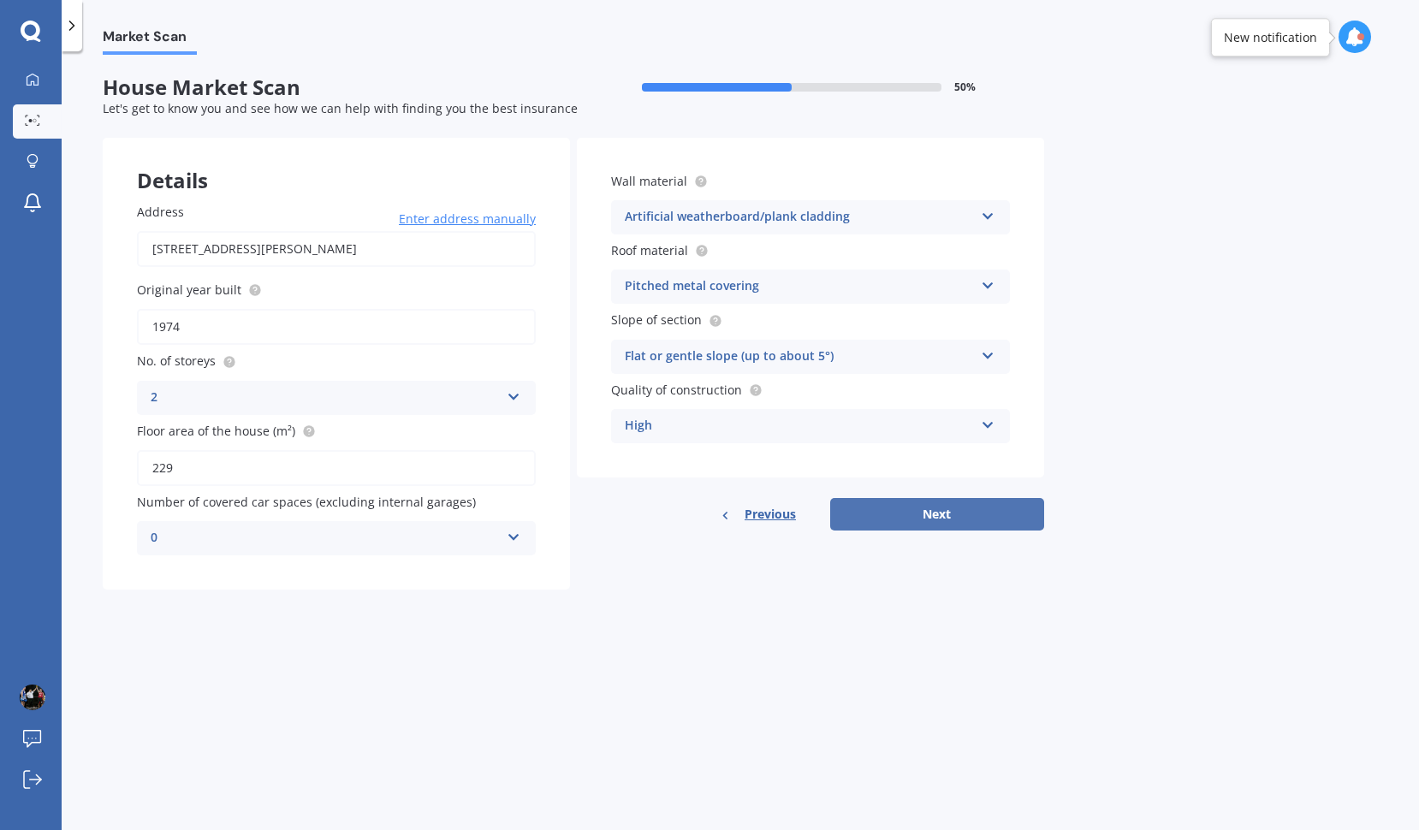
click at [921, 516] on button "Next" at bounding box center [937, 514] width 214 height 33
select select "22"
select select "04"
select select "1972"
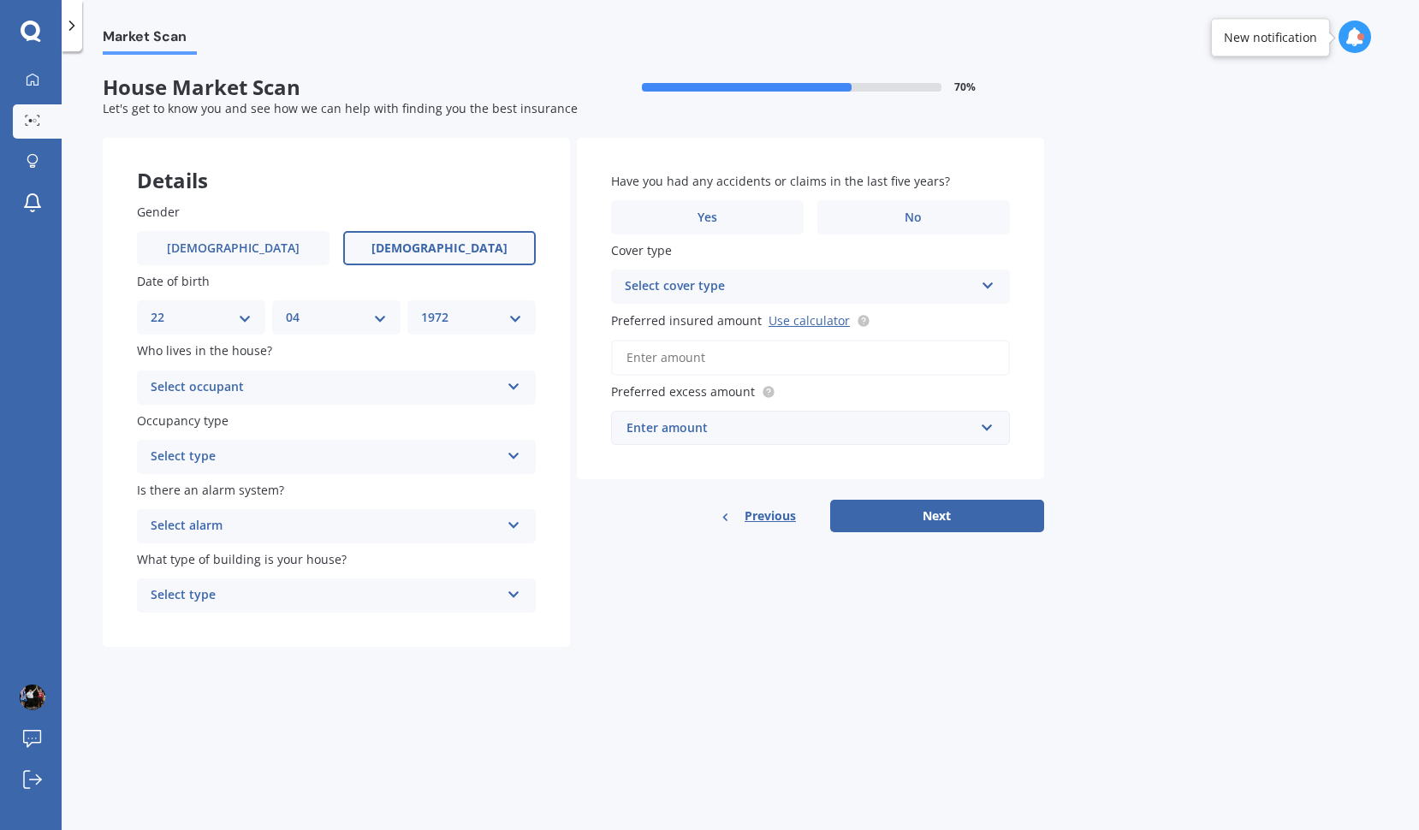
click at [356, 396] on div "Select occupant" at bounding box center [325, 387] width 349 height 21
click at [335, 418] on div "Owner" at bounding box center [336, 421] width 397 height 31
click at [321, 454] on div "Select type" at bounding box center [325, 457] width 349 height 21
click at [289, 523] on span "Holiday (without tenancy)" at bounding box center [227, 520] width 152 height 16
click at [335, 520] on div "Select alarm" at bounding box center [325, 526] width 349 height 21
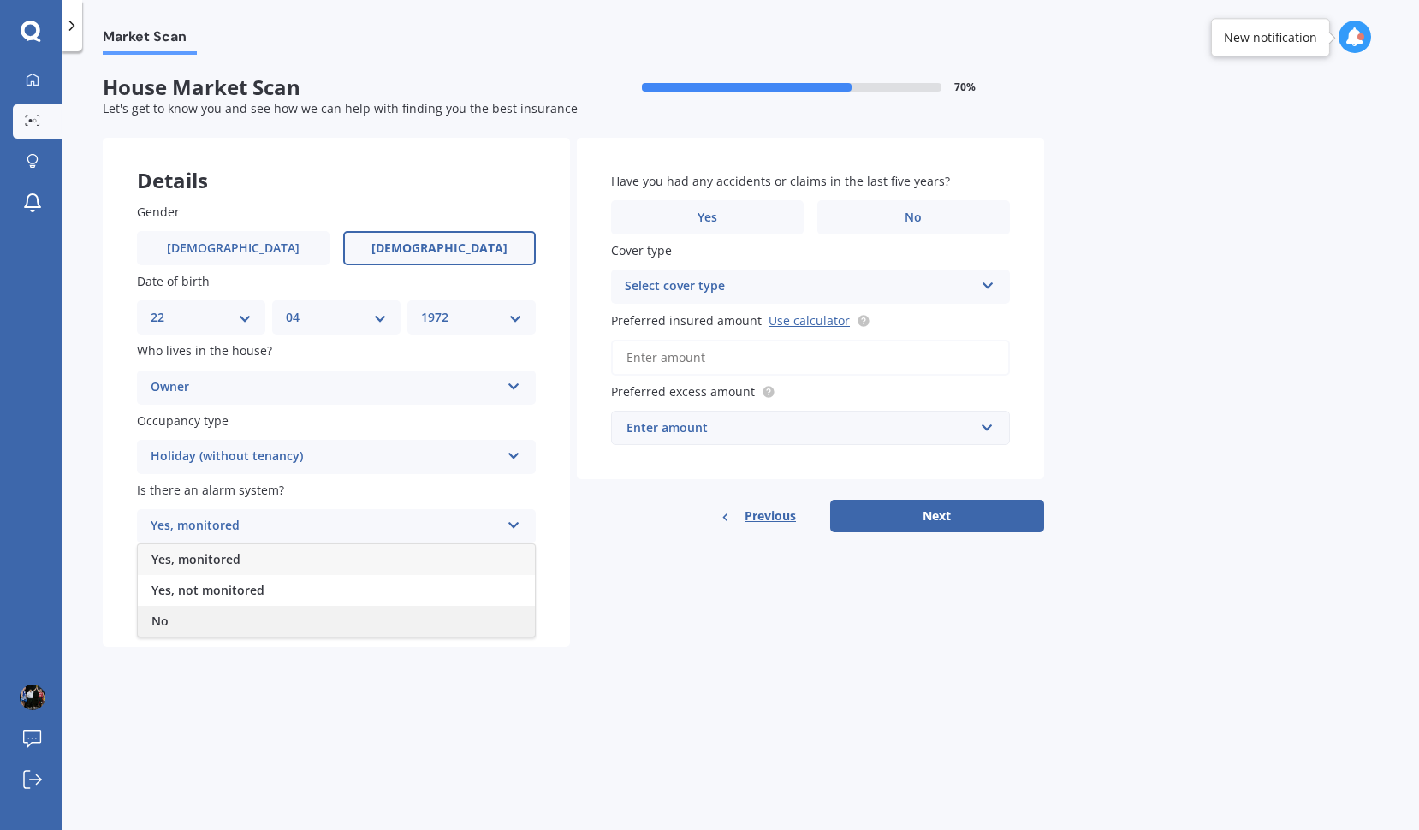
click at [270, 622] on div "No" at bounding box center [336, 621] width 397 height 31
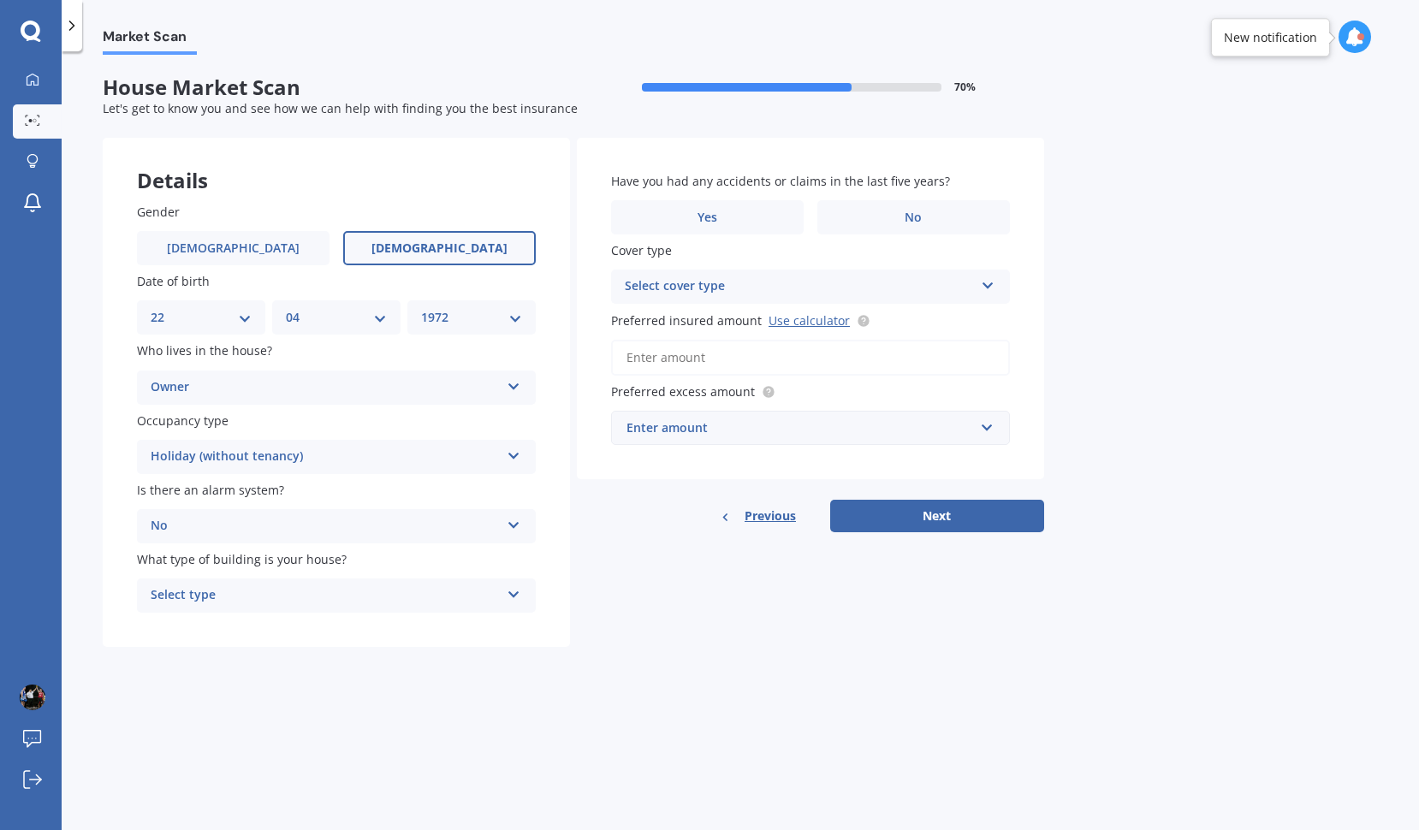
click at [353, 600] on div "Select type" at bounding box center [325, 595] width 349 height 21
click at [337, 631] on div "Freestanding" at bounding box center [336, 628] width 397 height 31
click at [918, 217] on span "No" at bounding box center [913, 217] width 17 height 15
click at [0, 0] on input "No" at bounding box center [0, 0] width 0 height 0
click at [811, 285] on div "Select cover type" at bounding box center [799, 286] width 349 height 21
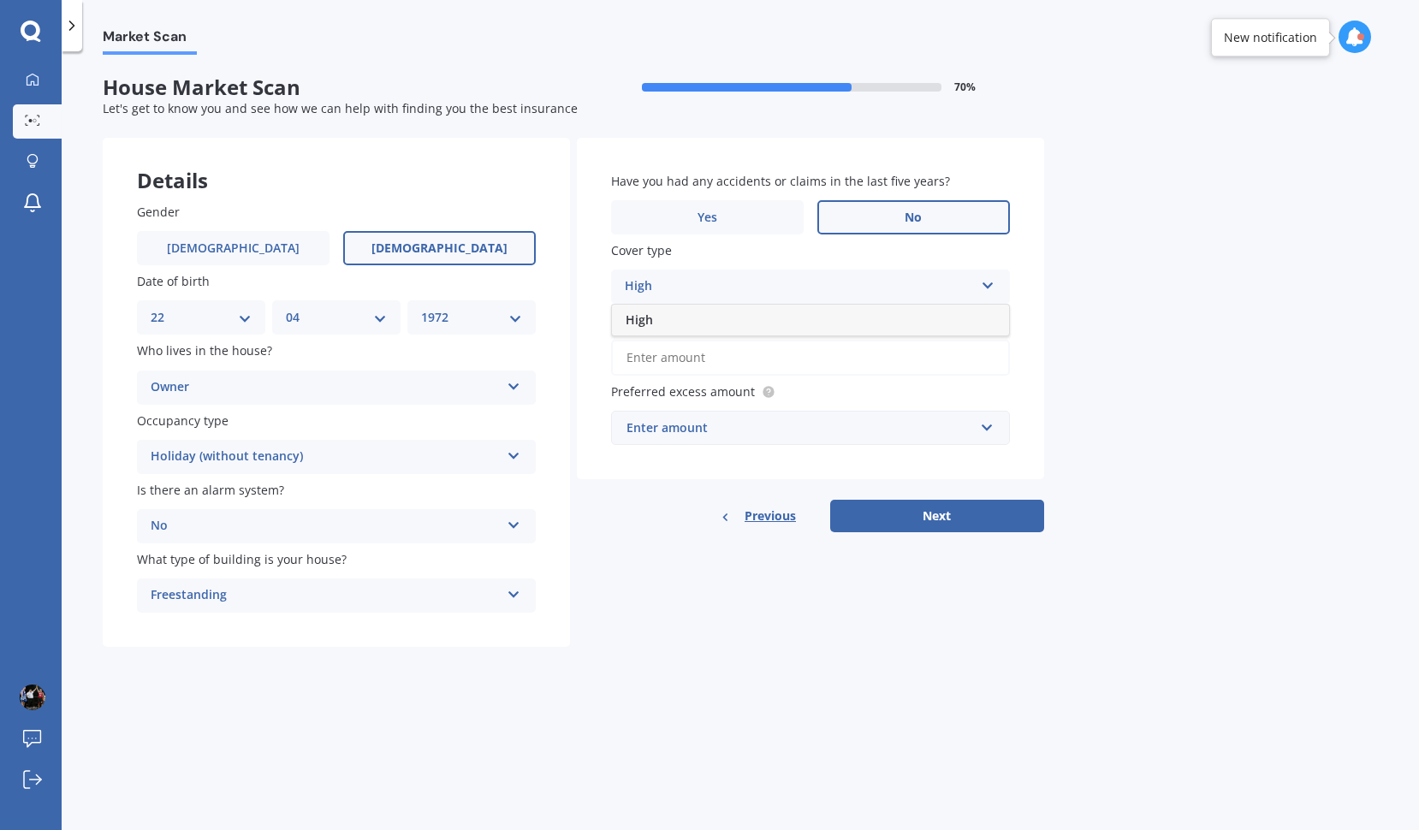
click at [767, 323] on div "High" at bounding box center [810, 320] width 397 height 31
click at [760, 422] on div "Enter amount" at bounding box center [799, 427] width 347 height 19
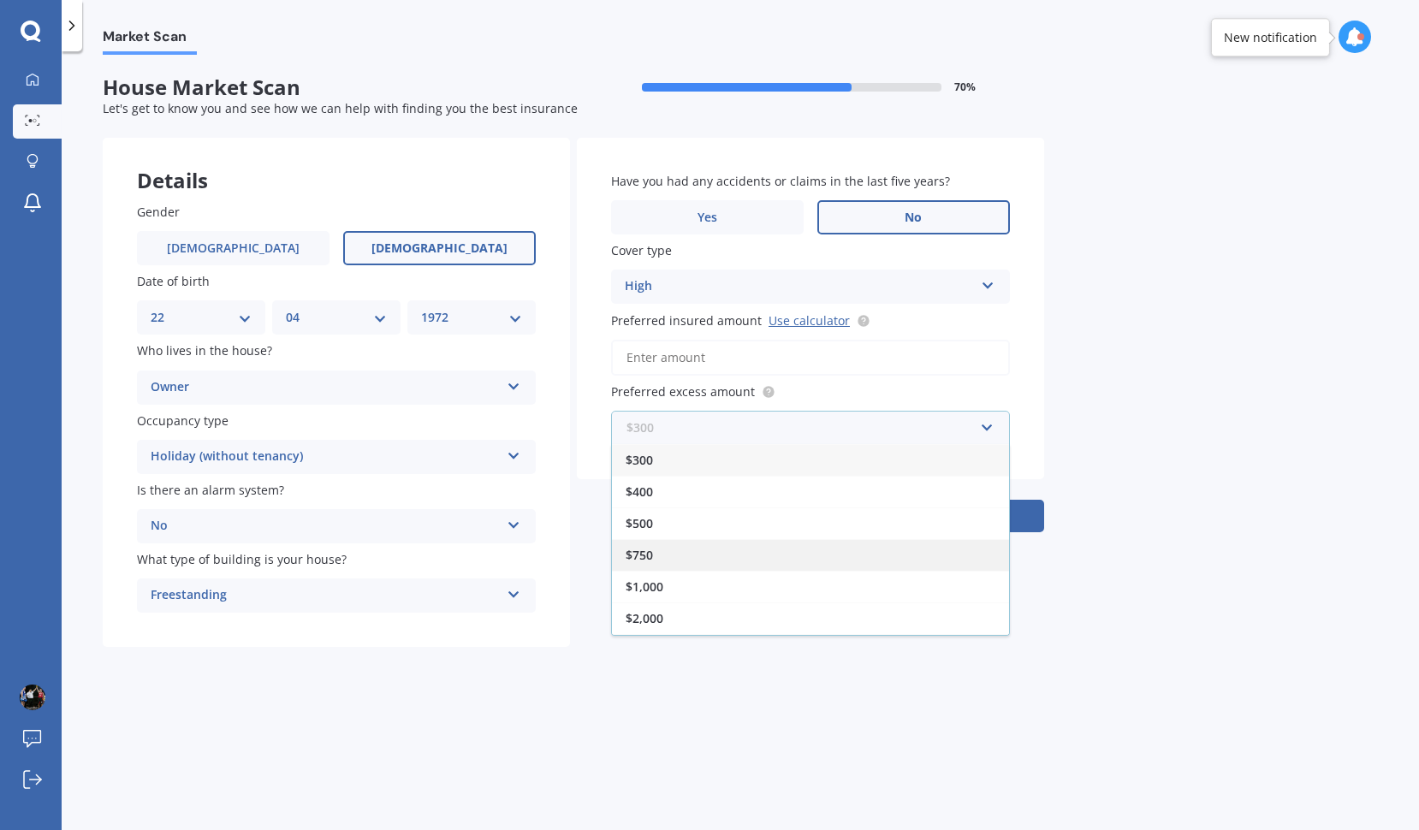
scroll to position [28, 0]
click at [726, 619] on div "$2,500" at bounding box center [810, 622] width 397 height 32
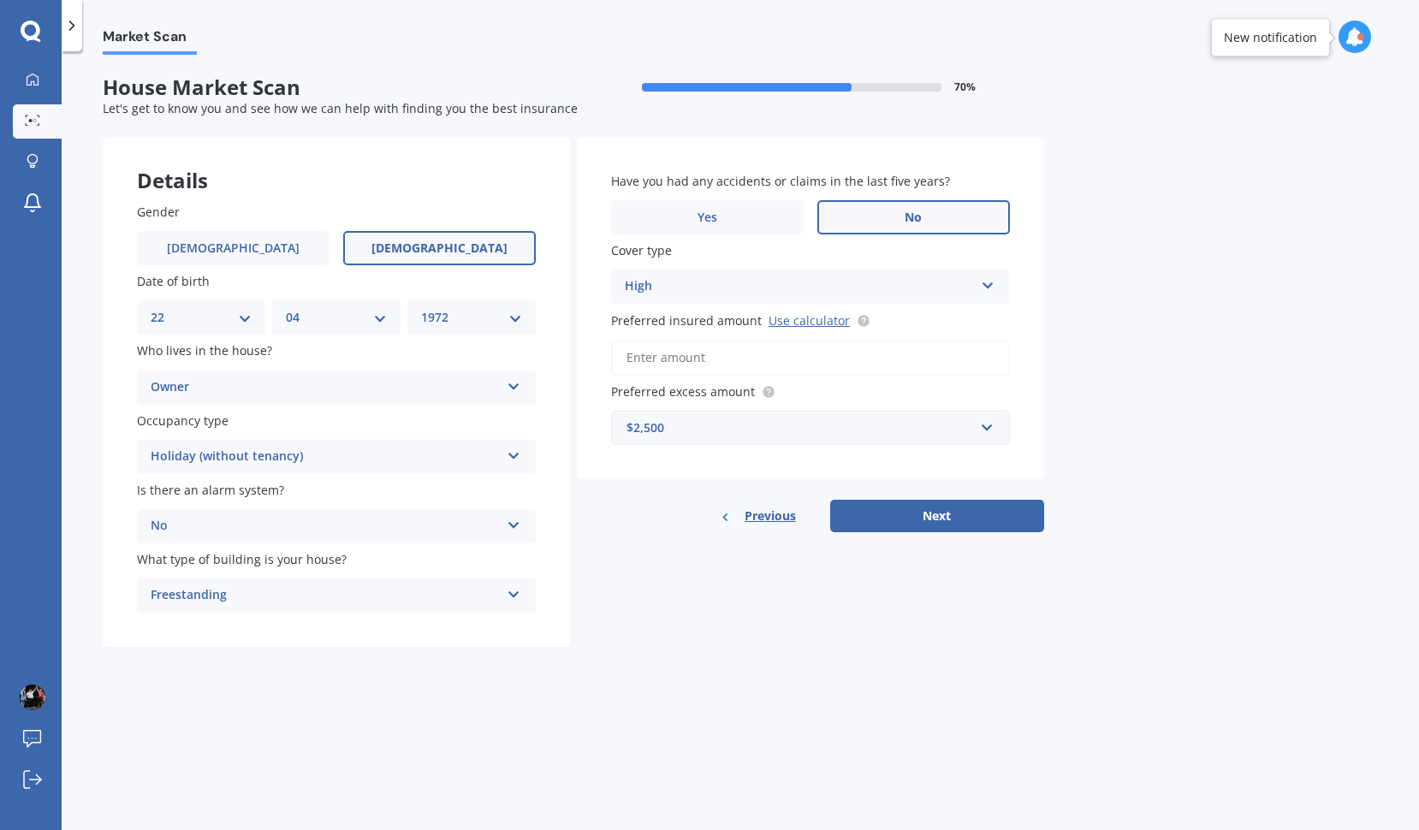
click at [752, 349] on input "Preferred insured amount Use calculator" at bounding box center [810, 358] width 399 height 36
paste input "$1,633,105"
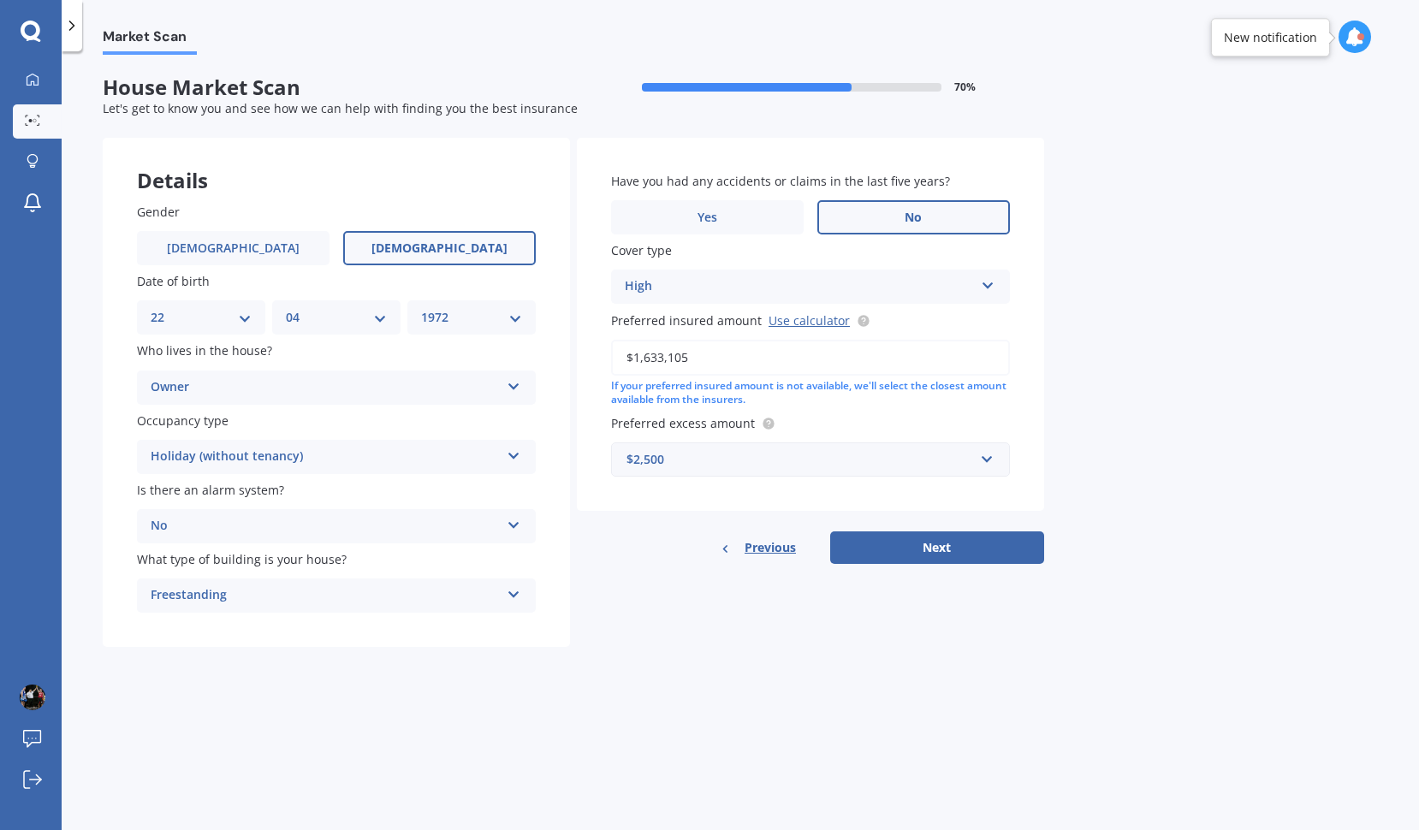
type input "$1,633,105"
click at [1251, 489] on div "Market Scan House Market Scan 70 % Let's get to know you and see how we can hel…" at bounding box center [740, 444] width 1357 height 779
click at [982, 548] on button "Next" at bounding box center [937, 547] width 214 height 33
select select "22"
select select "04"
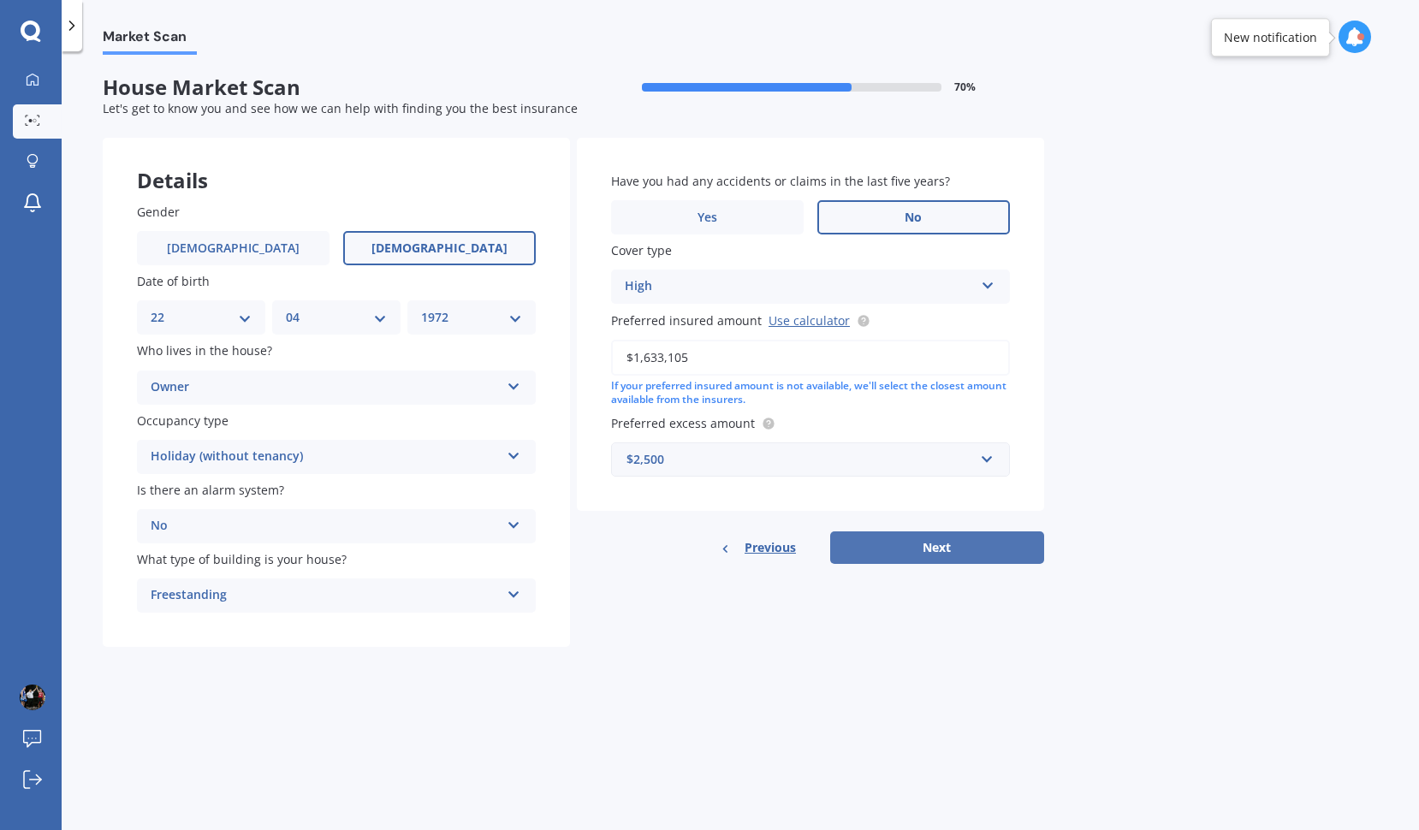
select select "1972"
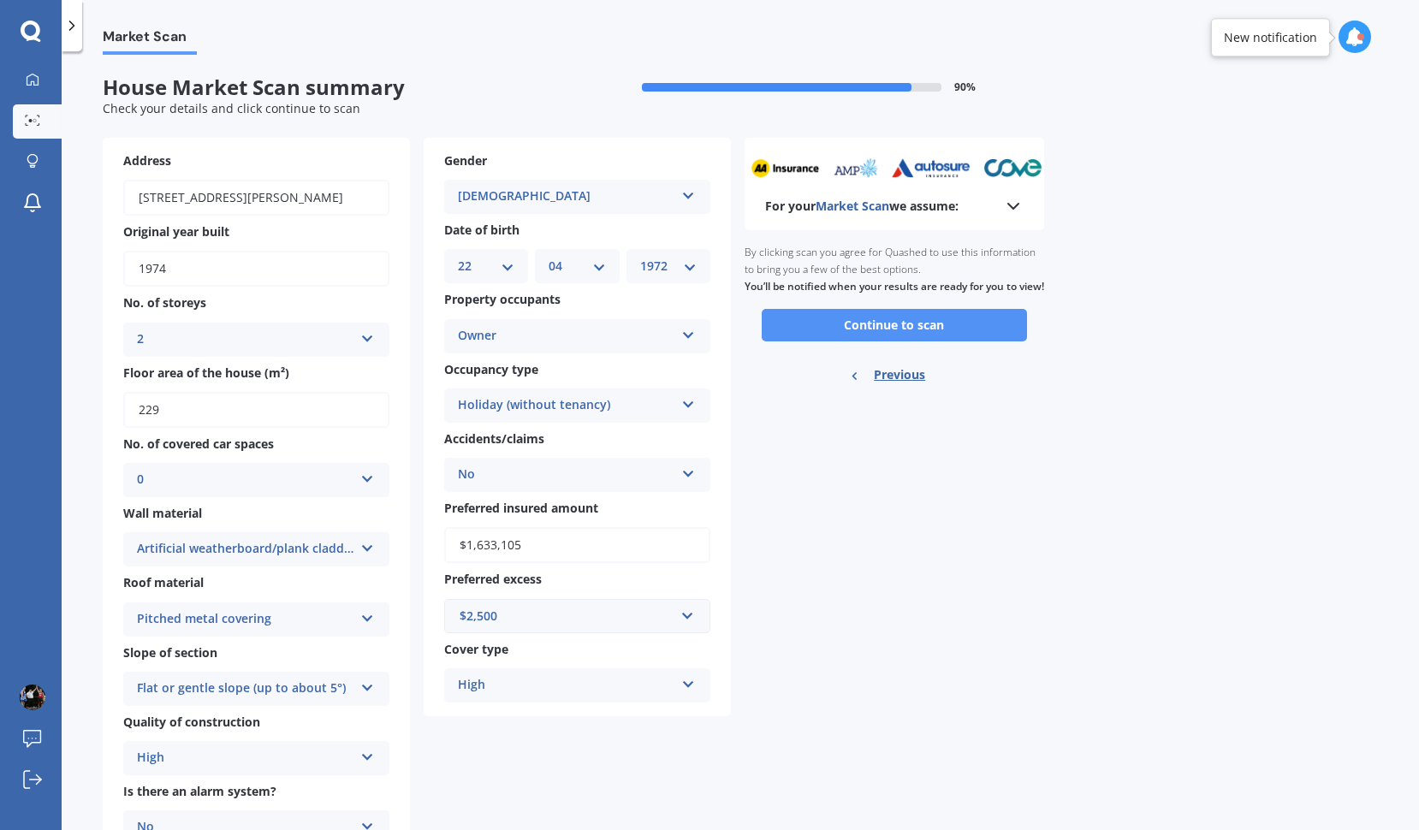
click at [863, 341] on button "Continue to scan" at bounding box center [893, 325] width 265 height 33
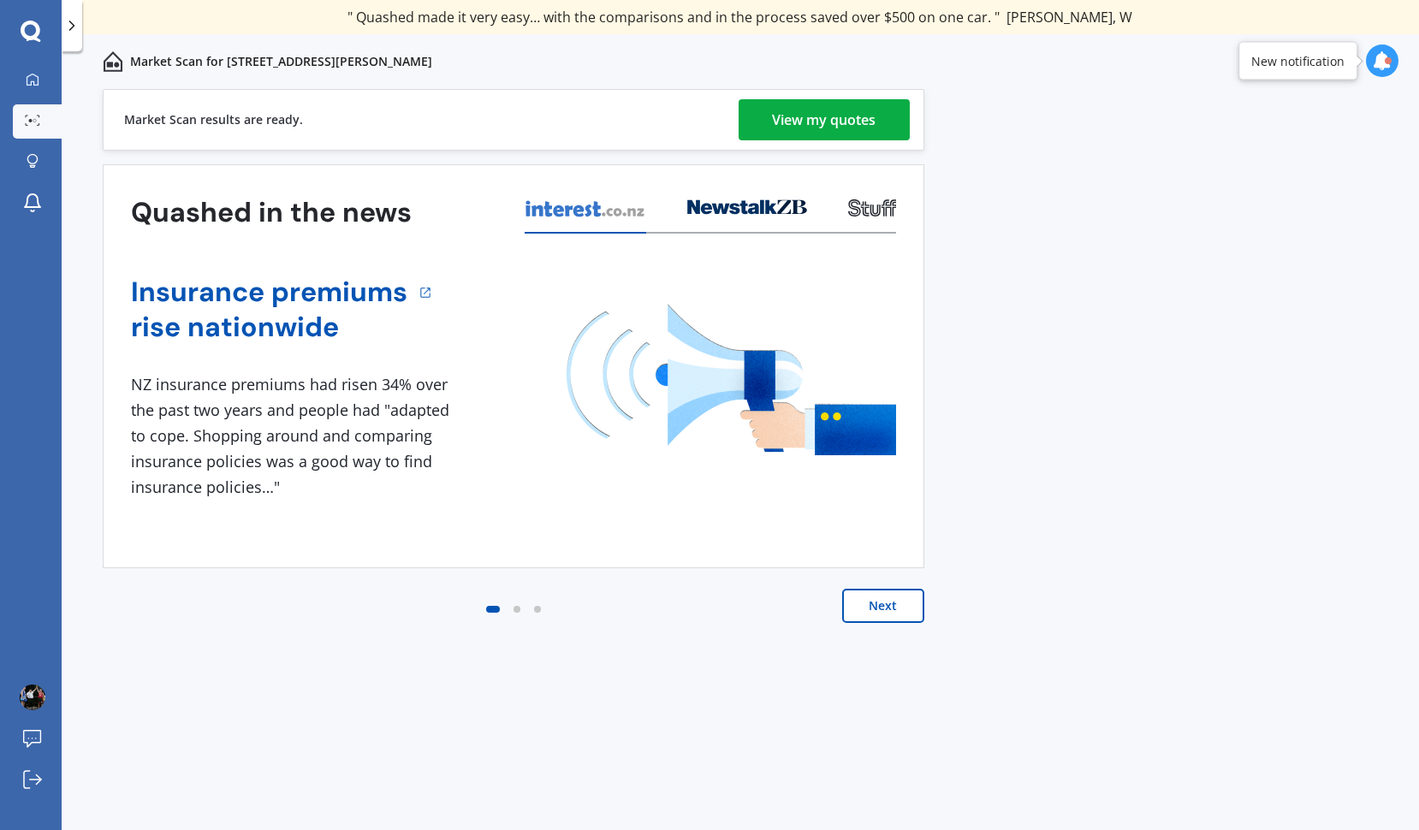
click at [781, 134] on div "View my quotes" at bounding box center [825, 119] width 104 height 41
